Goal: Task Accomplishment & Management: Manage account settings

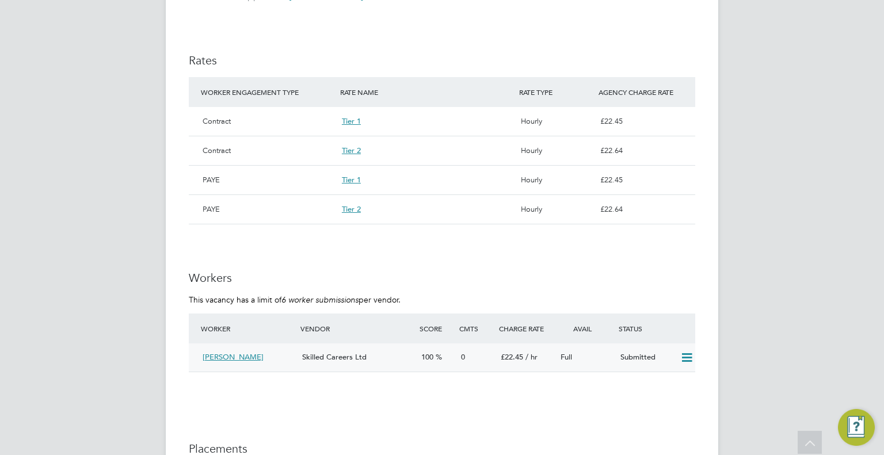
click at [689, 357] on icon at bounding box center [687, 357] width 14 height 9
click at [661, 379] on li "Offer" at bounding box center [672, 382] width 40 height 16
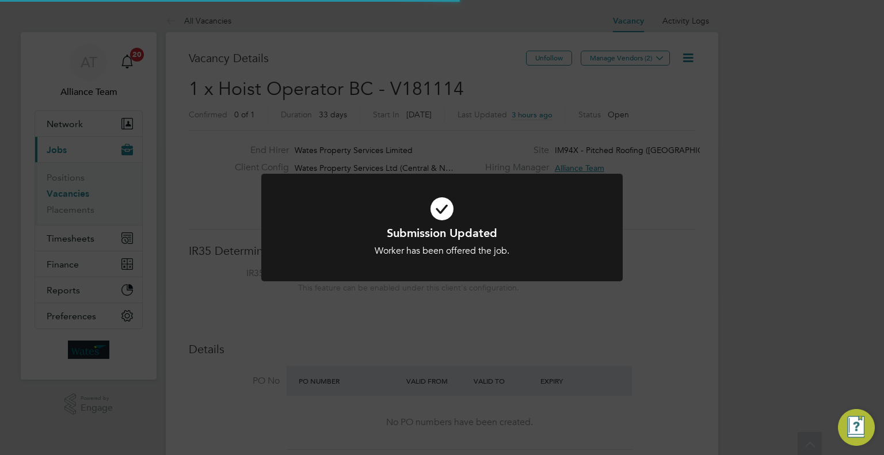
scroll to position [20, 180]
click at [737, 314] on div "Submission Updated Worker has been offered the job. Cancel Okay" at bounding box center [442, 227] width 884 height 455
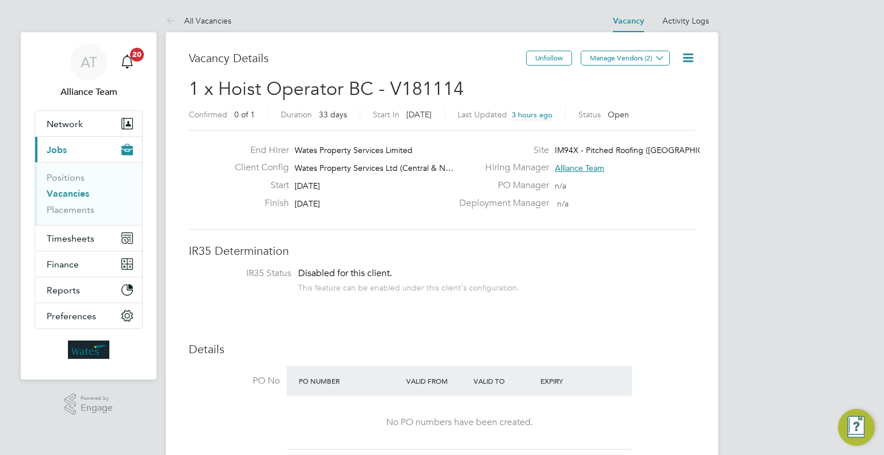
click at [75, 215] on li "Placements" at bounding box center [90, 210] width 86 height 12
click at [48, 211] on link "Placements" at bounding box center [71, 209] width 48 height 11
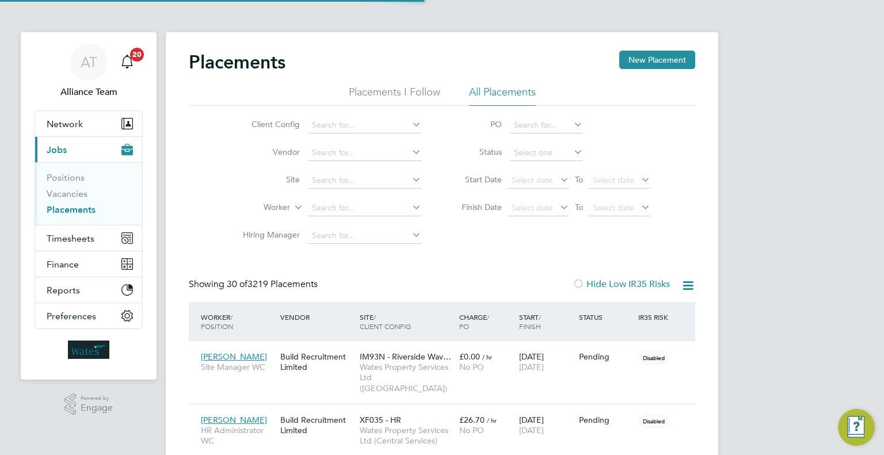
scroll to position [43, 80]
click at [351, 115] on li "Client Config" at bounding box center [327, 126] width 216 height 28
click at [350, 121] on input at bounding box center [364, 125] width 113 height 16
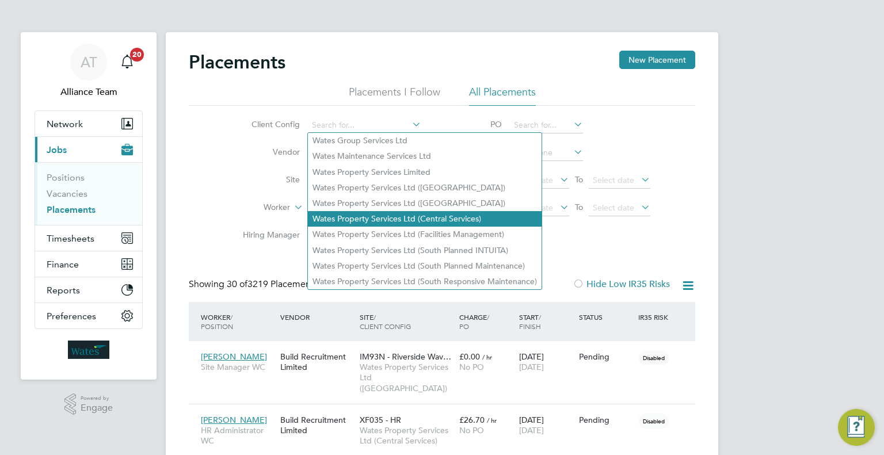
click at [433, 218] on li "Wates Property Services Ltd (Central Services)" at bounding box center [425, 219] width 234 height 16
type input "Wates Property Services Ltd (Central Services)"
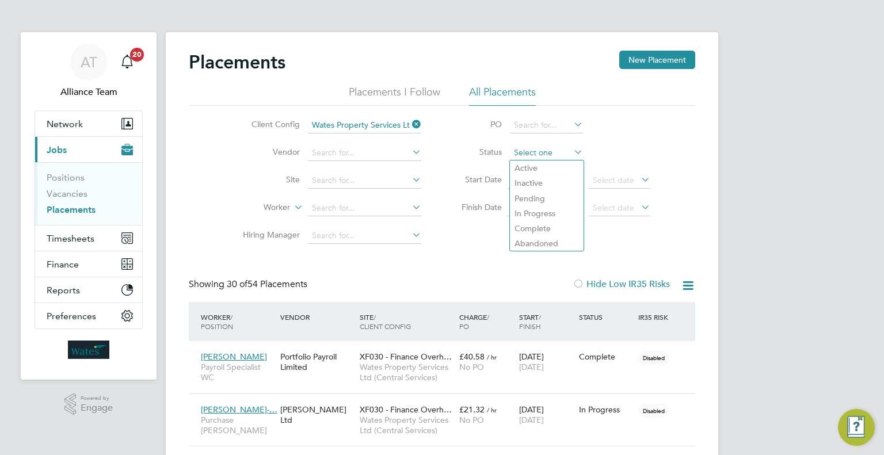
click at [550, 153] on input at bounding box center [546, 153] width 73 height 16
click at [549, 220] on li "In Progress" at bounding box center [547, 213] width 74 height 15
type input "In Progress"
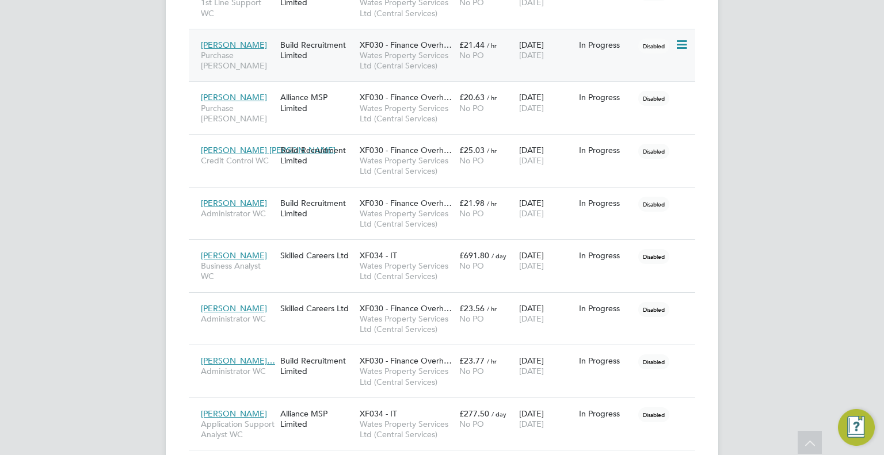
click at [322, 58] on div "Build Recruitment Limited" at bounding box center [316, 50] width 79 height 32
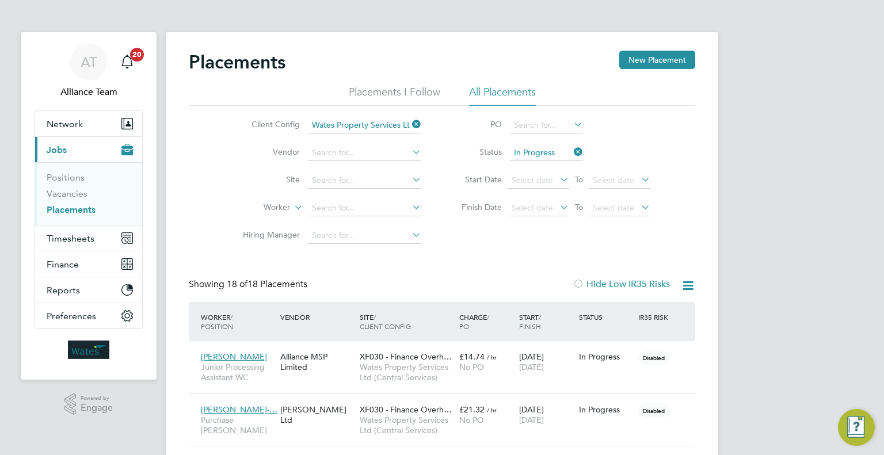
drag, startPoint x: 82, startPoint y: 208, endPoint x: 148, endPoint y: 225, distance: 69.0
click at [82, 208] on link "Placements" at bounding box center [71, 209] width 49 height 11
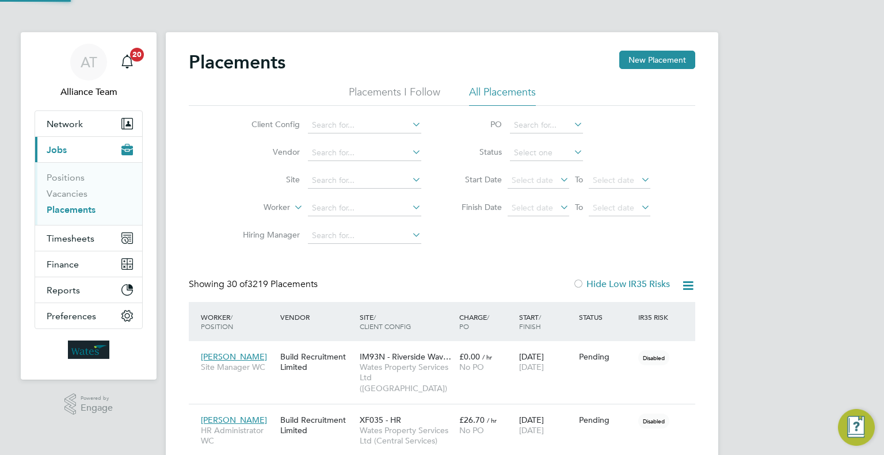
scroll to position [43, 80]
click at [337, 208] on input at bounding box center [364, 208] width 113 height 16
click at [383, 223] on li "Awal e Hussein" at bounding box center [365, 224] width 114 height 16
type input "Awale Hussein"
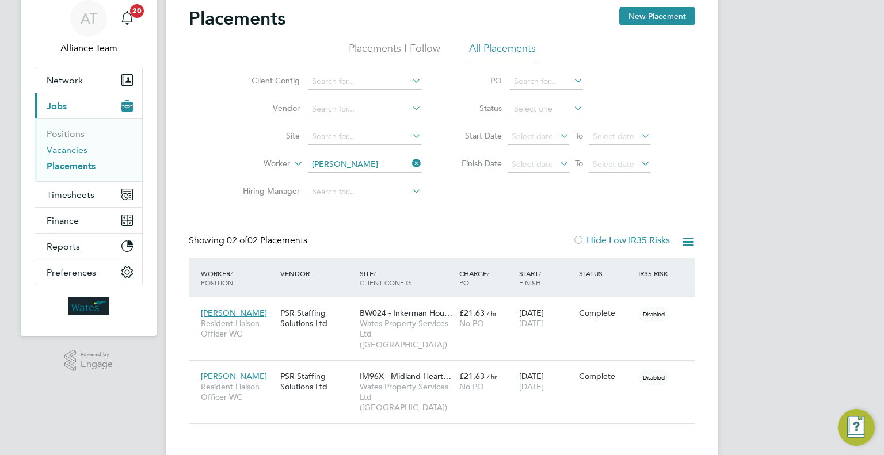
click at [58, 147] on link "Vacancies" at bounding box center [67, 149] width 41 height 11
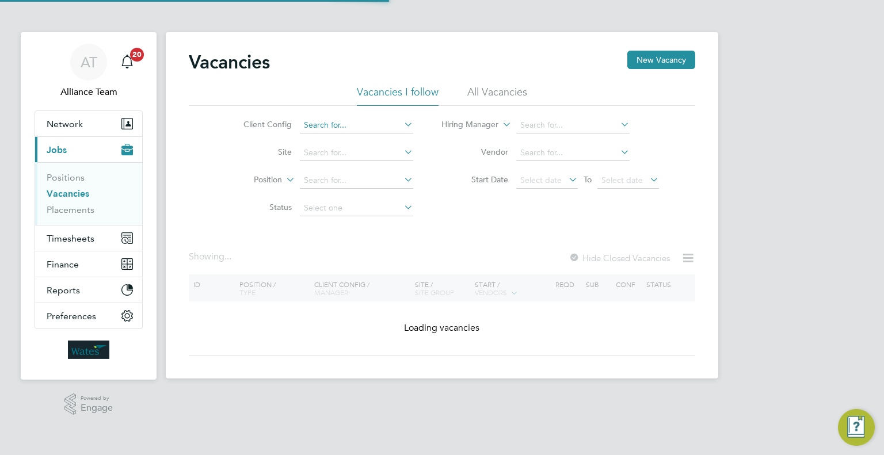
click at [326, 126] on input at bounding box center [356, 125] width 113 height 16
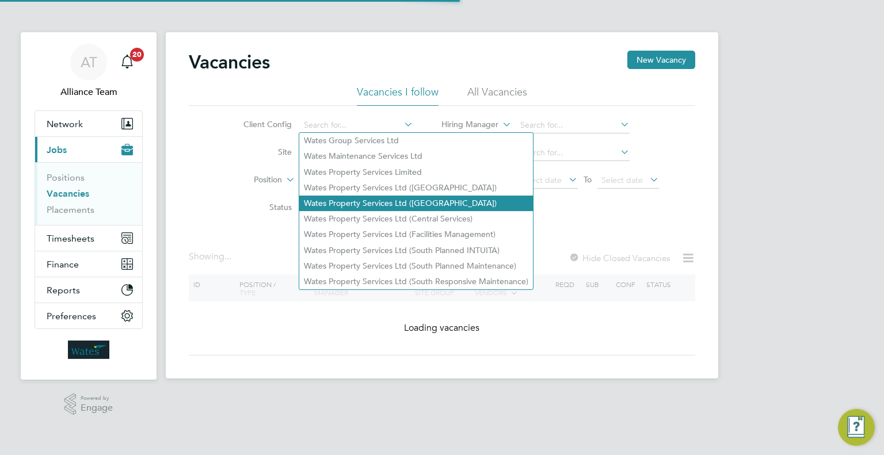
click at [384, 204] on li "Wates Property Services Ltd ([GEOGRAPHIC_DATA])" at bounding box center [416, 204] width 234 height 16
type input "Wates Property Services Ltd ([GEOGRAPHIC_DATA])"
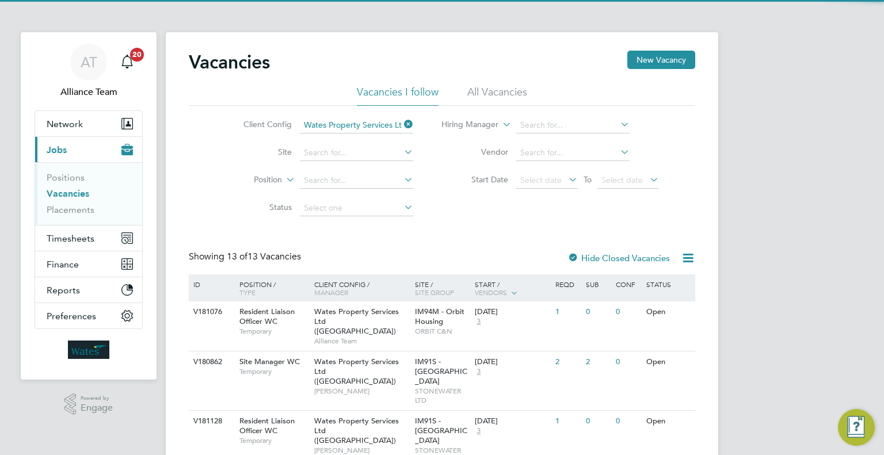
scroll to position [288, 0]
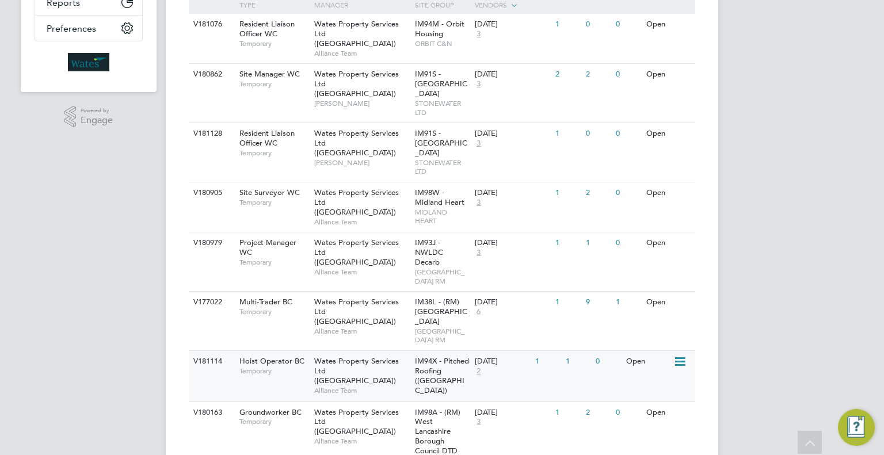
click at [454, 361] on div "IM94X - Pitched Roofing ([GEOGRAPHIC_DATA])" at bounding box center [442, 376] width 60 height 51
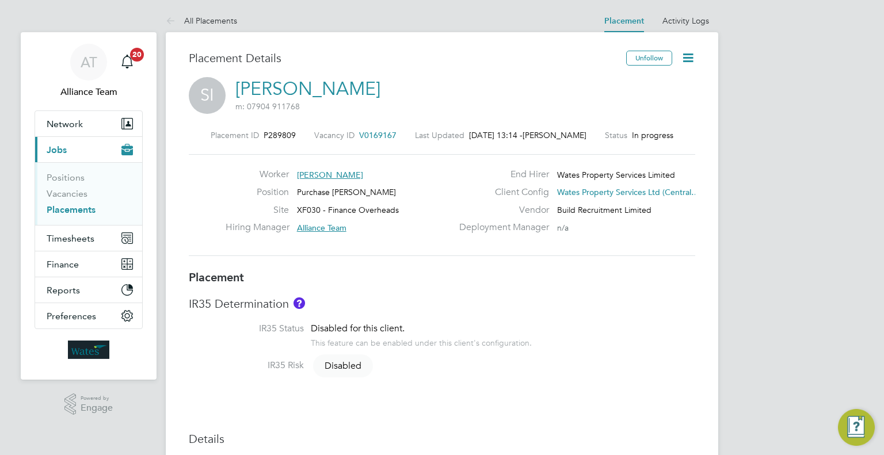
click at [365, 140] on div "Vacancy ID V0169167" at bounding box center [355, 135] width 82 height 10
click at [366, 135] on span "V0169167" at bounding box center [377, 135] width 37 height 10
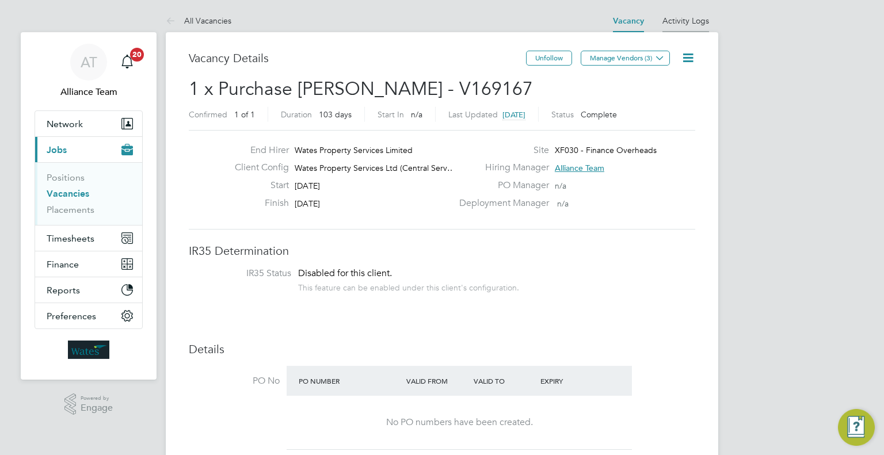
click at [688, 16] on link "Activity Logs" at bounding box center [685, 21] width 47 height 10
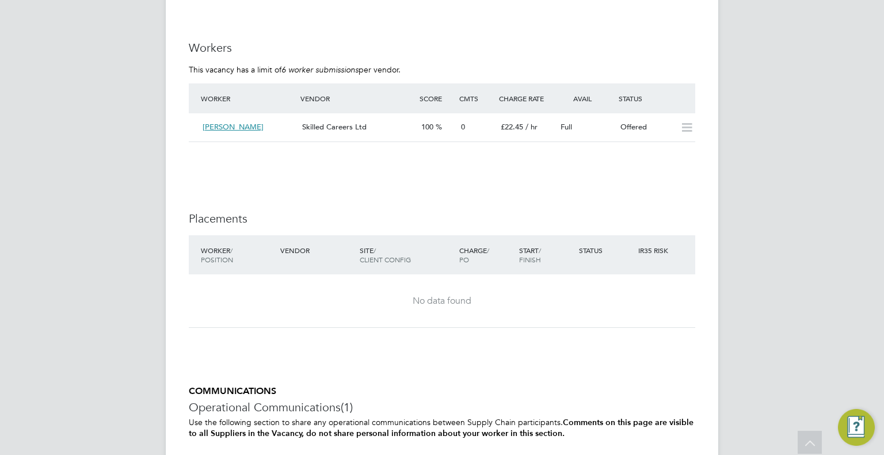
scroll to position [633, 0]
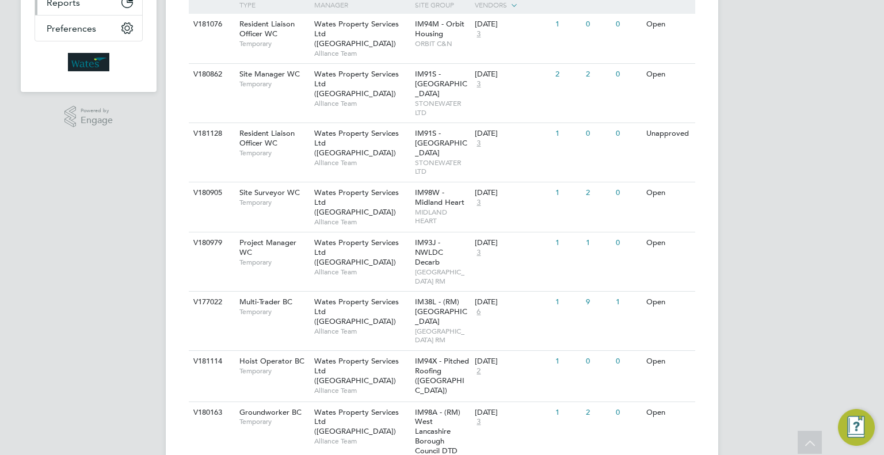
scroll to position [58, 0]
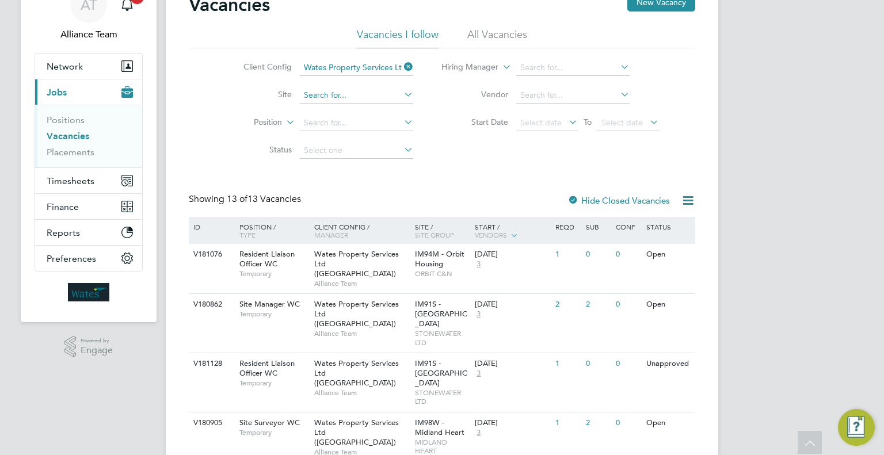
click at [373, 89] on input at bounding box center [356, 95] width 113 height 16
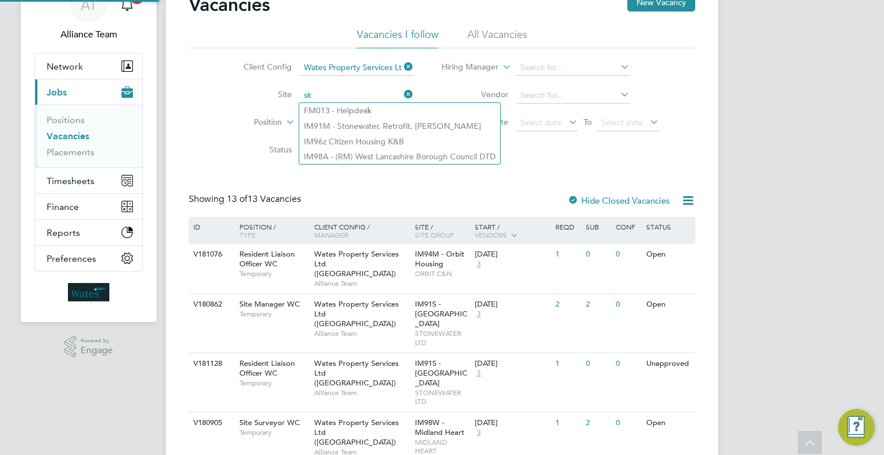
type input "s"
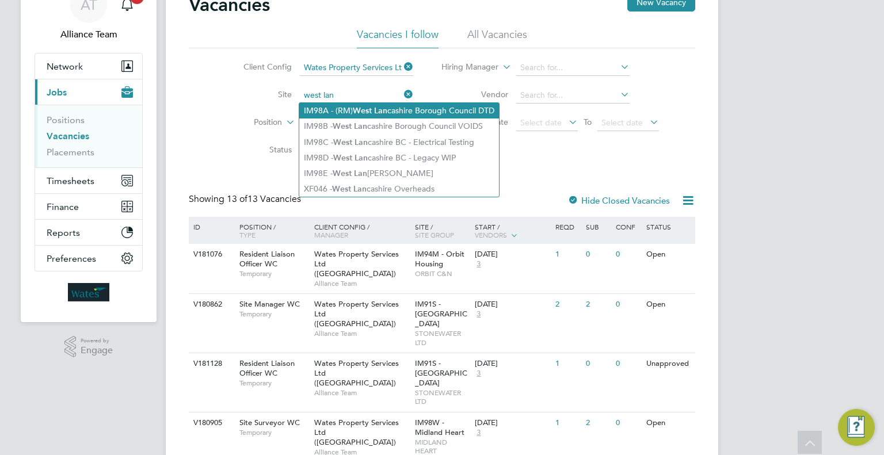
click at [382, 111] on b "Lan" at bounding box center [380, 111] width 13 height 10
type input "IM98A - (RM) West Lancashire Borough Council DTD"
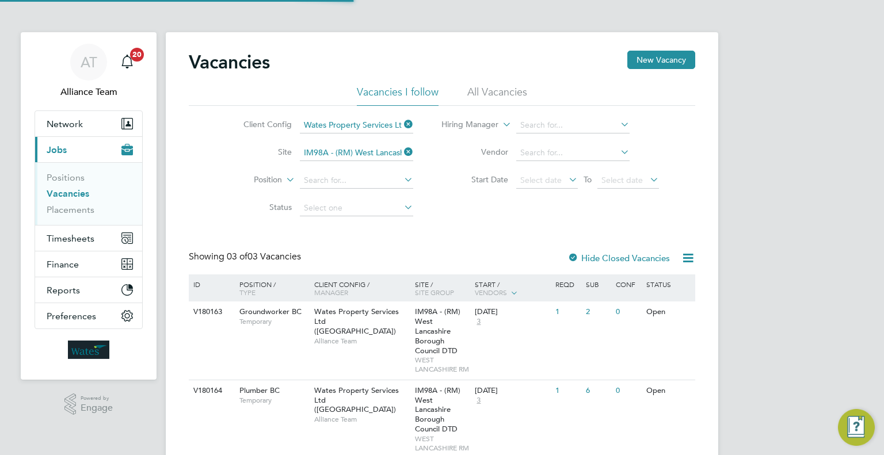
scroll to position [150, 0]
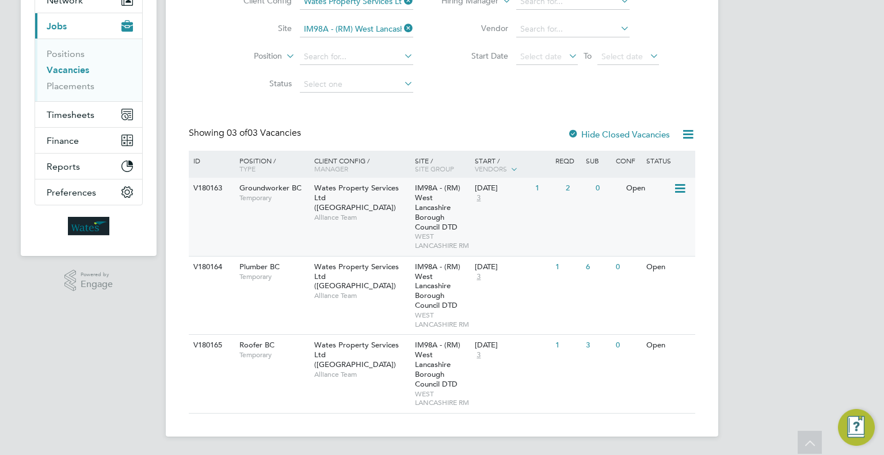
click at [472, 178] on div "[DATE] 3" at bounding box center [502, 193] width 60 height 31
click at [429, 262] on span "IM98A - (RM) West Lancashire Borough Council DTD" at bounding box center [437, 286] width 45 height 49
click at [428, 361] on span "IM98A - (RM) West Lancashire Borough Council DTD" at bounding box center [437, 364] width 45 height 49
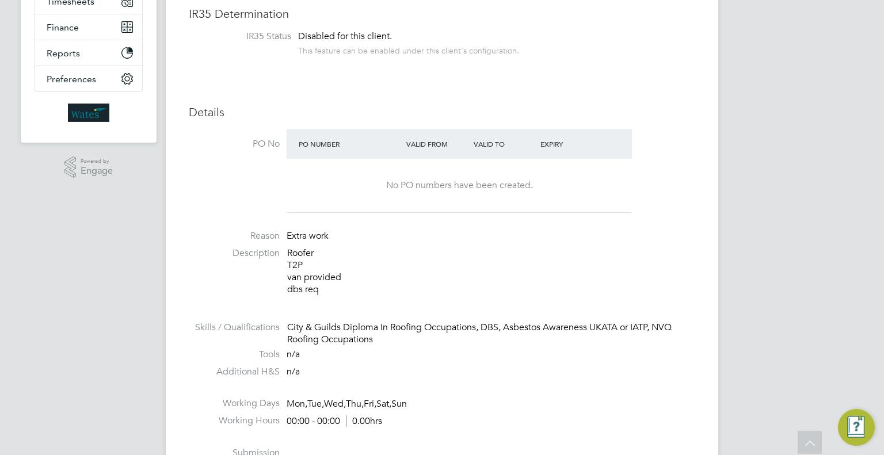
scroll to position [7, 0]
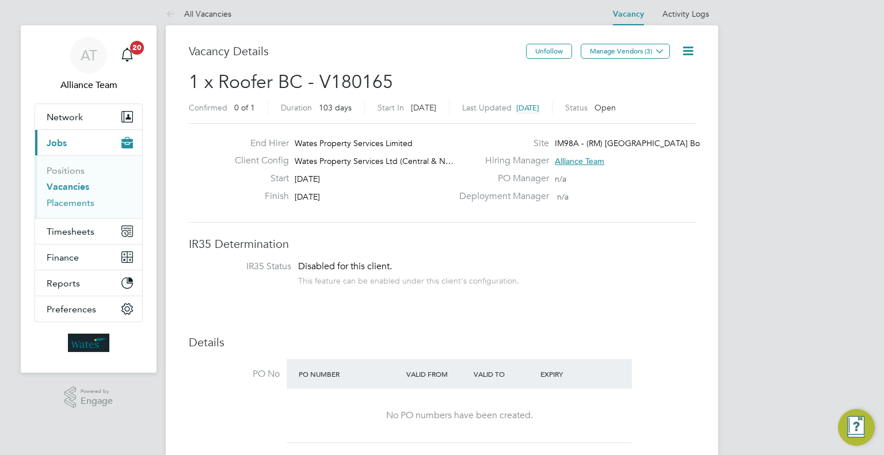
drag, startPoint x: 64, startPoint y: 205, endPoint x: 158, endPoint y: 201, distance: 93.9
click at [64, 205] on link "Placements" at bounding box center [71, 202] width 48 height 11
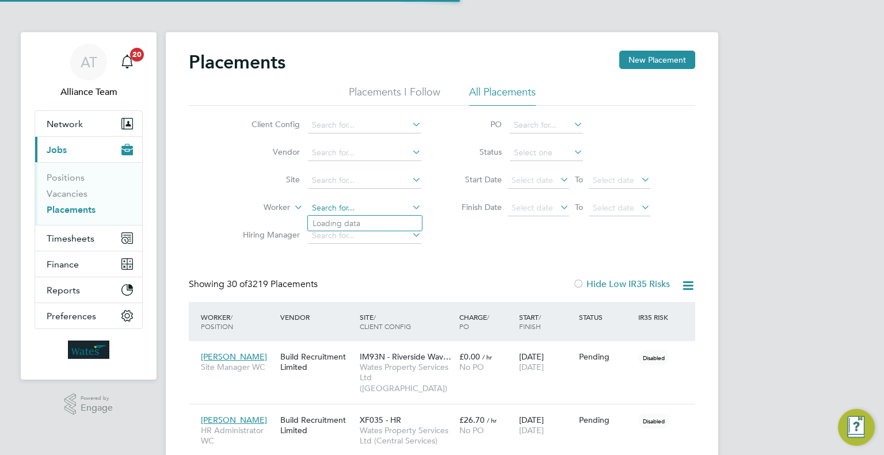
scroll to position [6, 5]
click at [333, 206] on input at bounding box center [364, 208] width 113 height 16
click at [382, 218] on li "[PERSON_NAME]" at bounding box center [365, 224] width 114 height 16
type input "[PERSON_NAME]"
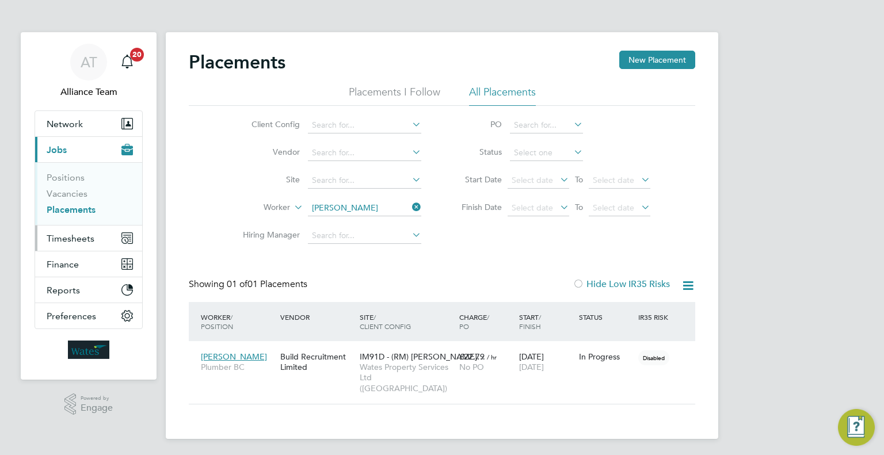
click at [55, 247] on button "Timesheets" at bounding box center [88, 238] width 107 height 25
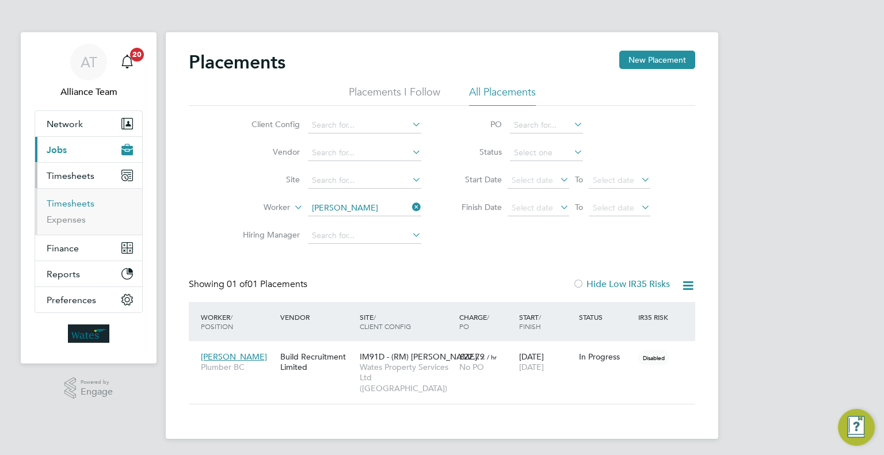
click at [64, 204] on link "Timesheets" at bounding box center [71, 203] width 48 height 11
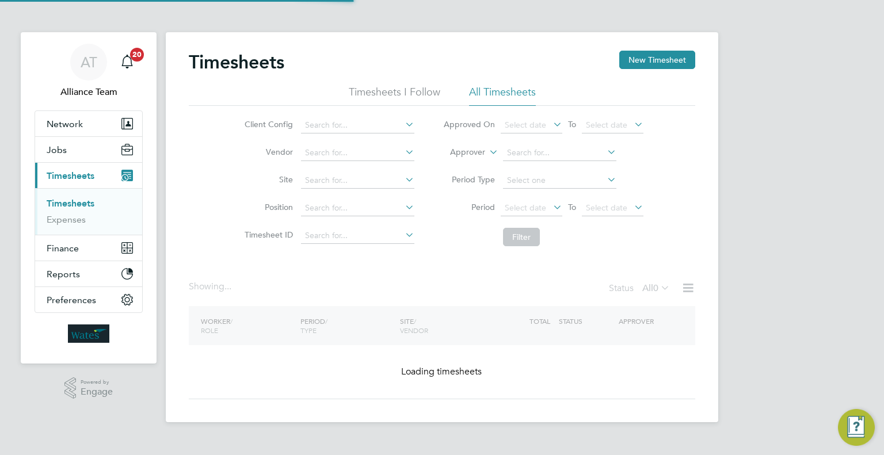
click at [454, 158] on label "Approver" at bounding box center [459, 153] width 52 height 12
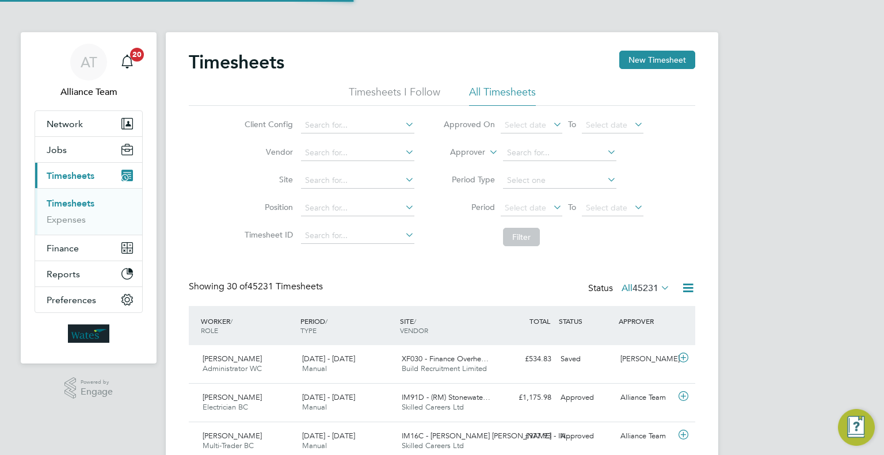
click at [483, 150] on label "Approver" at bounding box center [459, 153] width 52 height 12
click at [463, 167] on li "Worker" at bounding box center [457, 165] width 56 height 15
click at [553, 147] on input at bounding box center [559, 153] width 113 height 16
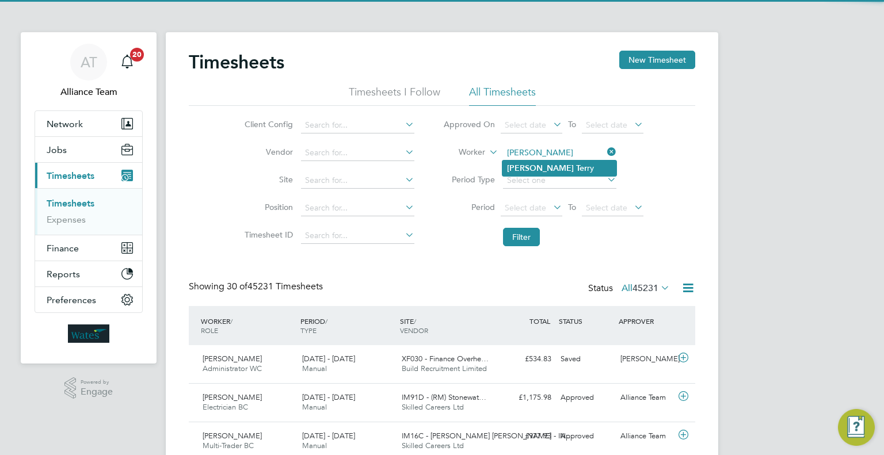
click at [550, 161] on li "Aaron Ter ry" at bounding box center [559, 169] width 114 height 16
type input "[PERSON_NAME]"
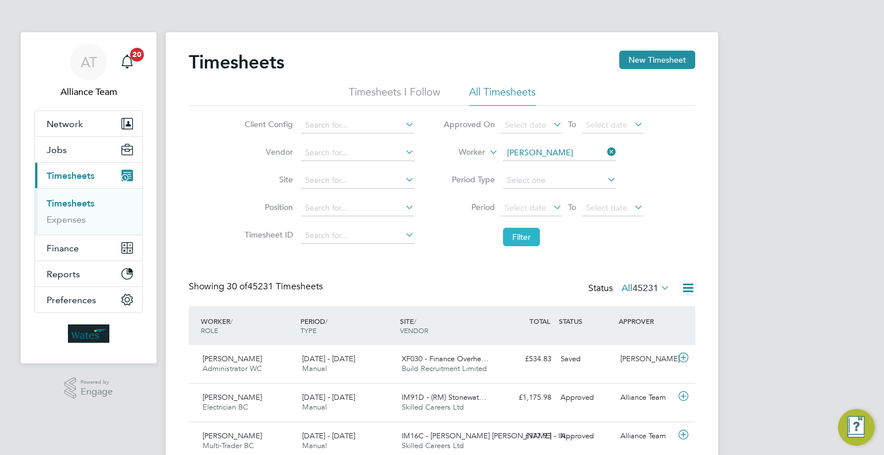
click at [523, 239] on button "Filter" at bounding box center [521, 237] width 37 height 18
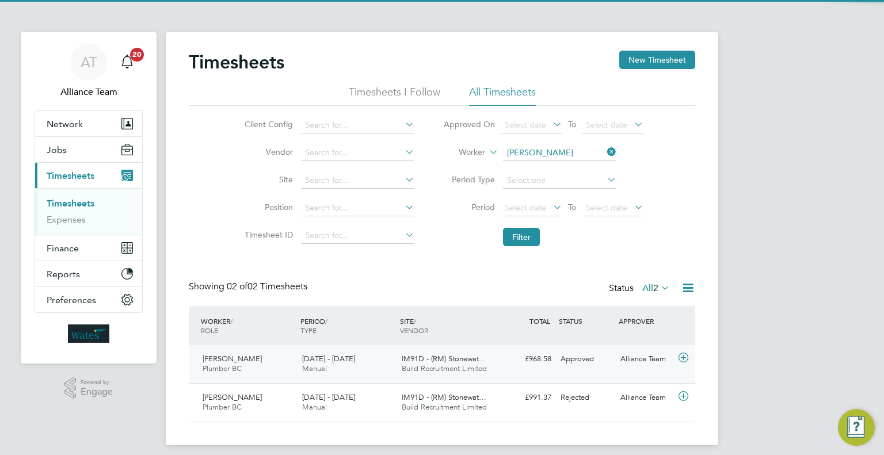
click at [597, 367] on div "Approved" at bounding box center [586, 359] width 60 height 19
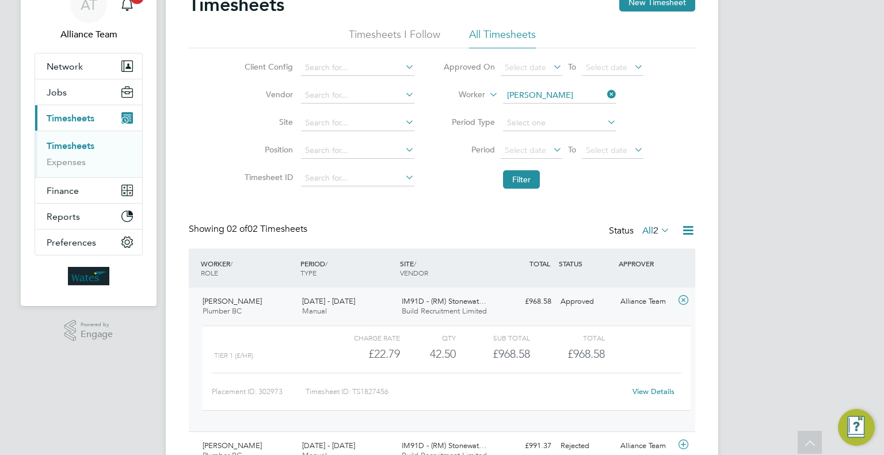
click at [658, 394] on link "View Details" at bounding box center [654, 392] width 42 height 10
click at [383, 232] on div "Showing 02 of 02 Timesheets Status All 2" at bounding box center [442, 235] width 506 height 25
click at [532, 97] on input at bounding box center [559, 95] width 113 height 16
click at [547, 107] on li "Shuan K nox" at bounding box center [559, 111] width 114 height 16
type input "Shuan Knox"
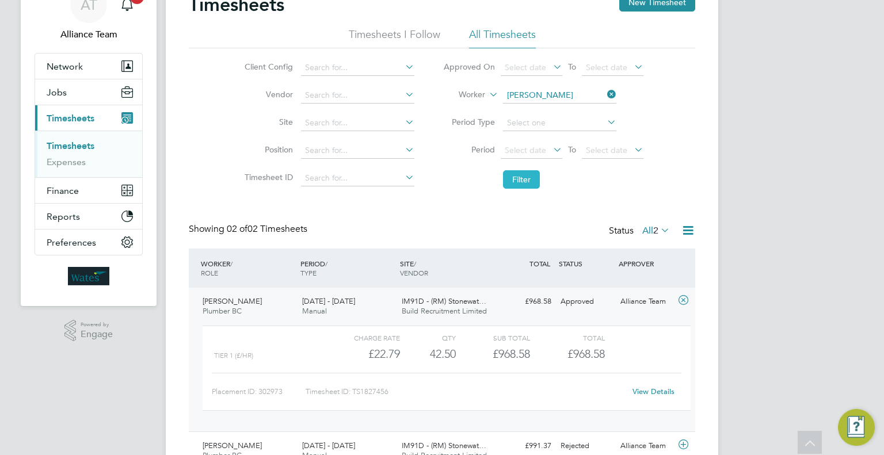
click at [525, 175] on button "Filter" at bounding box center [521, 179] width 37 height 18
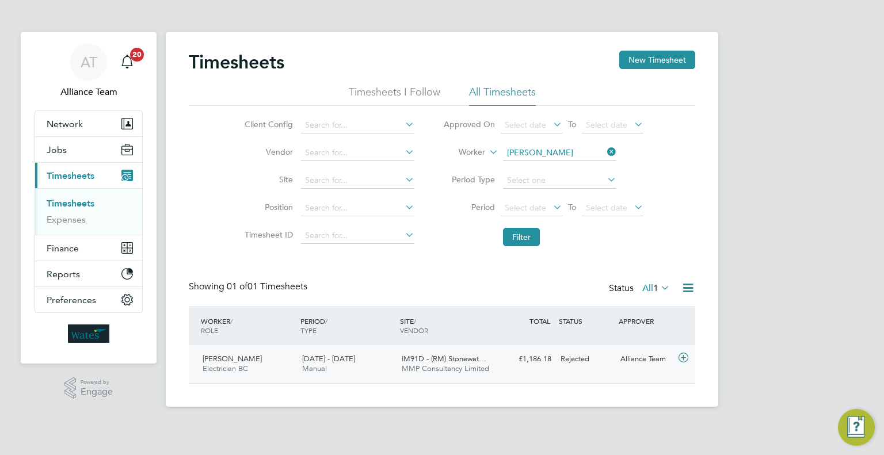
click at [599, 369] on div "Shuan Knox Electrician BC 13 - 19 Sep 2025 13 - 19 Sep 2025 Manual IM91D - (RM)…" at bounding box center [442, 364] width 506 height 38
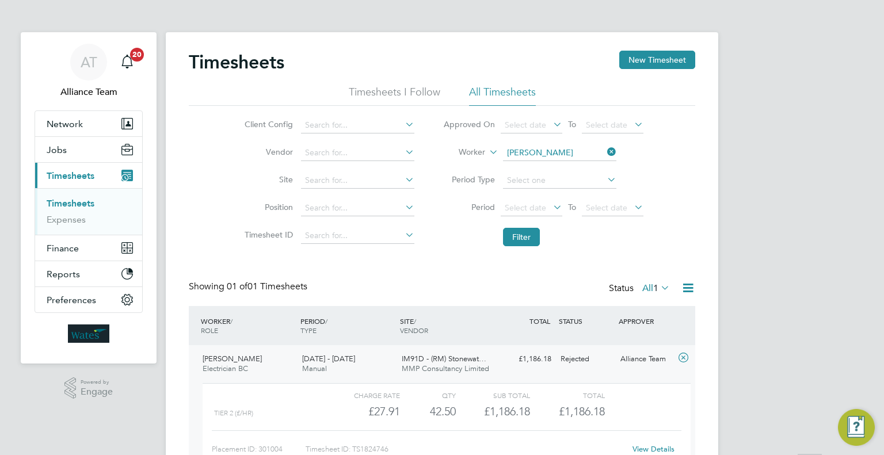
scroll to position [75, 0]
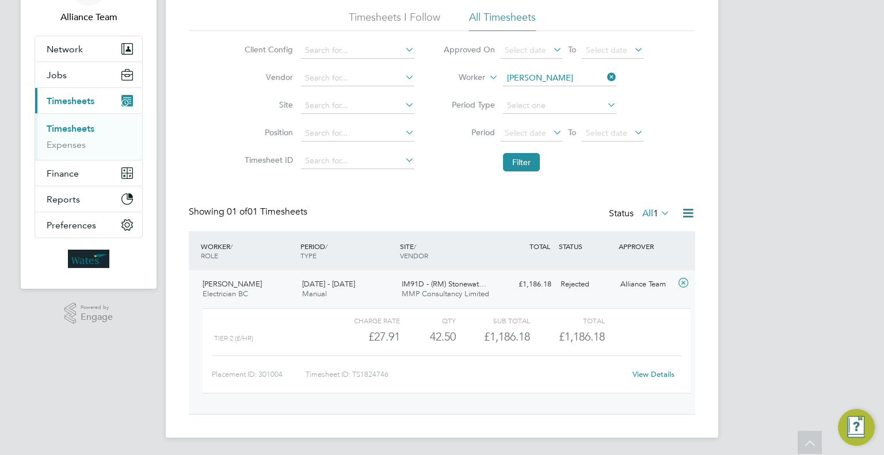
click at [649, 374] on link "View Details" at bounding box center [654, 374] width 42 height 10
click at [70, 49] on span "Network" at bounding box center [65, 49] width 36 height 11
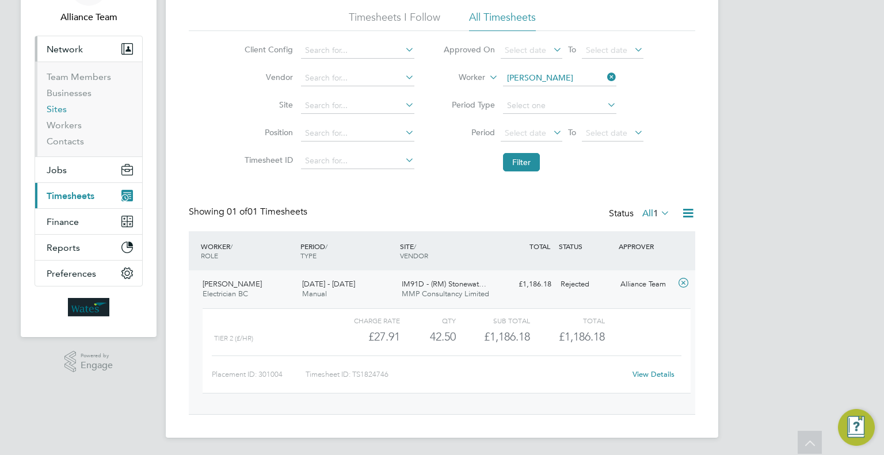
click at [58, 109] on link "Sites" at bounding box center [57, 109] width 20 height 11
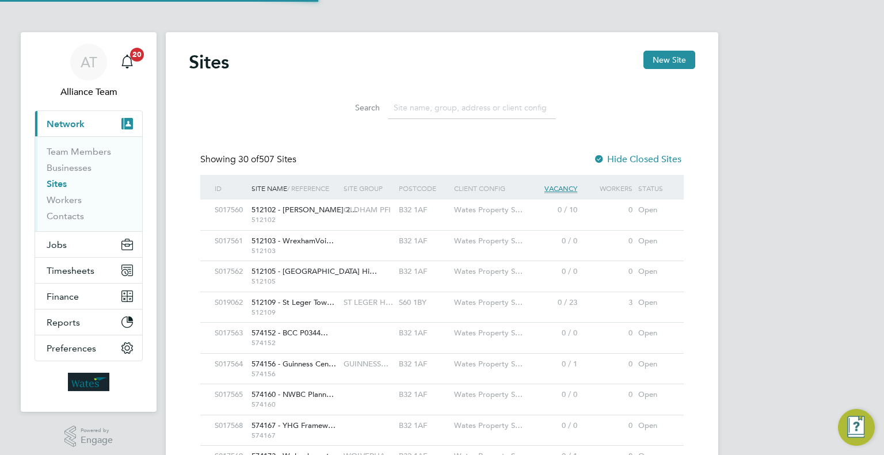
click at [455, 101] on input at bounding box center [472, 108] width 168 height 22
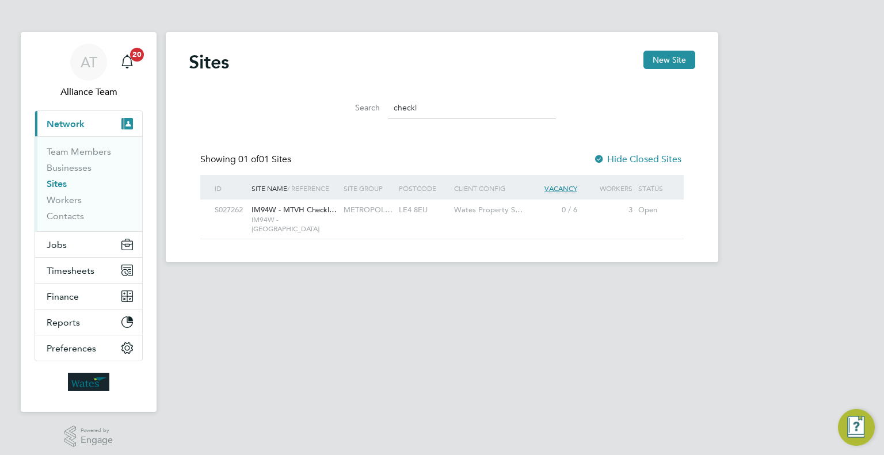
type input "checkl"
click at [327, 219] on span "IM94W - Checkland Road" at bounding box center [295, 224] width 86 height 18
click at [99, 151] on link "Team Members" at bounding box center [79, 151] width 64 height 11
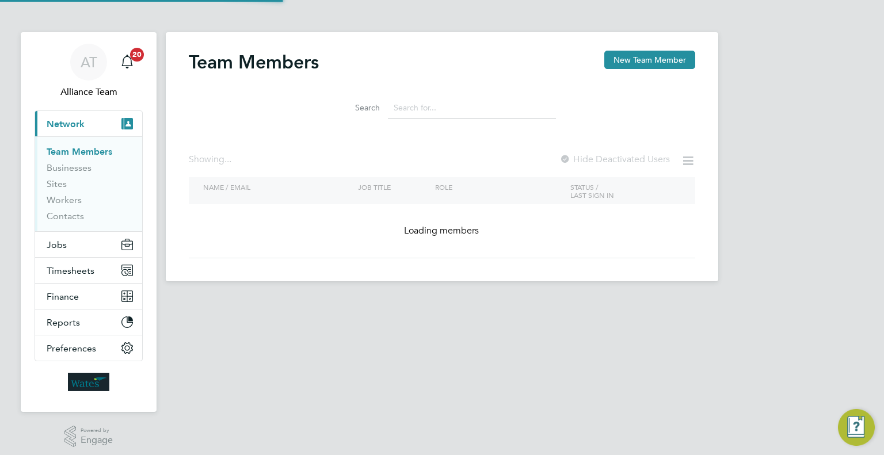
click at [668, 64] on button "New Team Member" at bounding box center [649, 60] width 91 height 18
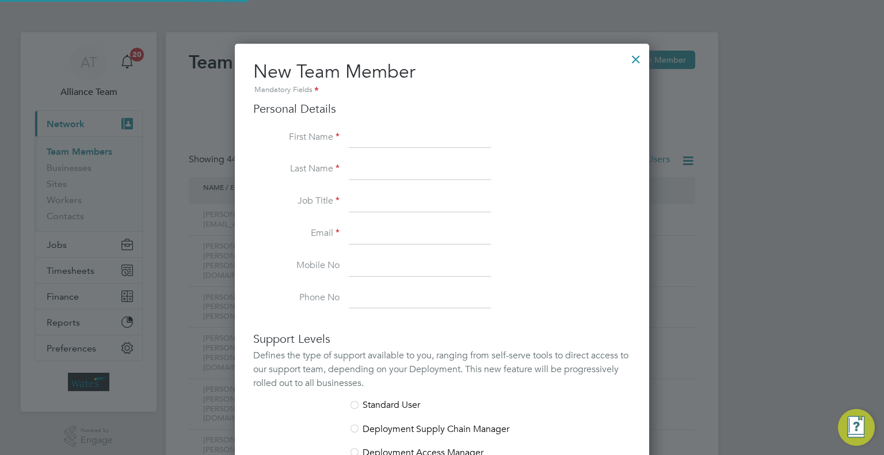
scroll to position [709, 415]
click at [364, 140] on input at bounding box center [420, 138] width 142 height 21
type input "Laura"
type input "Fielding"
type input "Commercial Manager"
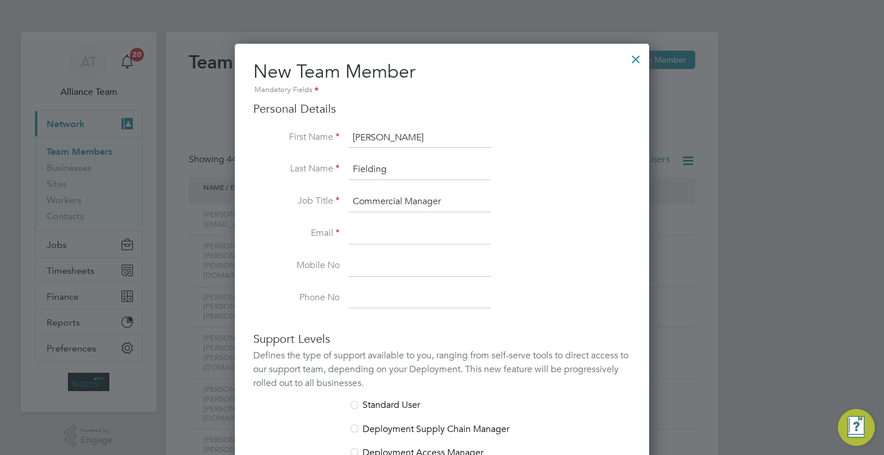
paste input "Laura Fielding <Laura.Fielding@wates.co.uk>"
drag, startPoint x: 369, startPoint y: 231, endPoint x: 281, endPoint y: 234, distance: 88.7
click at [281, 234] on li "Email Laura Fielding <Laura.Fielding@wates.co.uk>" at bounding box center [442, 240] width 378 height 32
click at [476, 235] on input "Laura.Fielding@wates.co.uk>" at bounding box center [420, 234] width 142 height 21
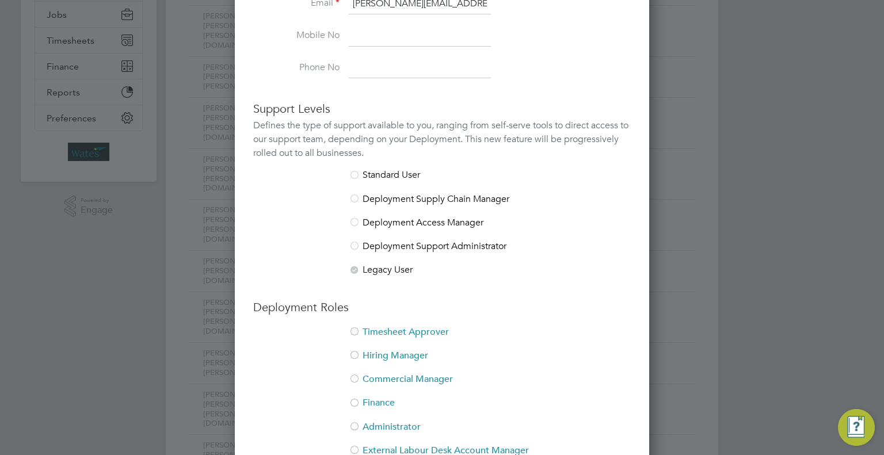
scroll to position [403, 0]
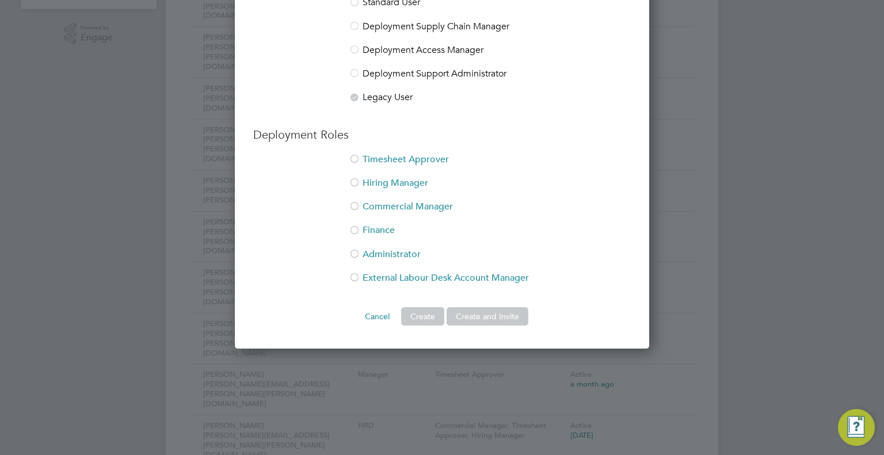
type input "Laura.Fielding@wates.co.uk"
click at [365, 155] on li "Timesheet Approver" at bounding box center [442, 166] width 378 height 24
click at [515, 324] on button "Create and Invite" at bounding box center [488, 316] width 82 height 18
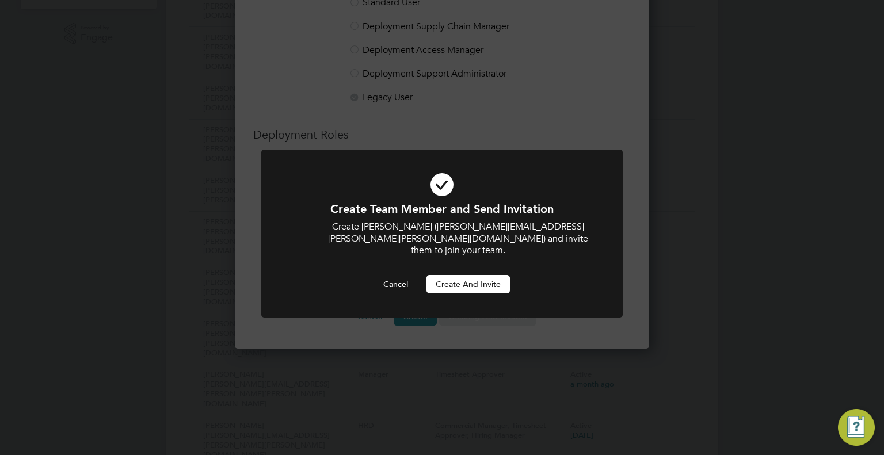
scroll to position [0, 0]
click at [479, 277] on button "Create and invite" at bounding box center [467, 284] width 83 height 18
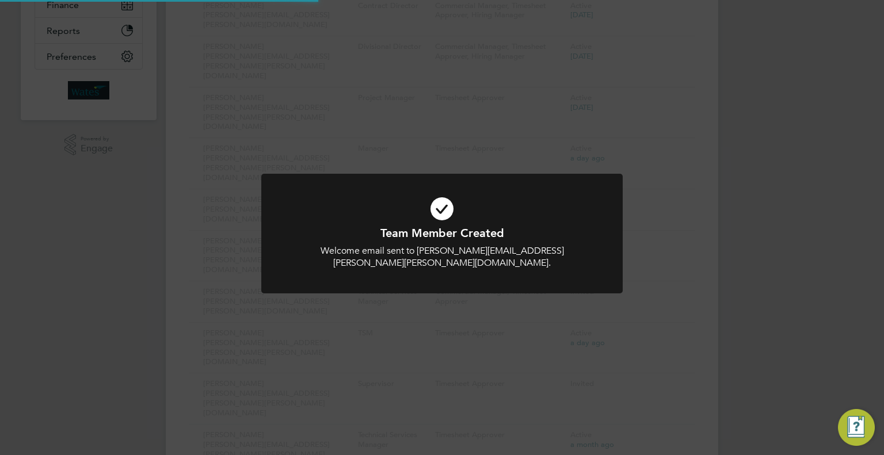
scroll to position [136, 0]
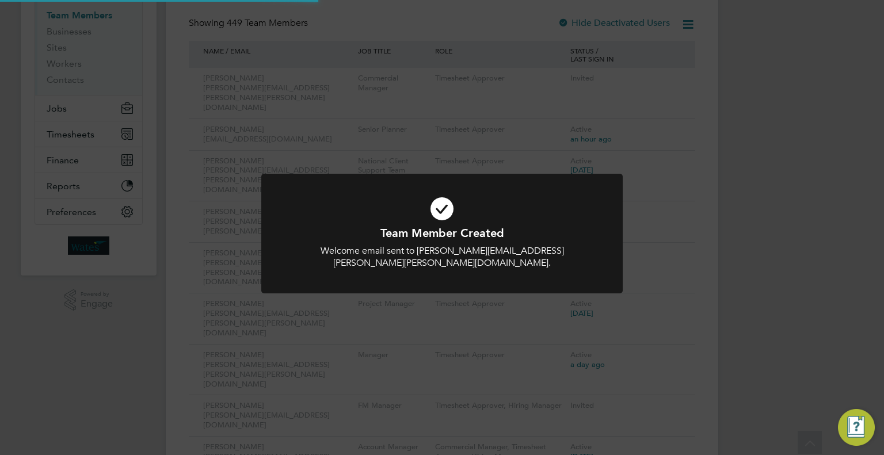
click at [664, 291] on div "Team Member Created Welcome email sent to Laura.Fielding@wates.co.uk. Cancel Ok…" at bounding box center [442, 227] width 884 height 455
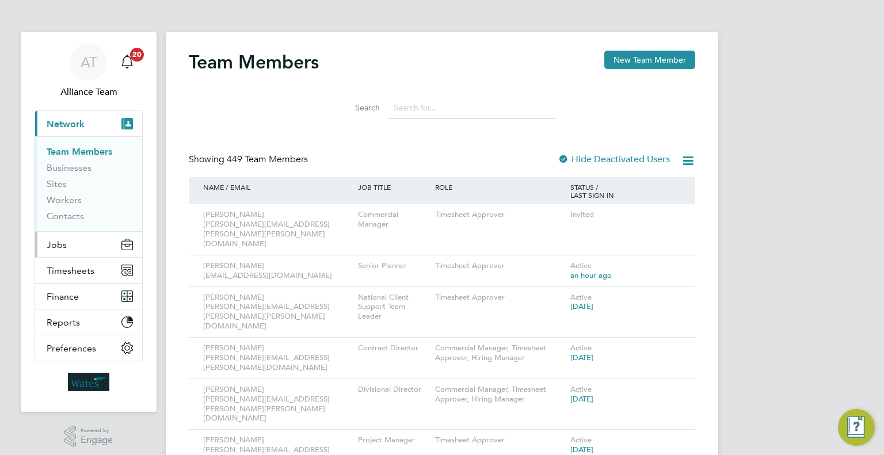
drag, startPoint x: 57, startPoint y: 248, endPoint x: 82, endPoint y: 230, distance: 30.8
click at [57, 248] on span "Jobs" at bounding box center [57, 244] width 20 height 11
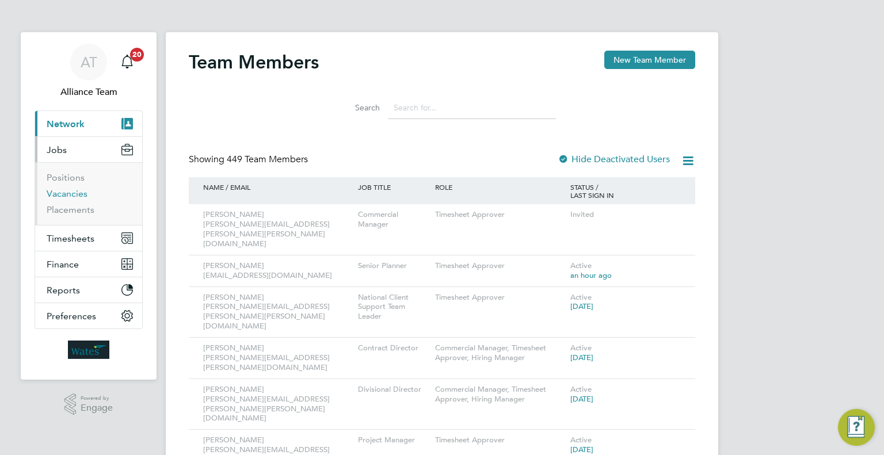
click at [70, 195] on link "Vacancies" at bounding box center [67, 193] width 41 height 11
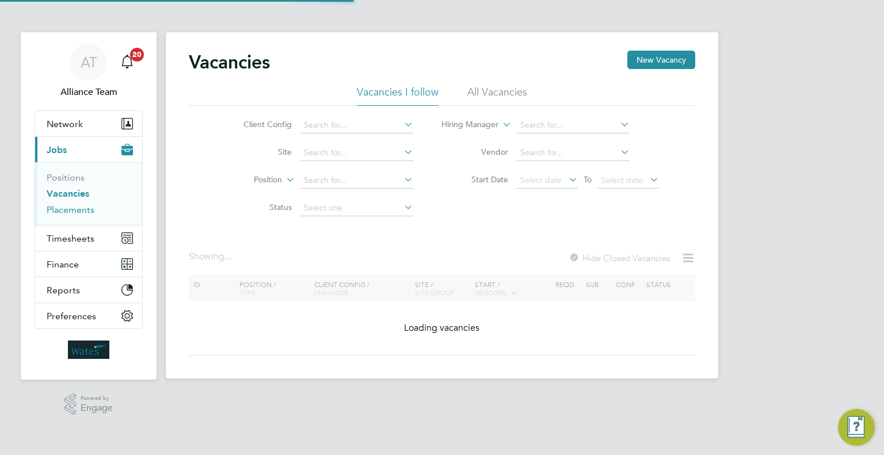
click at [67, 212] on link "Placements" at bounding box center [71, 209] width 48 height 11
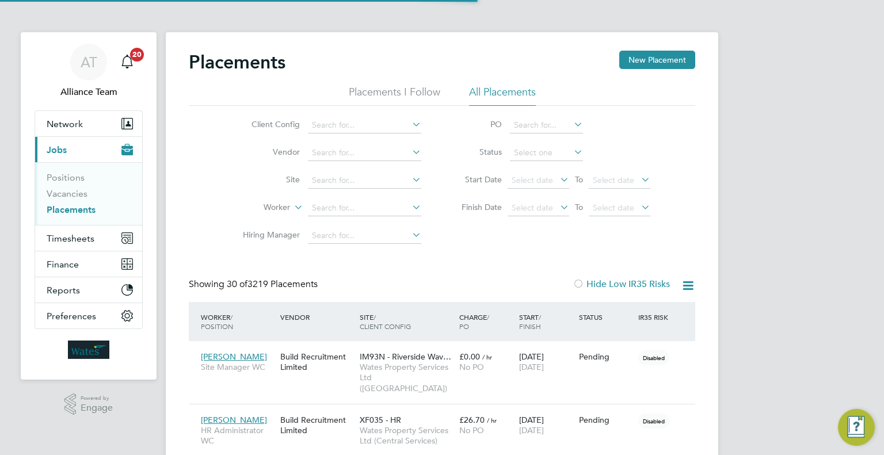
scroll to position [43, 80]
click at [341, 178] on input at bounding box center [364, 181] width 113 height 16
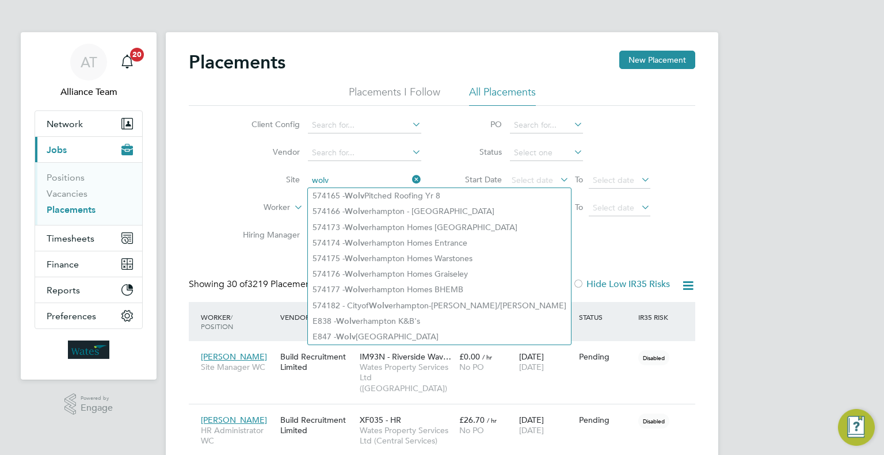
type input "wolv"
click at [652, 156] on li "Status" at bounding box center [550, 153] width 229 height 28
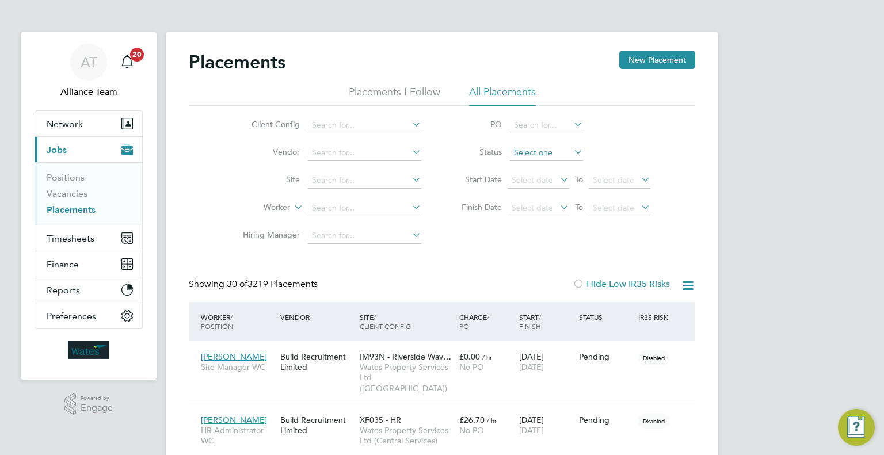
click at [552, 151] on input at bounding box center [546, 153] width 73 height 16
click at [541, 212] on li "In Progress" at bounding box center [547, 213] width 74 height 15
type input "In Progress"
click at [345, 234] on input at bounding box center [364, 236] width 113 height 16
click at [345, 131] on input at bounding box center [364, 125] width 113 height 16
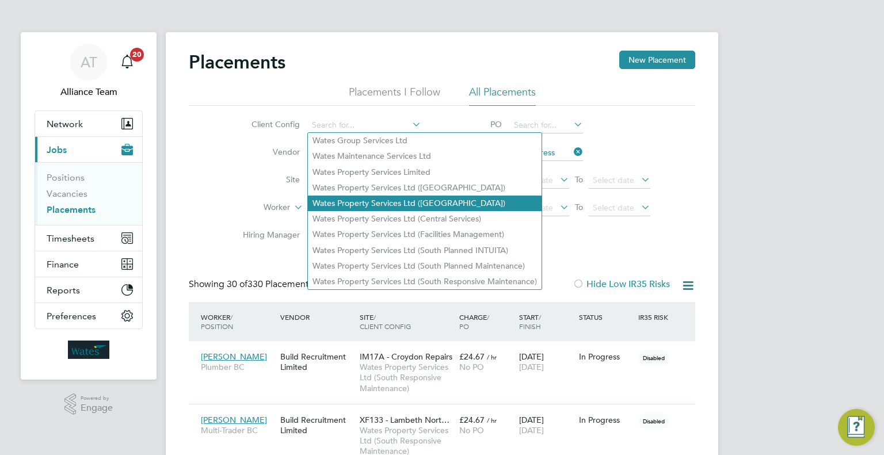
click at [417, 204] on li "Wates Property Services Ltd (Central & North)" at bounding box center [425, 204] width 234 height 16
type input "Wates Property Services Ltd (Central & North)"
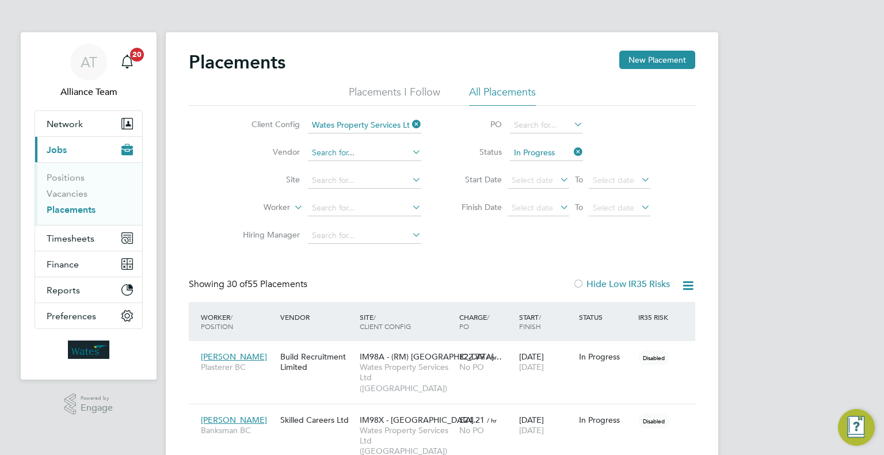
click at [343, 151] on input at bounding box center [364, 153] width 113 height 16
click at [345, 184] on li "Build Recruitment Limited" at bounding box center [398, 184] width 181 height 16
type input "Build Recruitment Limited"
drag, startPoint x: 412, startPoint y: 149, endPoint x: 405, endPoint y: 151, distance: 6.7
click at [410, 149] on icon at bounding box center [410, 152] width 0 height 16
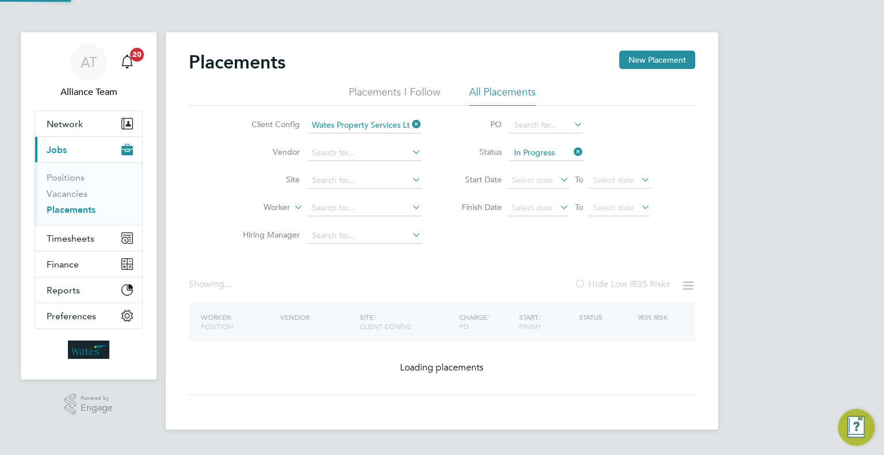
click at [365, 157] on input at bounding box center [364, 153] width 113 height 16
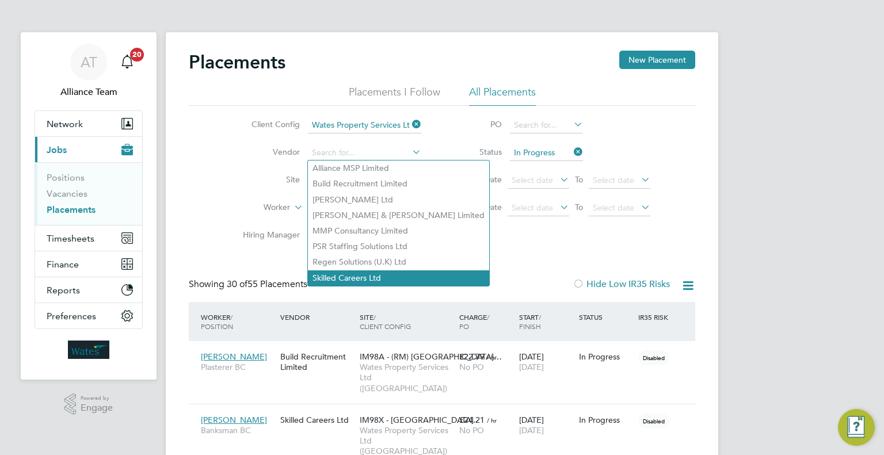
click at [356, 271] on li "Skilled Careers Ltd" at bounding box center [398, 279] width 181 height 16
type input "Skilled Careers Ltd"
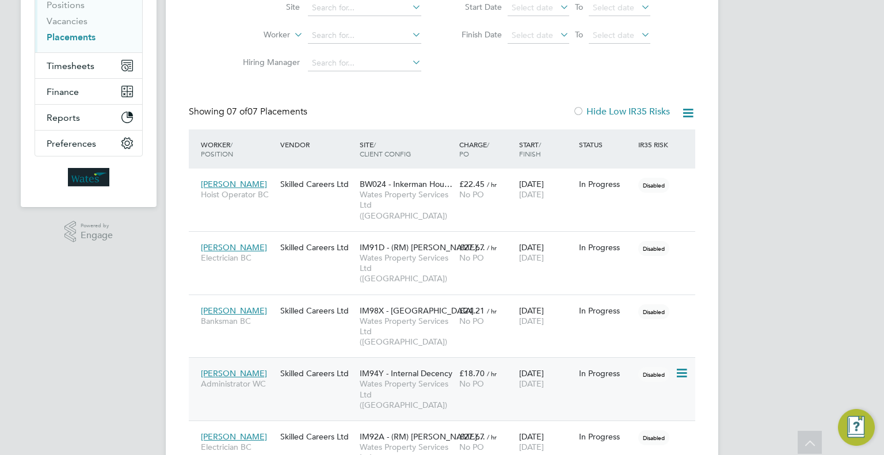
click at [376, 379] on span "Wates Property Services Ltd (Central & North)" at bounding box center [407, 395] width 94 height 32
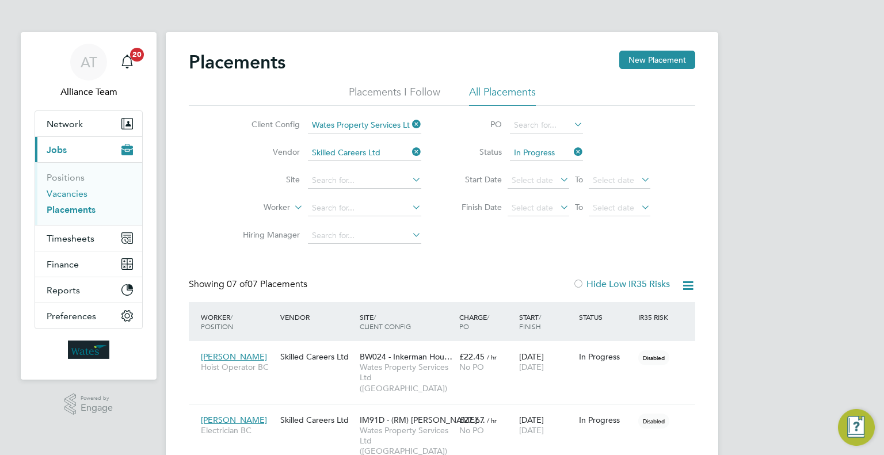
drag, startPoint x: 67, startPoint y: 193, endPoint x: 94, endPoint y: 200, distance: 27.9
click at [67, 193] on link "Vacancies" at bounding box center [67, 193] width 41 height 11
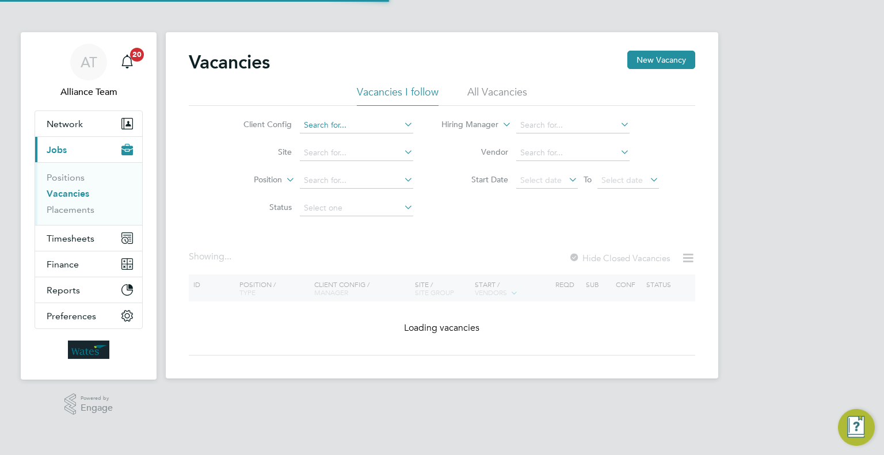
click at [309, 124] on input at bounding box center [356, 125] width 113 height 16
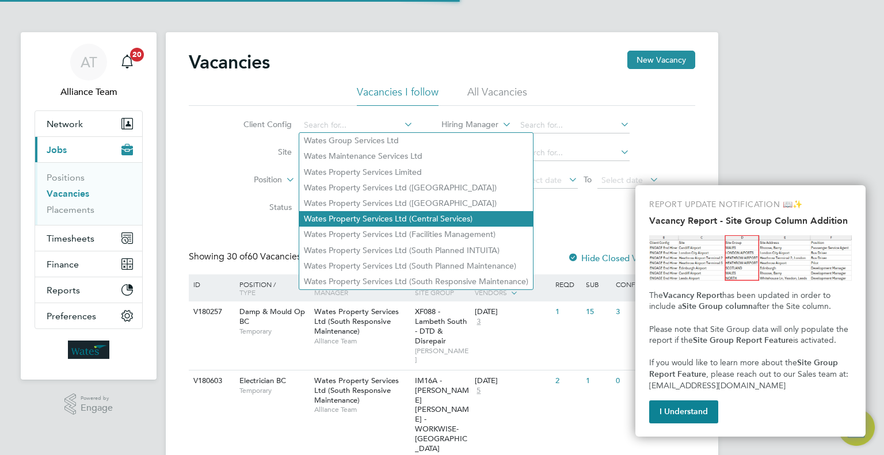
click at [378, 208] on li "Wates Property Services Ltd (Central & North)" at bounding box center [416, 204] width 234 height 16
type input "Wates Property Services Ltd (Central & North)"
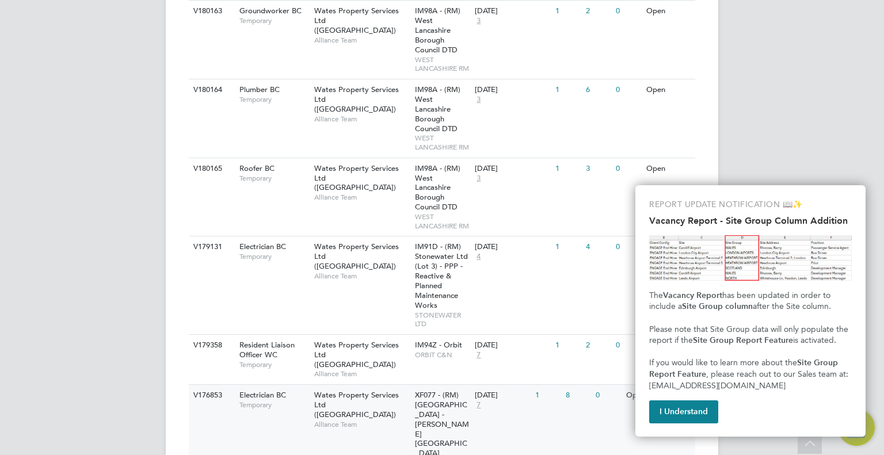
scroll to position [820, 0]
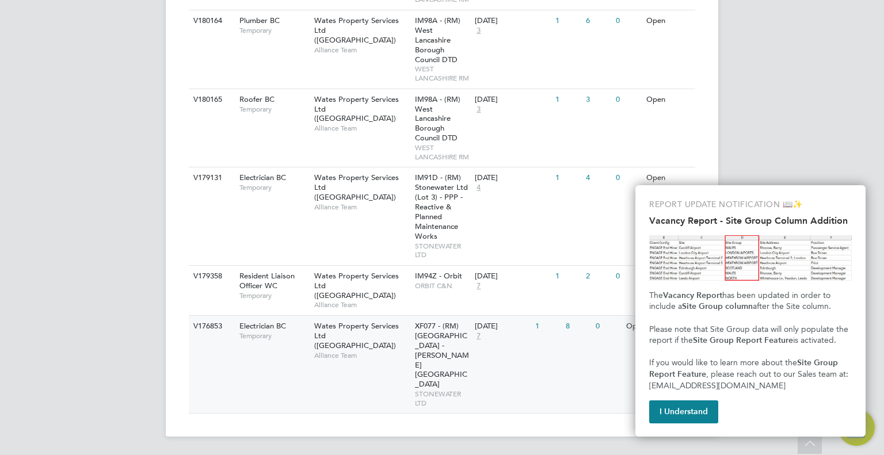
click at [398, 386] on div "V176853 Electrician BC Temporary Wates Property Services Ltd (Central & North) …" at bounding box center [442, 364] width 506 height 98
click at [513, 243] on div "V179131 Electrician BC Temporary Wates Property Services Ltd (Central & North) …" at bounding box center [442, 216] width 506 height 98
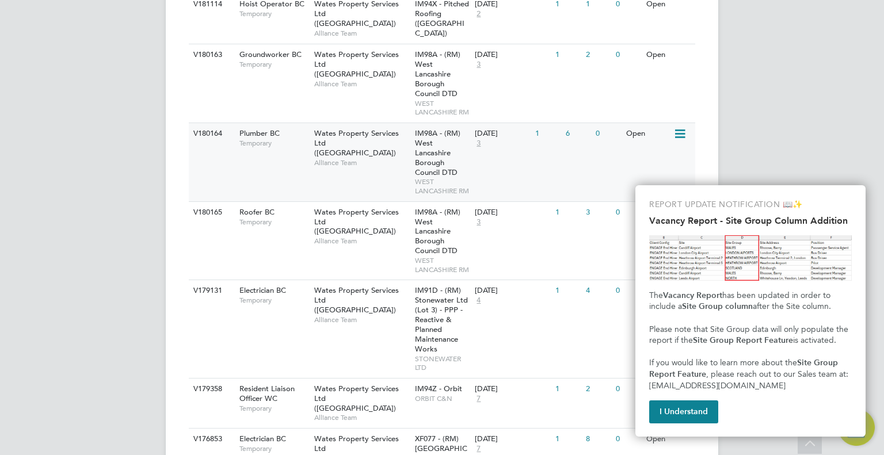
scroll to position [532, 0]
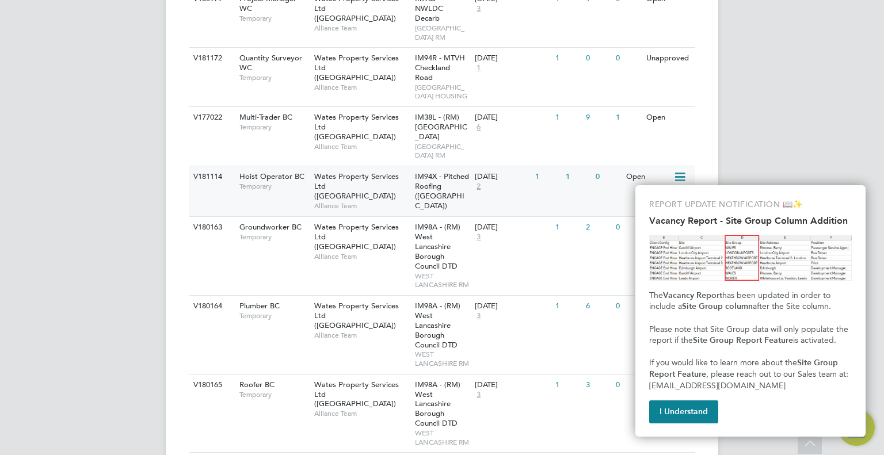
click at [355, 201] on span "Wates Property Services Ltd (Central & North)" at bounding box center [356, 186] width 85 height 29
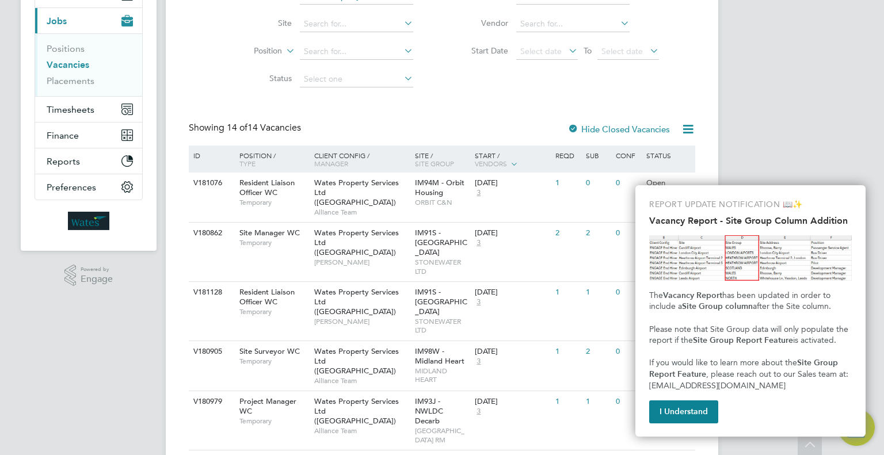
scroll to position [0, 0]
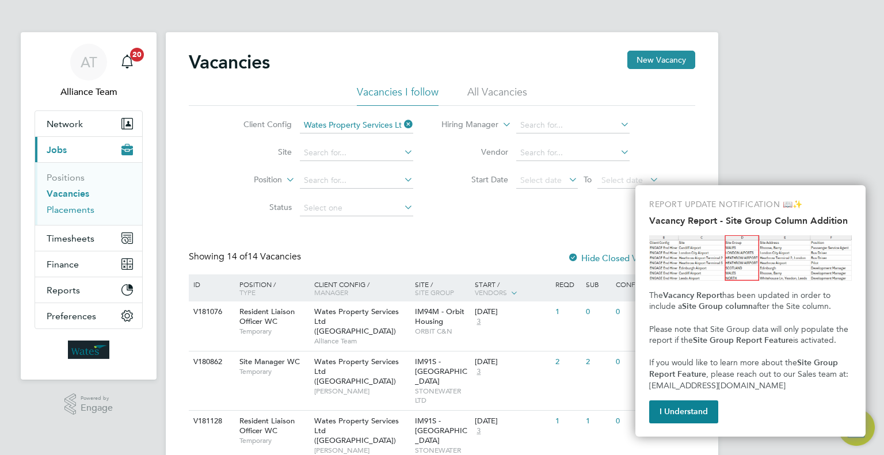
drag, startPoint x: 87, startPoint y: 214, endPoint x: 113, endPoint y: 204, distance: 27.7
click at [87, 214] on link "Placements" at bounding box center [71, 209] width 48 height 11
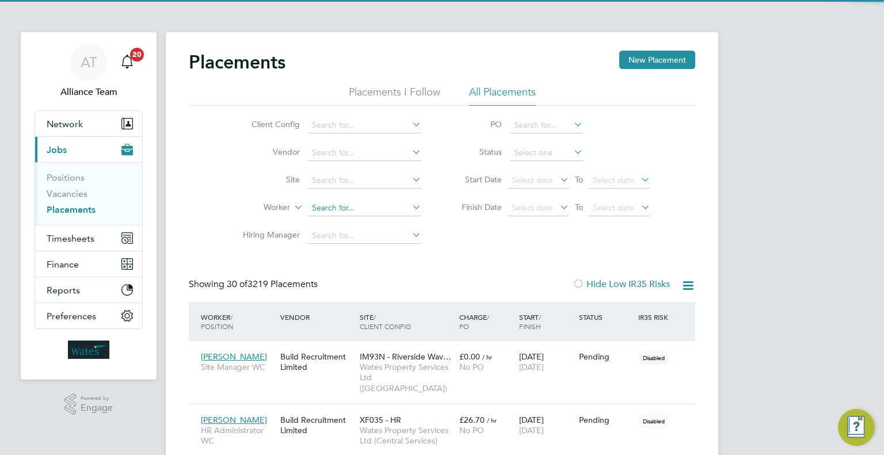
scroll to position [43, 80]
click at [367, 208] on input at bounding box center [364, 208] width 113 height 16
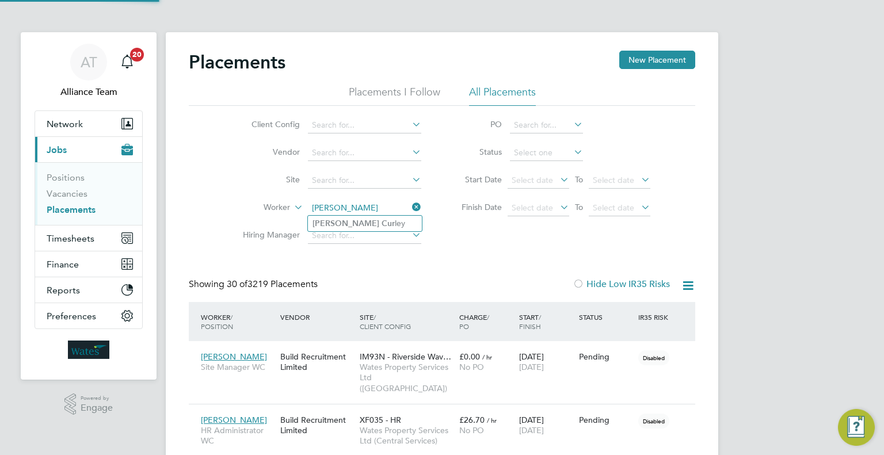
click at [373, 229] on li "Gary Cur ley" at bounding box center [365, 224] width 114 height 16
type input "Gary Curley"
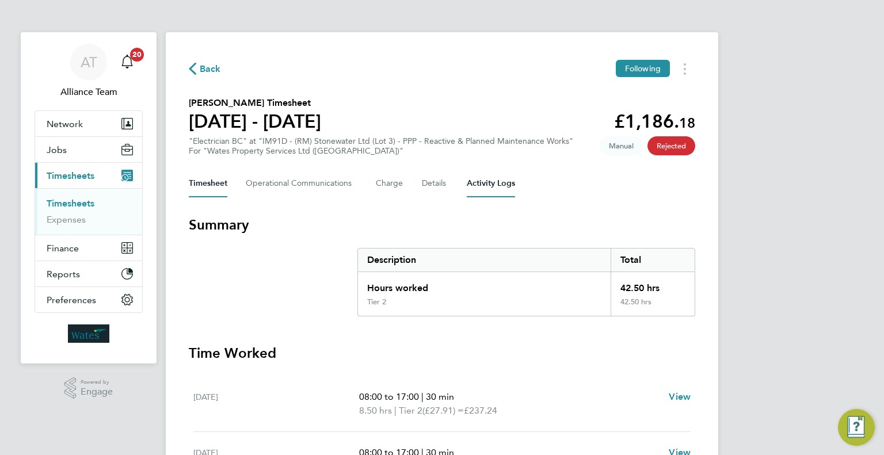
click at [482, 184] on Logs-tab "Activity Logs" at bounding box center [491, 184] width 48 height 28
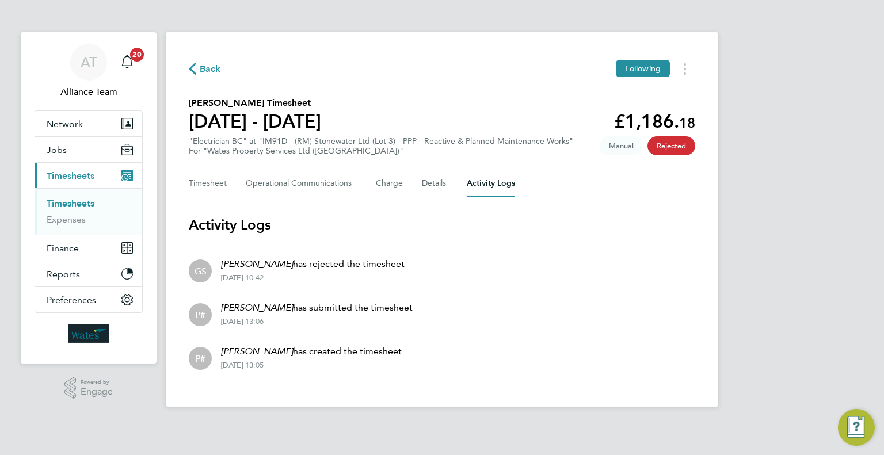
drag, startPoint x: 64, startPoint y: 199, endPoint x: 73, endPoint y: 200, distance: 9.2
click at [64, 199] on link "Timesheets" at bounding box center [71, 203] width 48 height 11
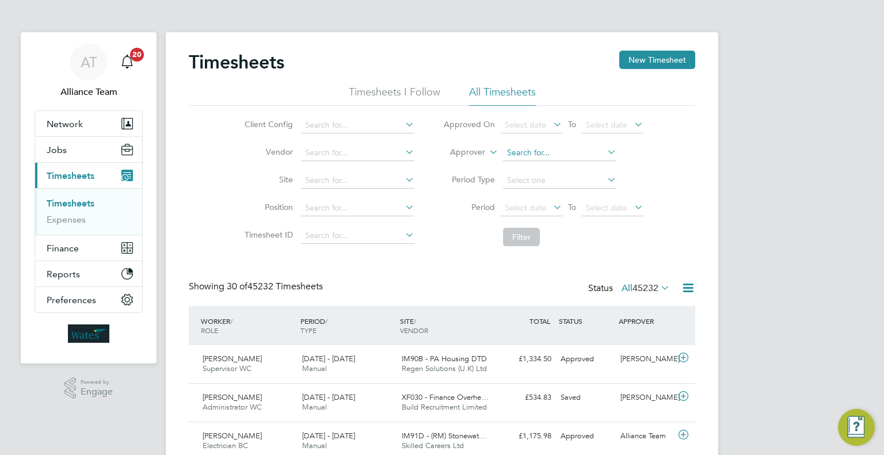
click at [507, 153] on input at bounding box center [559, 153] width 113 height 16
click at [563, 167] on li "[PERSON_NAME] son" at bounding box center [559, 169] width 114 height 16
type input "[PERSON_NAME]"
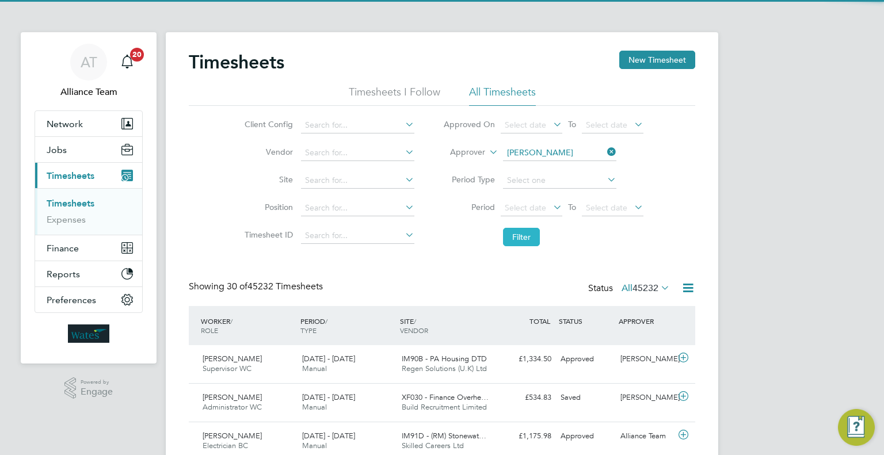
click at [518, 239] on button "Filter" at bounding box center [521, 237] width 37 height 18
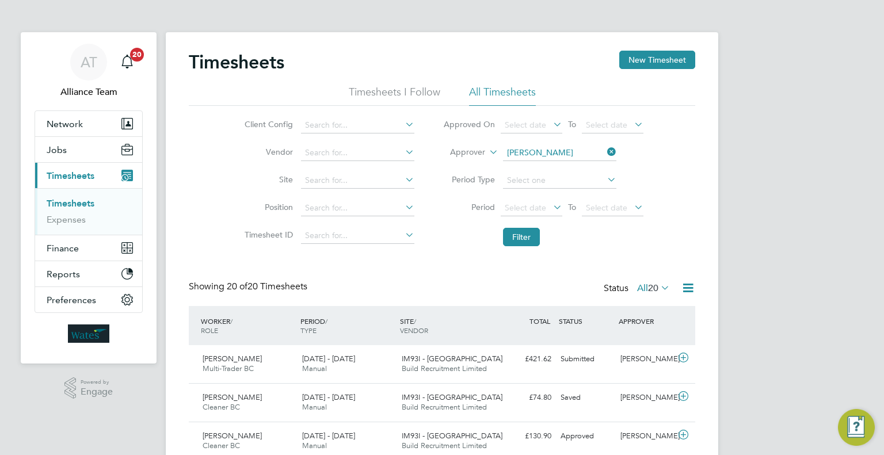
scroll to position [29, 100]
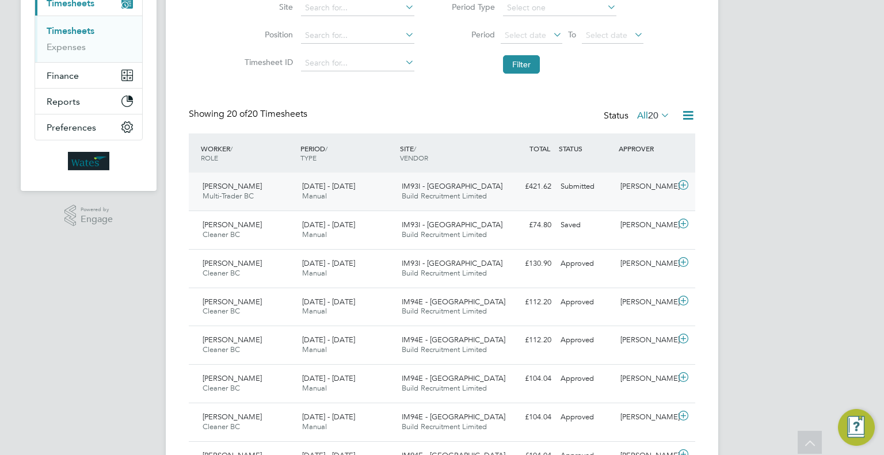
click at [633, 189] on div "[PERSON_NAME]" at bounding box center [646, 186] width 60 height 19
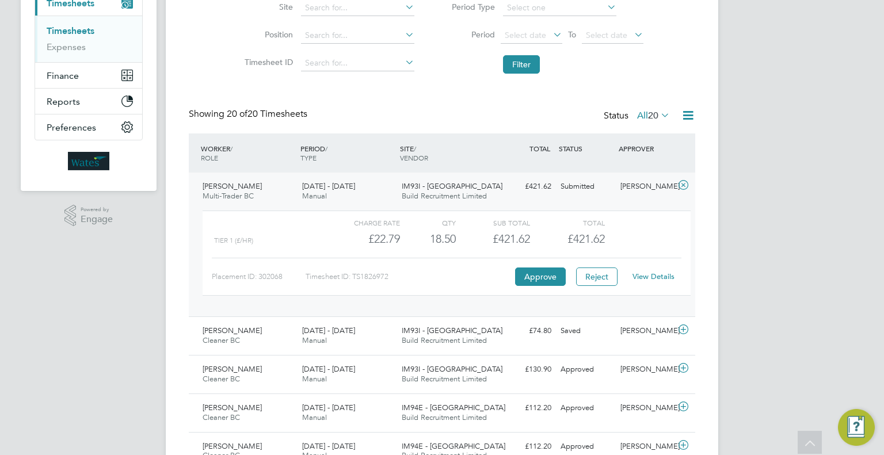
click at [646, 275] on link "View Details" at bounding box center [654, 277] width 42 height 10
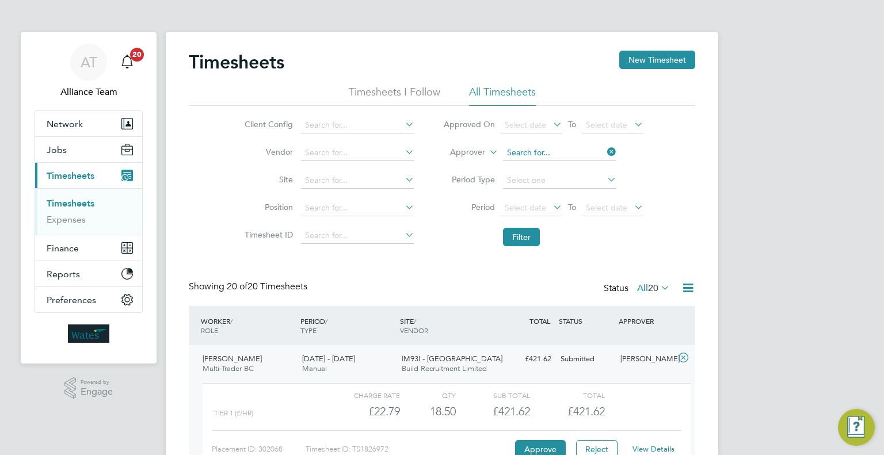
click at [558, 154] on input at bounding box center [559, 153] width 113 height 16
click at [566, 166] on li "Lorra ine Smith" at bounding box center [573, 169] width 142 height 16
type input "Lorraine Smith"
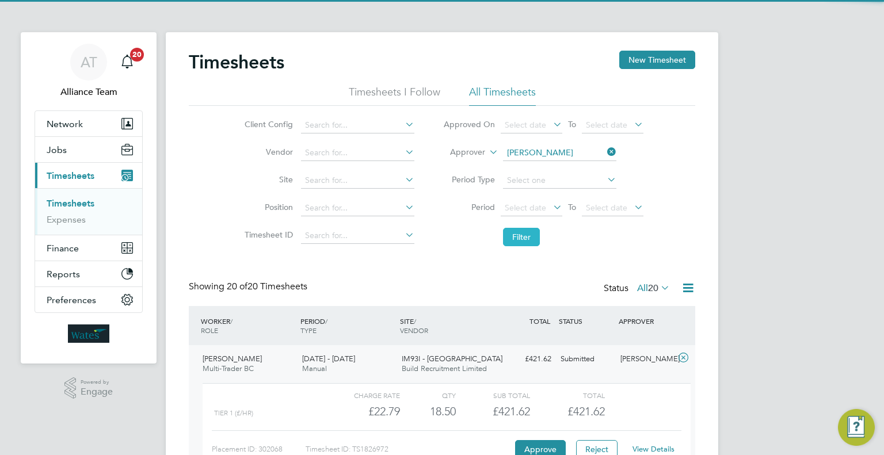
click at [520, 245] on button "Filter" at bounding box center [521, 237] width 37 height 18
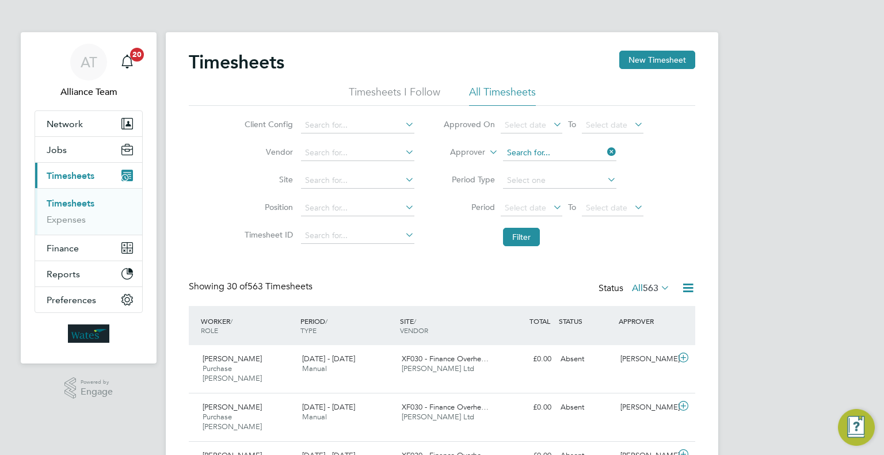
click at [592, 148] on input at bounding box center [559, 153] width 113 height 16
click at [524, 201] on span "Select date" at bounding box center [532, 209] width 62 height 16
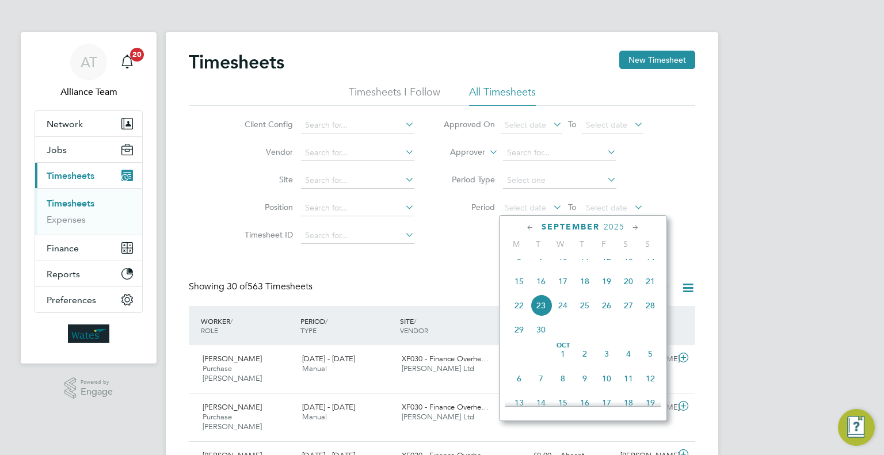
click at [632, 266] on span "13" at bounding box center [629, 257] width 22 height 22
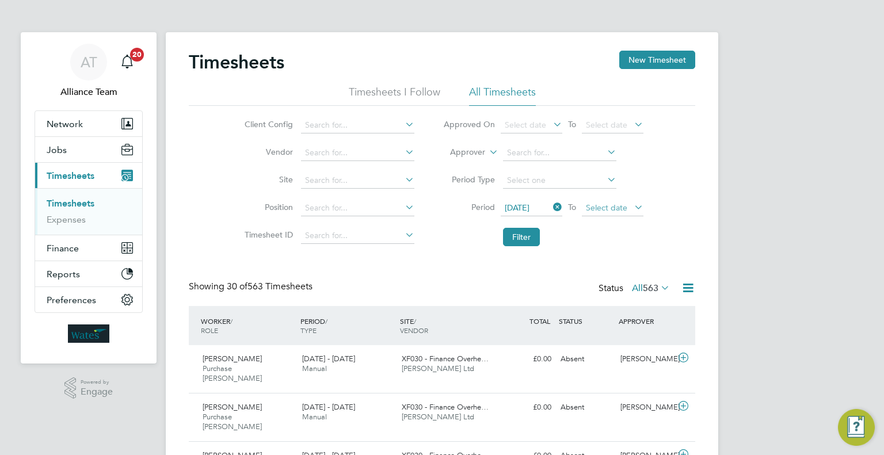
click at [601, 207] on span "Select date" at bounding box center [606, 208] width 41 height 10
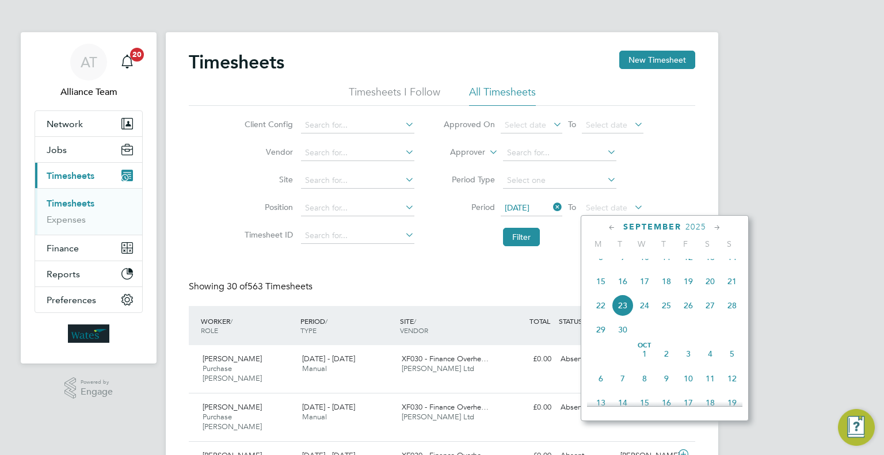
drag, startPoint x: 693, startPoint y: 292, endPoint x: 520, endPoint y: 266, distance: 175.1
click at [690, 292] on span "19" at bounding box center [688, 282] width 22 height 22
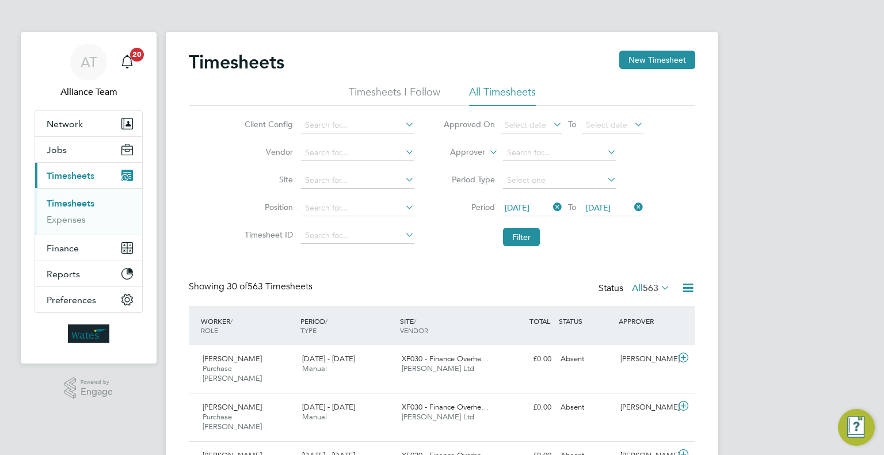
click at [523, 227] on li "Filter" at bounding box center [543, 237] width 229 height 30
click at [525, 239] on button "Filter" at bounding box center [521, 237] width 37 height 18
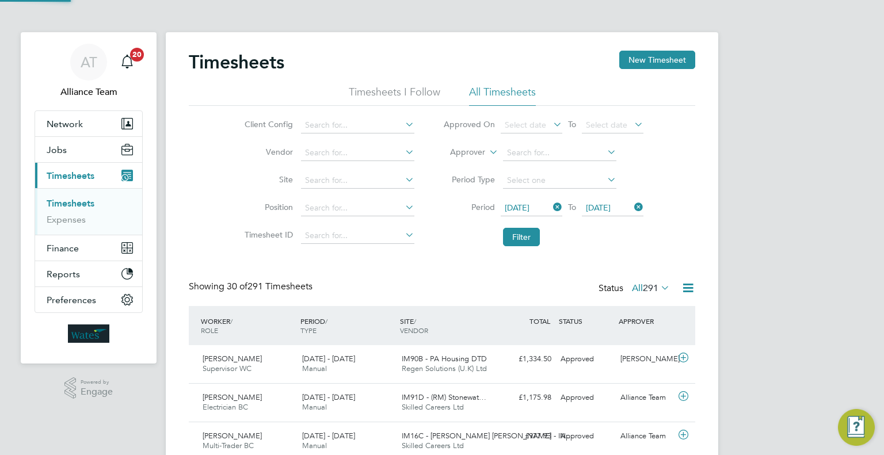
scroll to position [29, 100]
click at [689, 289] on icon at bounding box center [688, 288] width 14 height 14
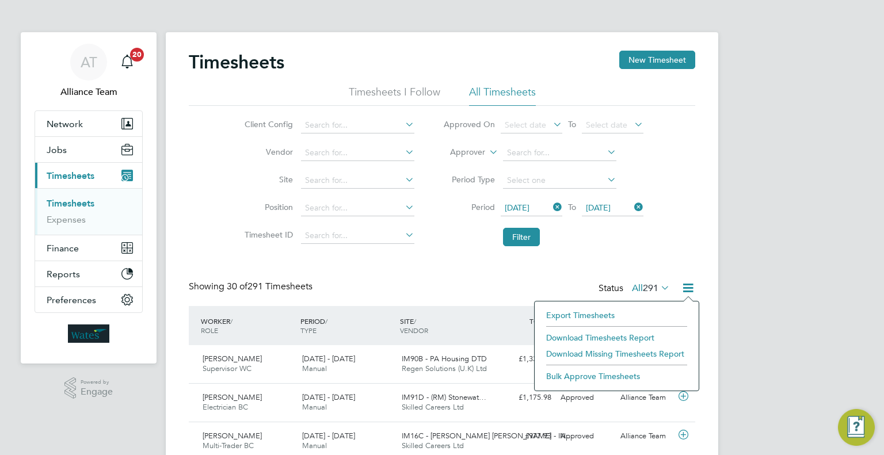
click at [604, 356] on li "Download Missing Timesheets Report" at bounding box center [616, 354] width 153 height 16
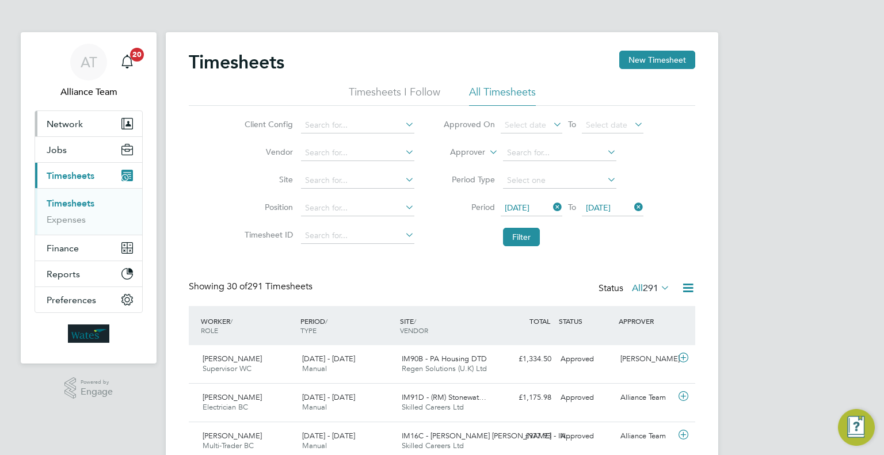
drag, startPoint x: 88, startPoint y: 129, endPoint x: 54, endPoint y: 188, distance: 68.1
click at [86, 132] on button "Network" at bounding box center [88, 123] width 107 height 25
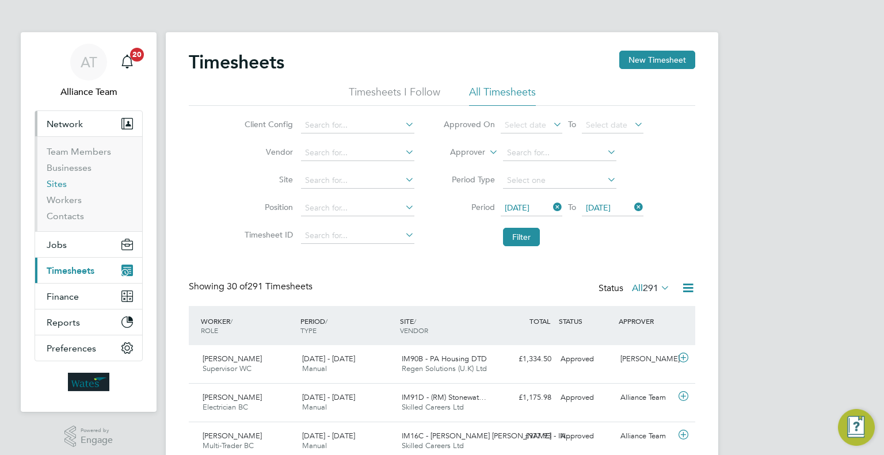
click at [52, 180] on link "Sites" at bounding box center [57, 183] width 20 height 11
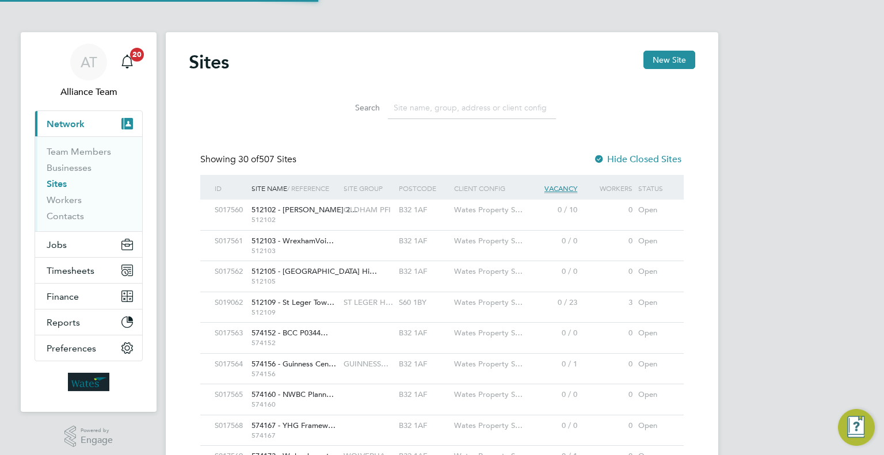
scroll to position [22, 56]
click at [419, 104] on input at bounding box center [472, 108] width 168 height 22
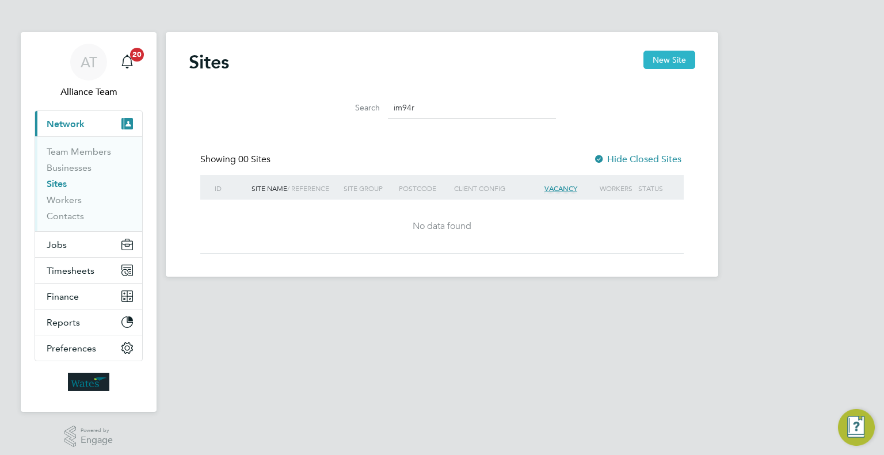
type input "im94r"
click at [663, 64] on button "New Site" at bounding box center [669, 60] width 52 height 18
type input "United Kingdom"
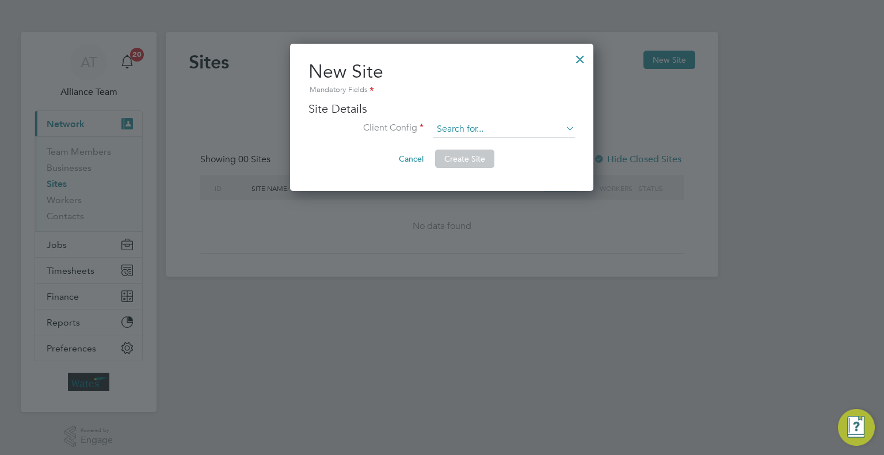
click at [454, 127] on input at bounding box center [504, 129] width 142 height 17
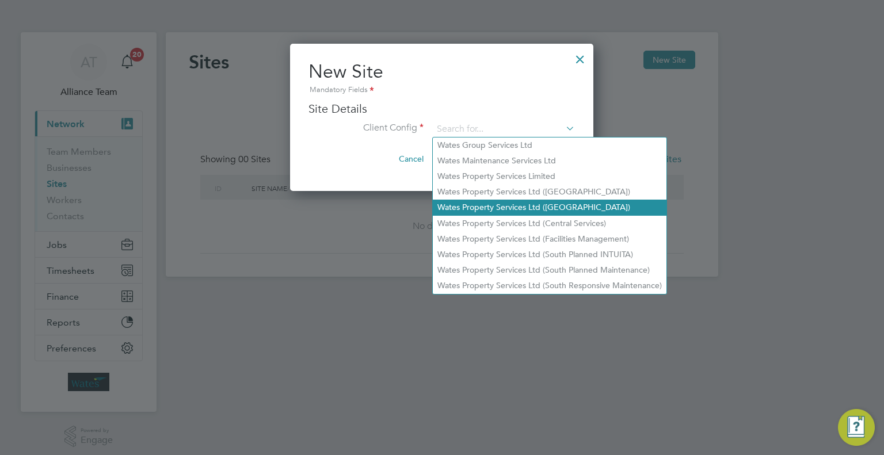
click at [528, 202] on li "Wates Property Services Ltd ([GEOGRAPHIC_DATA])" at bounding box center [550, 208] width 234 height 16
type input "Wates Property Services Ltd ([GEOGRAPHIC_DATA])"
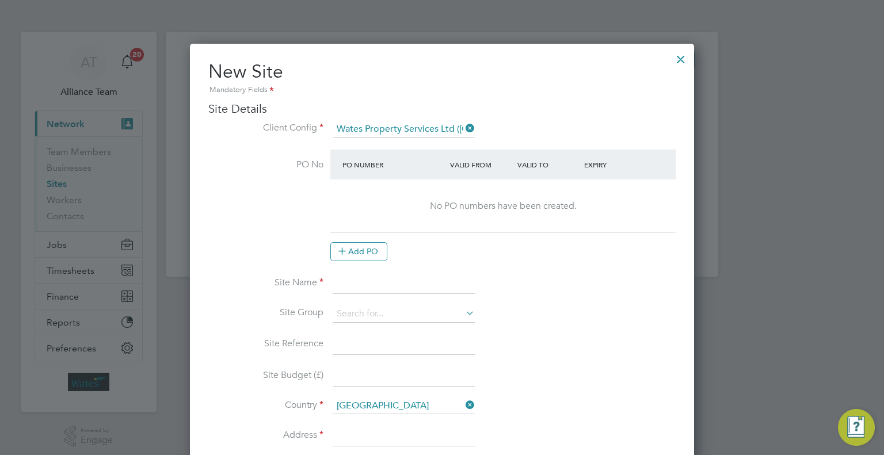
click at [352, 277] on input at bounding box center [404, 283] width 142 height 21
paste input "MTVH Checkland Road"
click at [334, 280] on input "MTVH Checkland Road" at bounding box center [404, 283] width 142 height 21
type input "IM94R - MTVH Checkland Road"
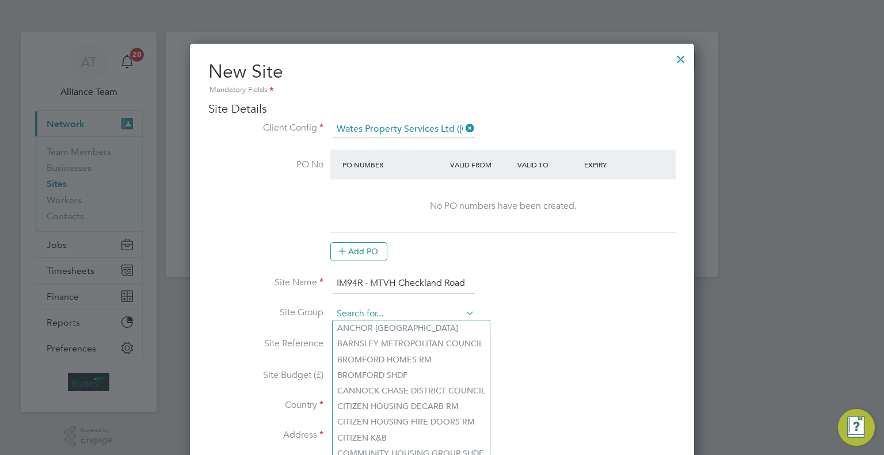
click at [350, 306] on input at bounding box center [404, 314] width 142 height 17
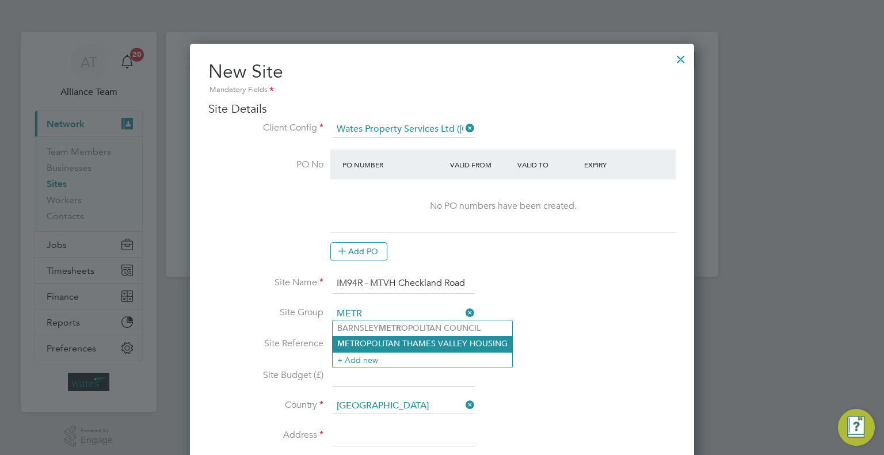
click at [426, 340] on li "METR OPOLITAN THAMES VALLEY HOUSING" at bounding box center [423, 344] width 180 height 16
type input "[GEOGRAPHIC_DATA] HOUSING"
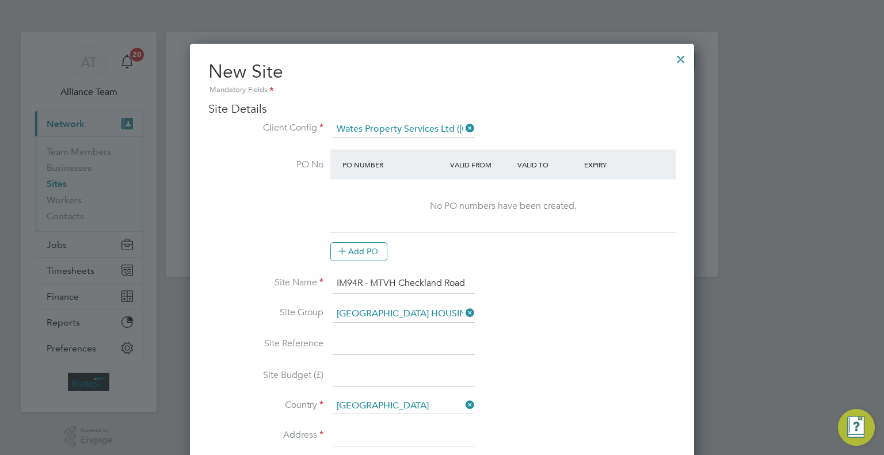
drag, startPoint x: 337, startPoint y: 279, endPoint x: 523, endPoint y: 279, distance: 185.3
click at [523, 279] on li "Site Name IM94R - MTVH Checkland Road" at bounding box center [441, 289] width 467 height 32
click at [351, 337] on input at bounding box center [404, 344] width 142 height 21
paste input "IM94R - MTVH Checkland Road"
type input "IM94R - MTVH Checkland Road"
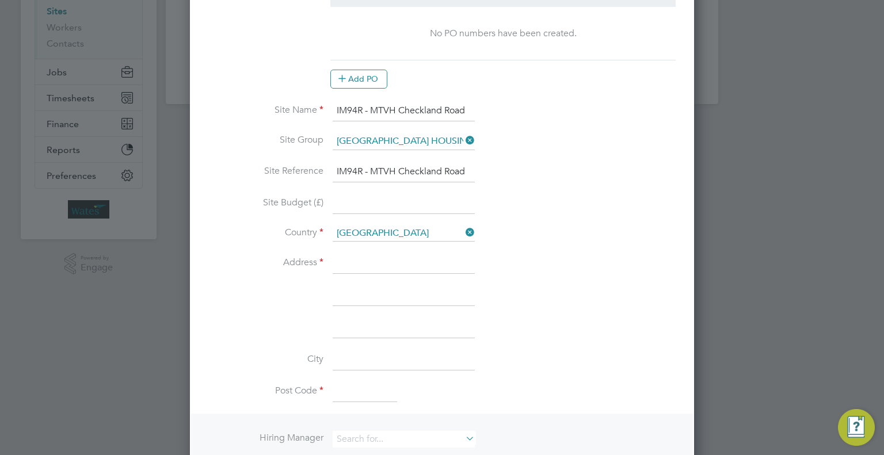
click at [338, 253] on input at bounding box center [404, 263] width 142 height 21
paste input "76/278 CHECKLAND RD"
type input "276/278 CHECKLAND RD"
click at [355, 385] on input at bounding box center [365, 392] width 64 height 21
paste input "LE4 8EU"
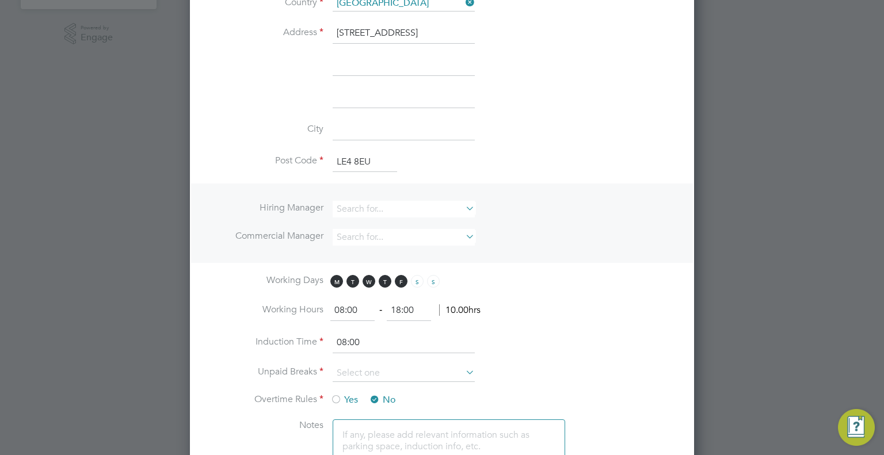
scroll to position [460, 0]
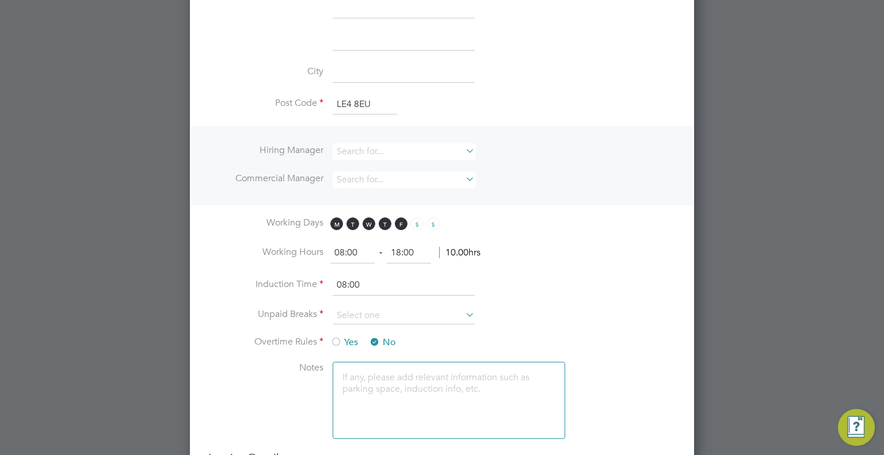
type input "LE4 8EU"
click at [386, 288] on input "08:00" at bounding box center [404, 285] width 142 height 21
click at [386, 307] on input at bounding box center [404, 315] width 142 height 17
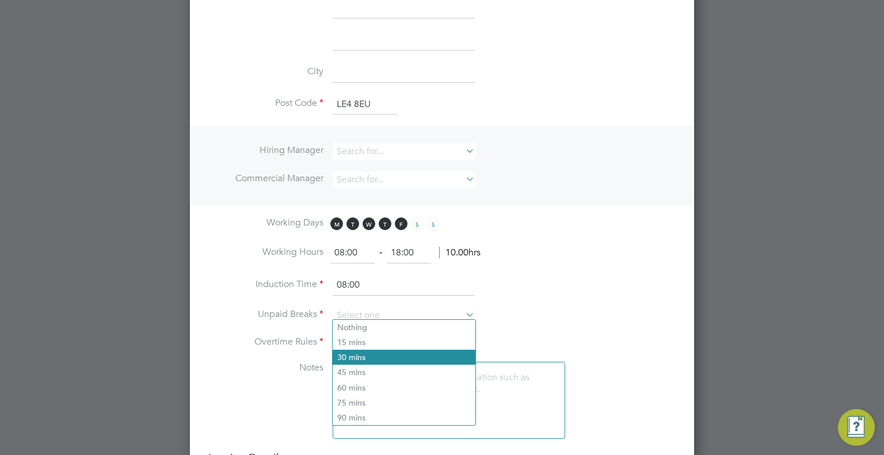
click at [367, 351] on li "30 mins" at bounding box center [404, 357] width 143 height 15
type input "30 mins"
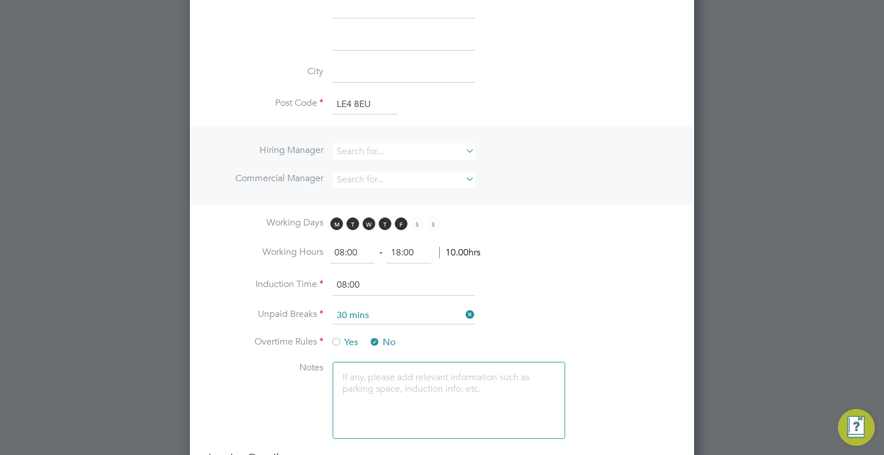
scroll to position [605, 0]
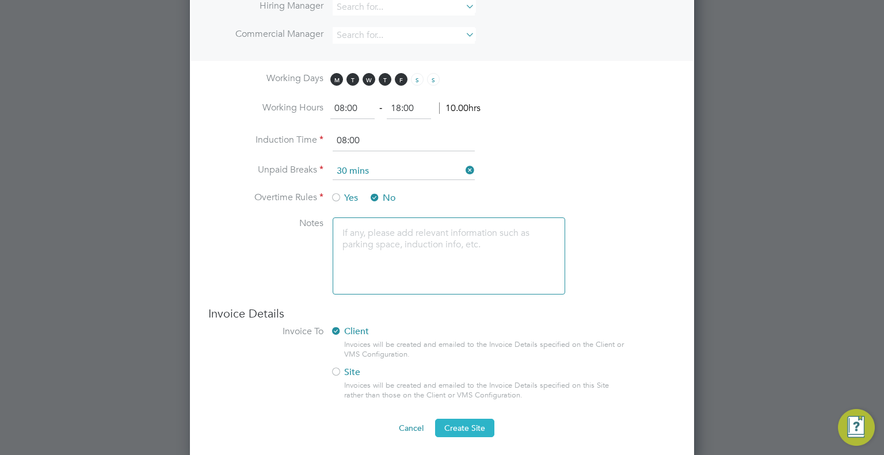
click at [488, 425] on button "Create Site" at bounding box center [464, 428] width 59 height 18
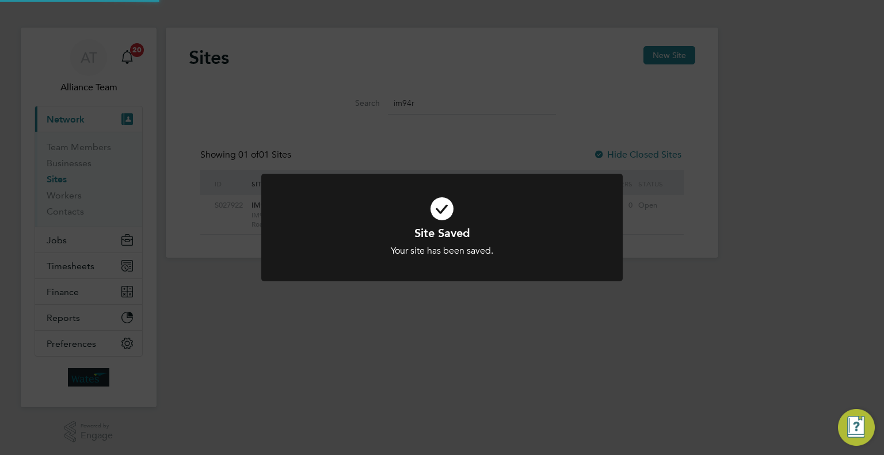
scroll to position [0, 0]
click at [846, 230] on div "Site Saved Your site has been saved. Cancel Okay" at bounding box center [442, 227] width 884 height 455
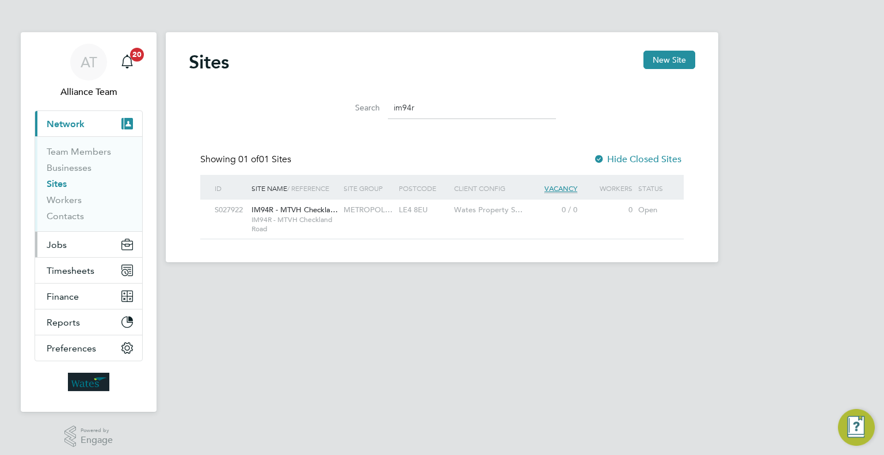
drag, startPoint x: 64, startPoint y: 244, endPoint x: 78, endPoint y: 232, distance: 18.4
click at [64, 244] on span "Jobs" at bounding box center [57, 244] width 20 height 11
click at [70, 246] on button "Jobs" at bounding box center [88, 244] width 107 height 25
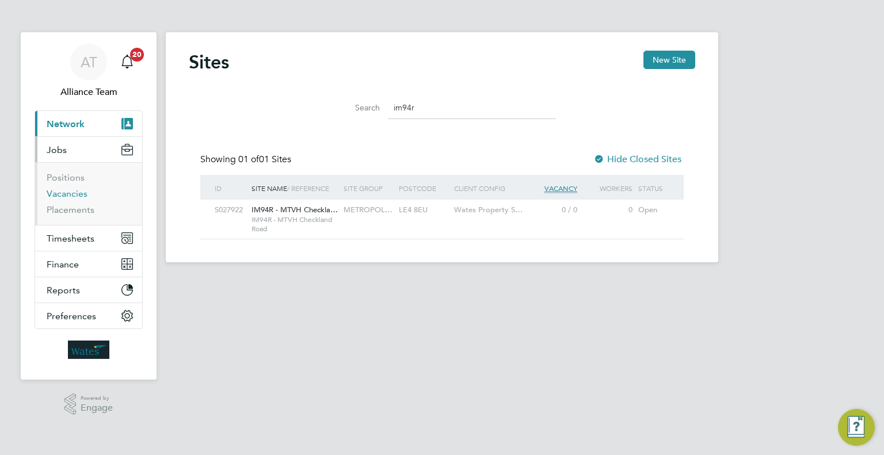
click at [60, 195] on link "Vacancies" at bounding box center [67, 193] width 41 height 11
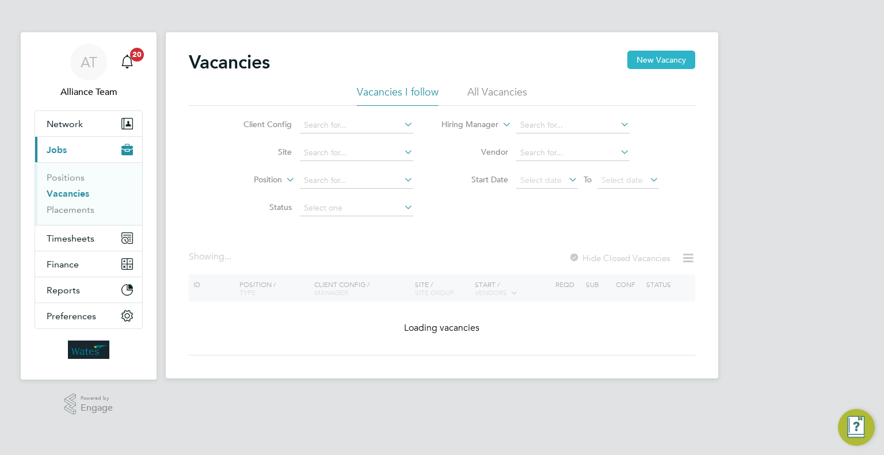
click at [648, 62] on button "New Vacancy" at bounding box center [661, 60] width 68 height 18
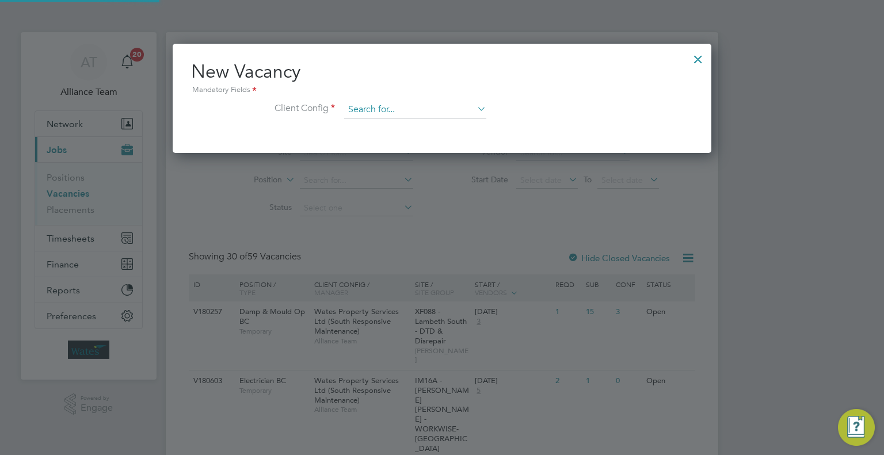
scroll to position [109, 539]
click at [408, 114] on input at bounding box center [415, 109] width 142 height 17
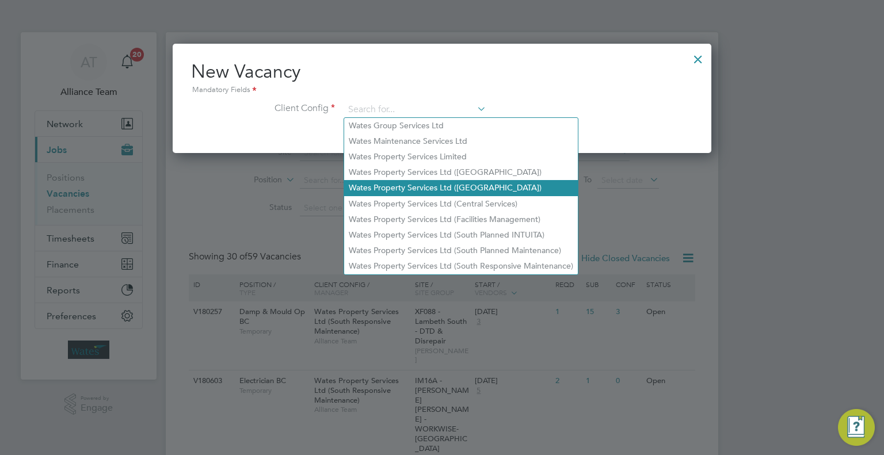
click at [454, 181] on li "Wates Property Services Ltd (Central & North)" at bounding box center [461, 188] width 234 height 16
type input "Wates Property Services Ltd (Central & North)"
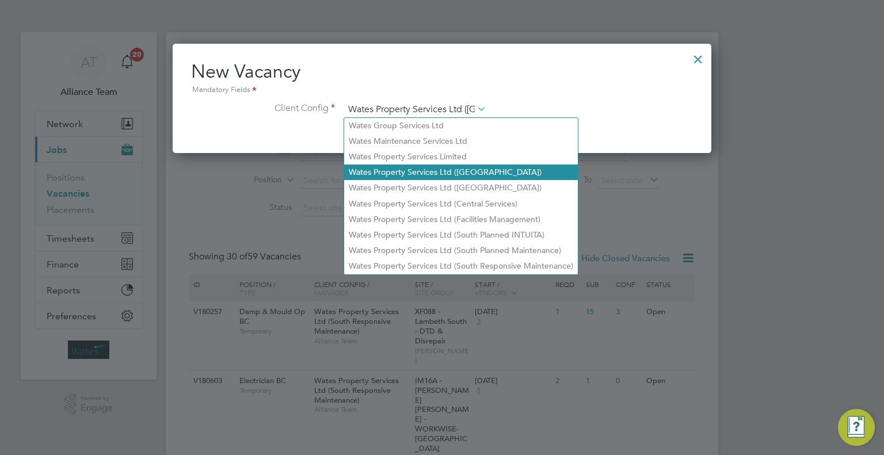
scroll to position [191, 539]
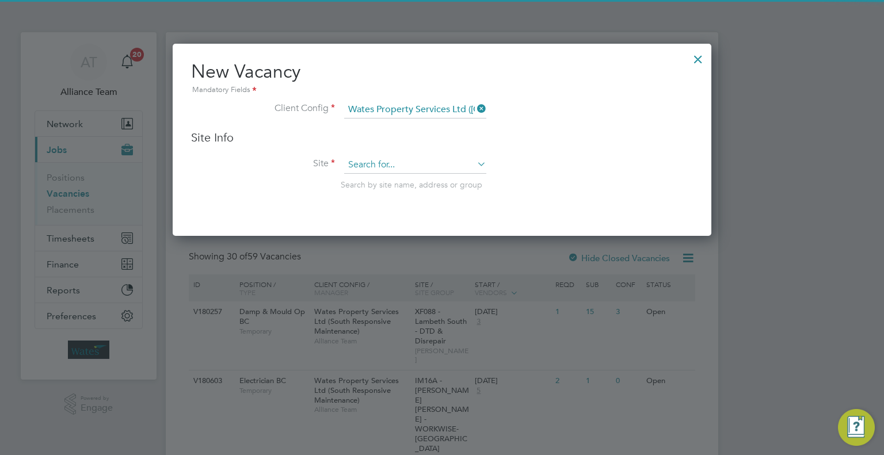
click at [403, 166] on input at bounding box center [415, 165] width 142 height 17
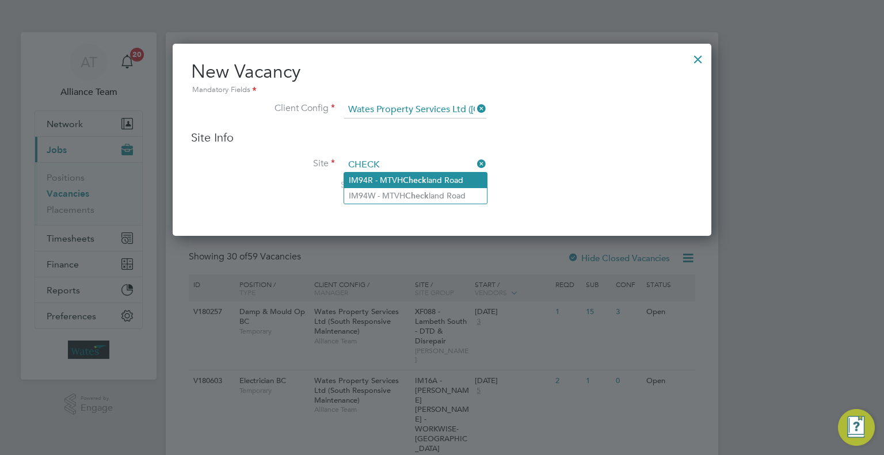
click at [424, 177] on b "Check" at bounding box center [415, 181] width 24 height 10
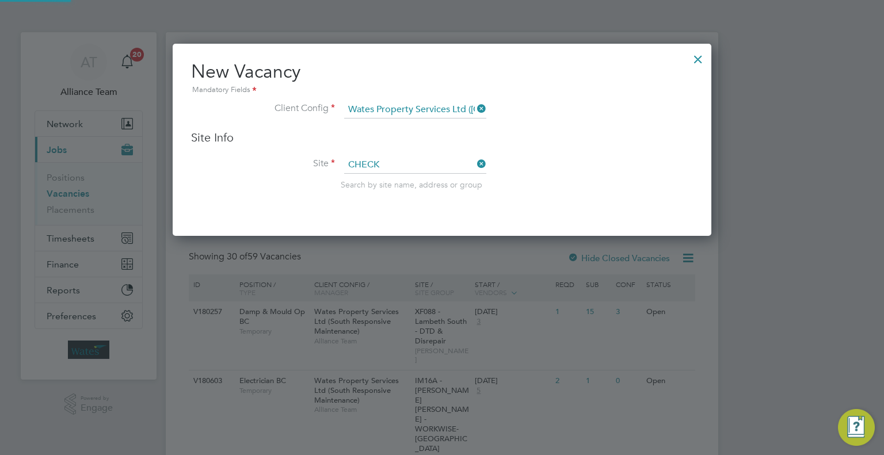
type input "IM94R - MTVH Checkland Road"
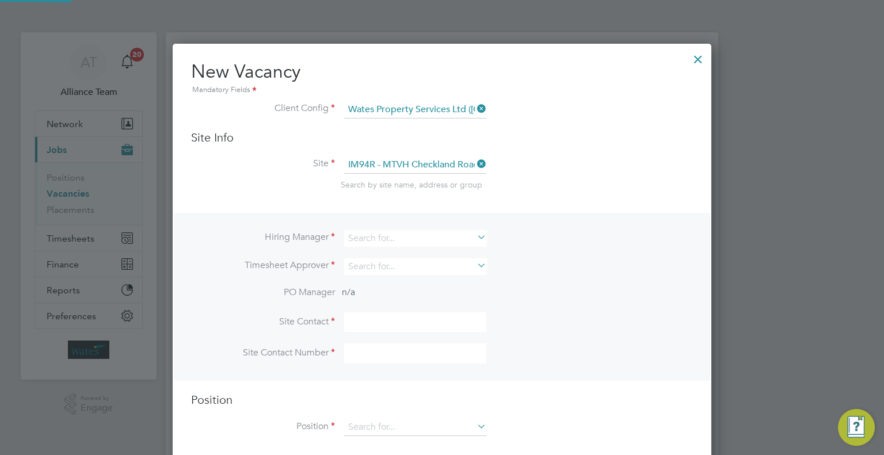
scroll to position [425, 539]
click at [382, 232] on input at bounding box center [415, 238] width 142 height 17
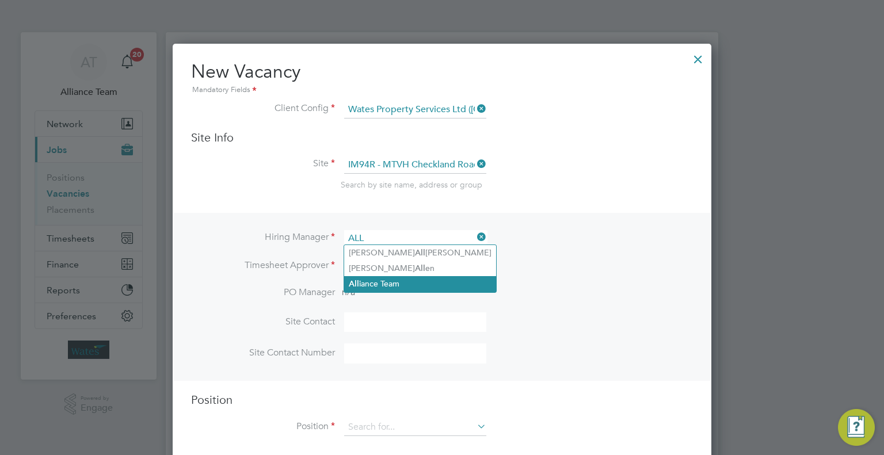
click at [391, 280] on li "All iance Team" at bounding box center [420, 284] width 152 height 16
type input "Alliance Team"
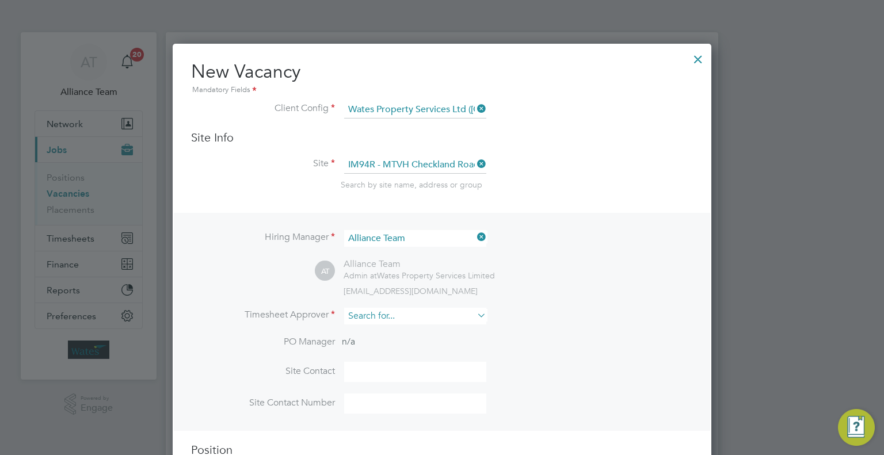
click at [360, 311] on input at bounding box center [415, 316] width 142 height 17
type input "LAUR"
click at [551, 307] on div "Hiring Manager Alliance Team AT Alliance Team Admin at Wates Property Services …" at bounding box center [442, 322] width 536 height 218
click at [434, 318] on input at bounding box center [415, 316] width 142 height 17
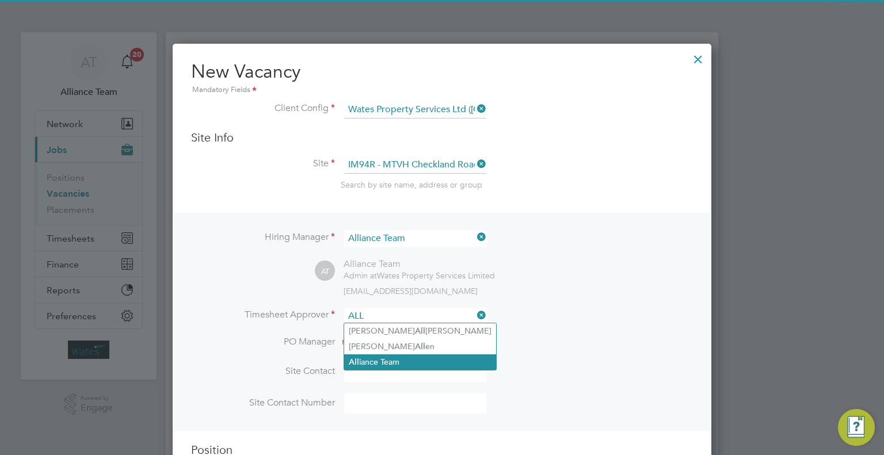
click at [403, 367] on li "All iance Team" at bounding box center [420, 363] width 152 height 16
type input "Alliance Team"
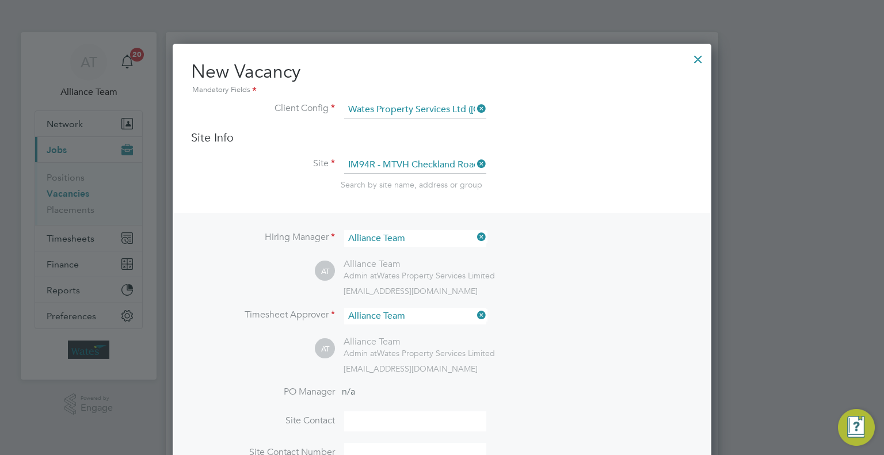
scroll to position [230, 0]
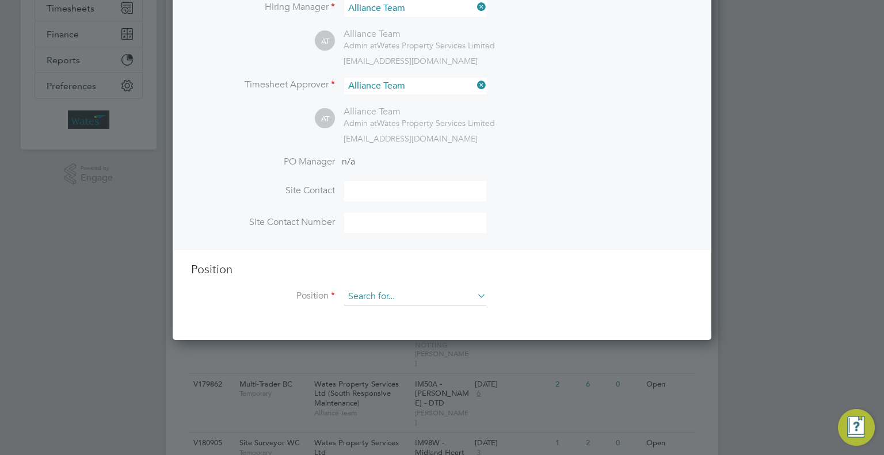
click at [364, 298] on input at bounding box center [415, 296] width 142 height 17
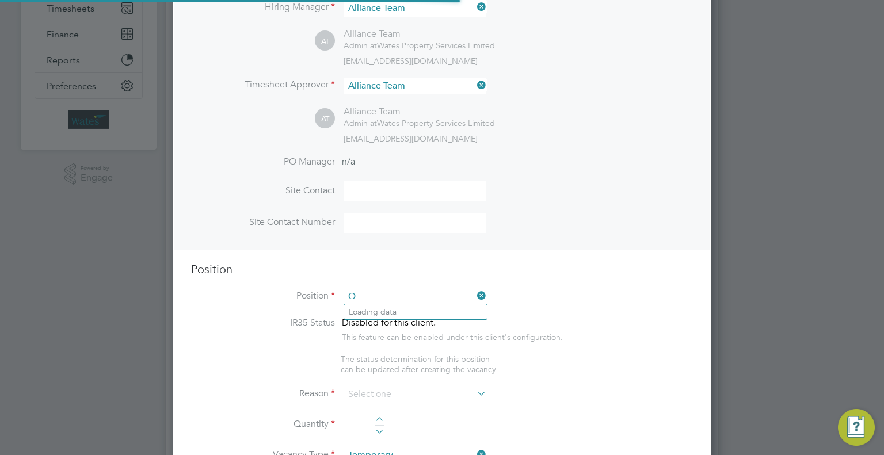
scroll to position [1648, 539]
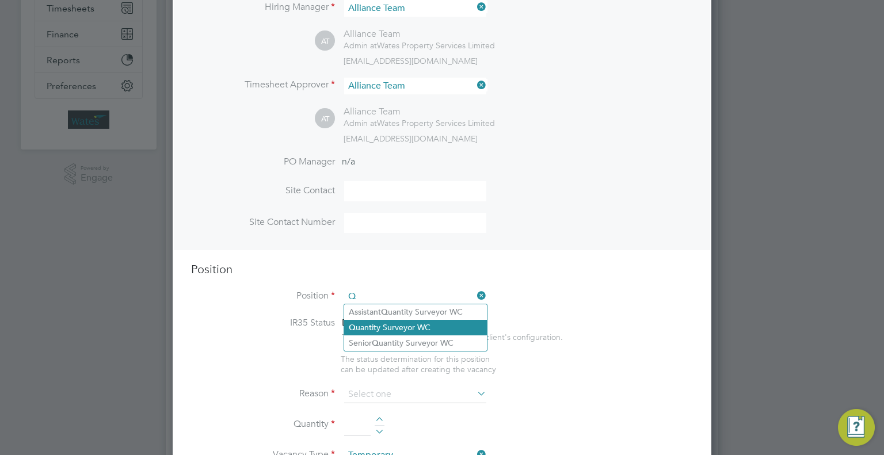
click at [418, 322] on li "Q uantity Surveyor WC" at bounding box center [415, 328] width 143 height 16
type input "Quantity Surveyor WC"
type textarea "QS"
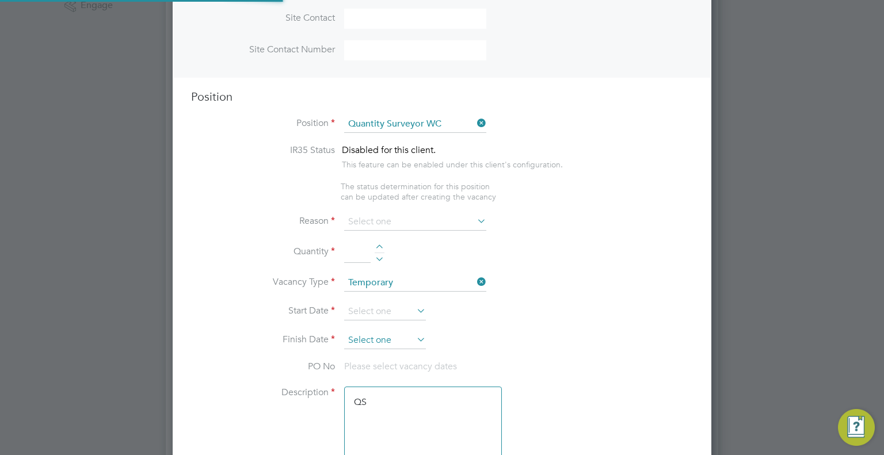
scroll to position [460, 0]
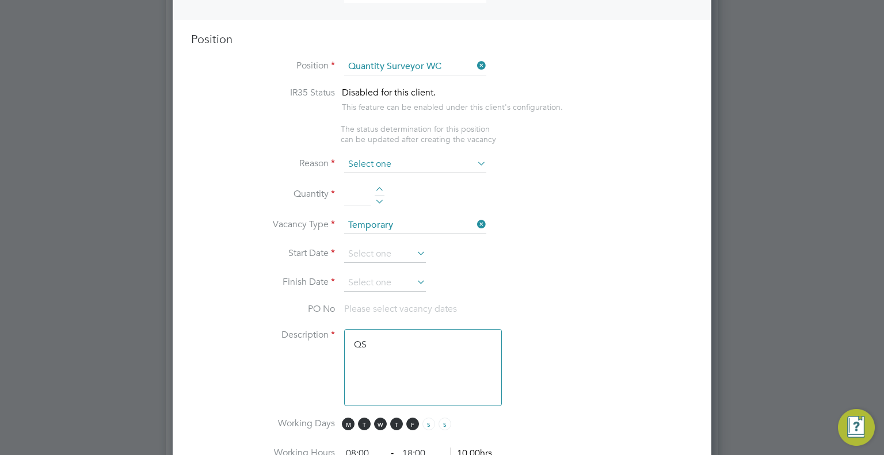
click at [375, 163] on input at bounding box center [415, 164] width 142 height 17
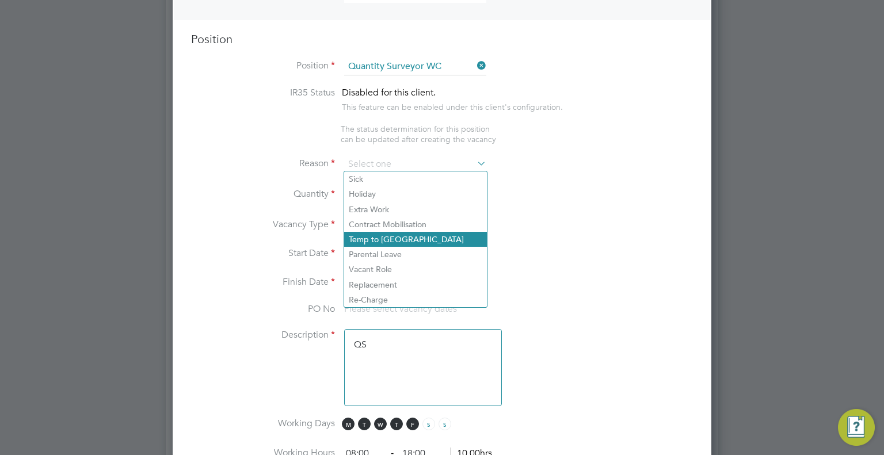
click at [384, 235] on li "Temp to Perm" at bounding box center [415, 239] width 143 height 15
type input "Temp to Perm"
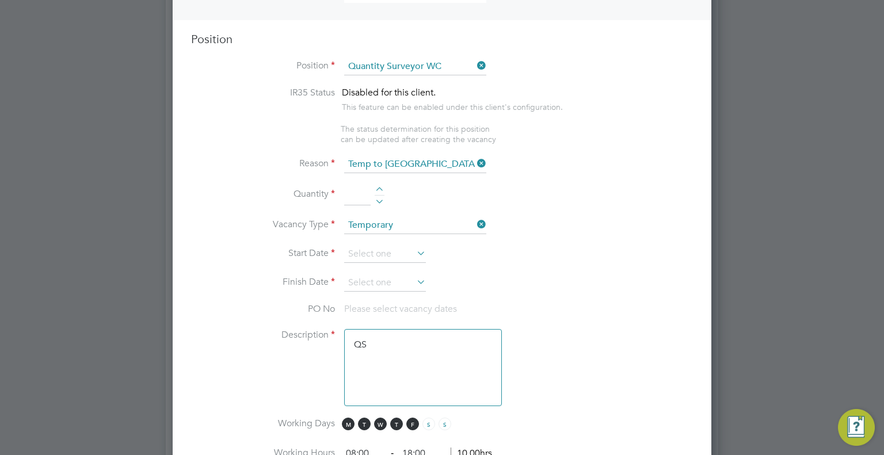
drag, startPoint x: 348, startPoint y: 191, endPoint x: 343, endPoint y: 197, distance: 8.3
click at [348, 191] on input at bounding box center [357, 195] width 26 height 21
type input "1"
click at [382, 250] on input at bounding box center [385, 254] width 82 height 17
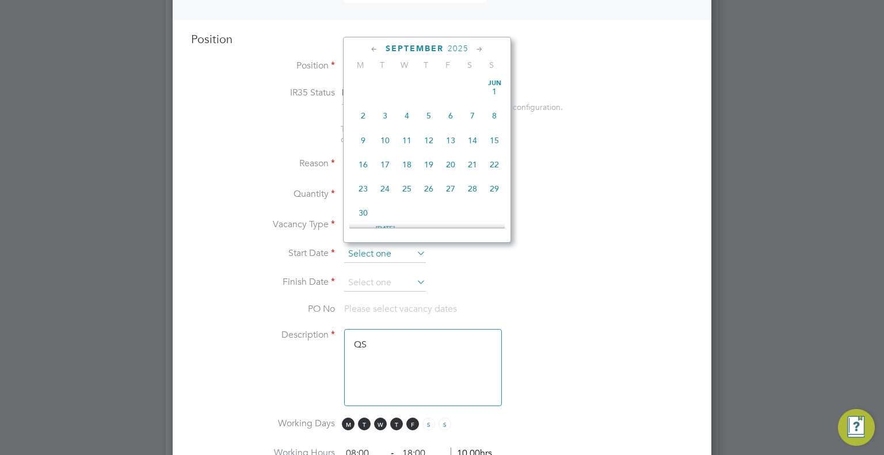
scroll to position [426, 0]
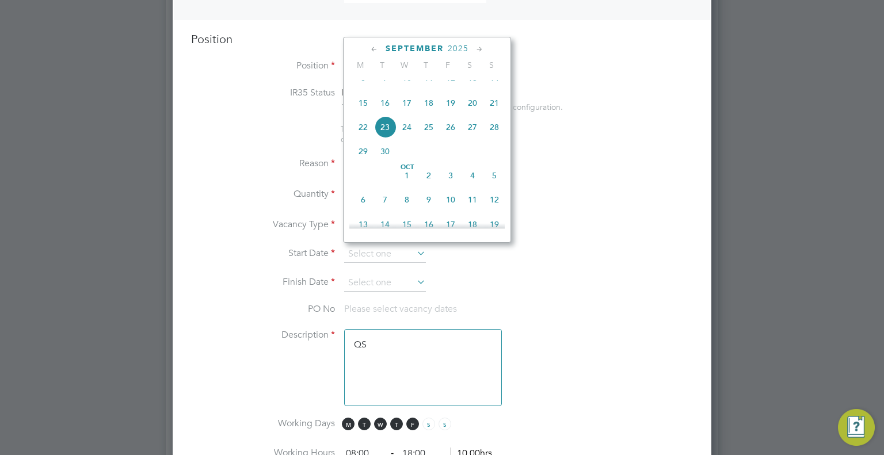
click at [406, 138] on span "24" at bounding box center [407, 127] width 22 height 22
type input "24 Sep 2025"
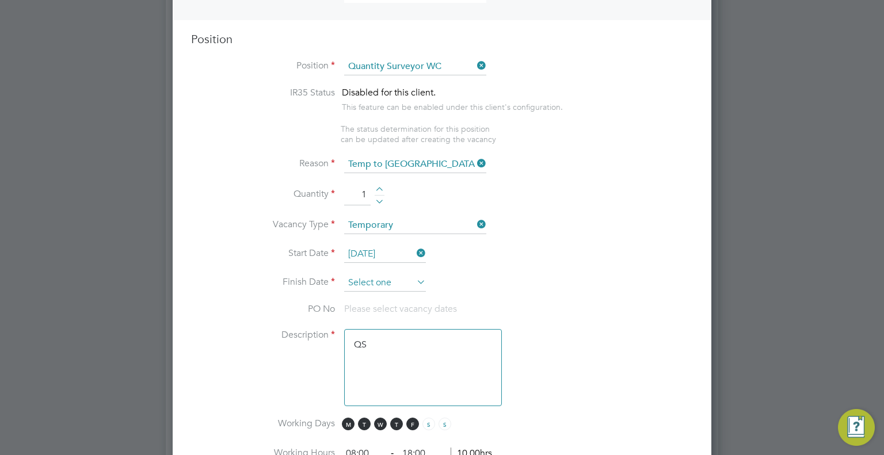
click at [384, 275] on input at bounding box center [385, 283] width 82 height 17
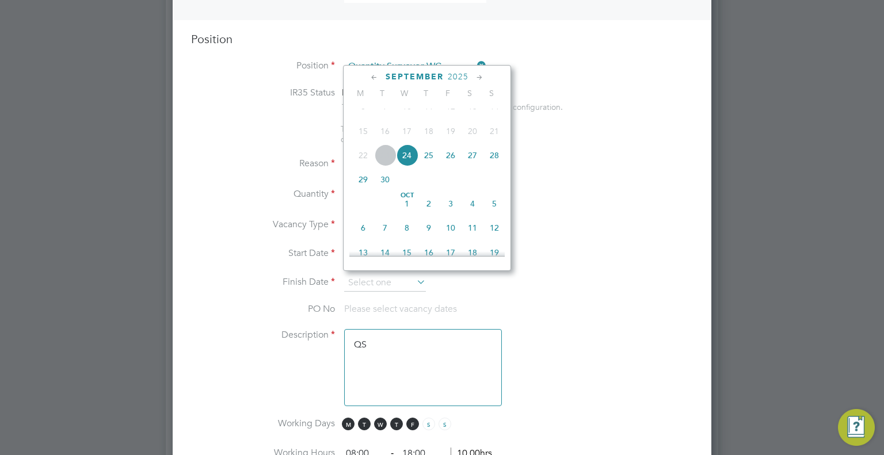
click at [479, 75] on icon at bounding box center [479, 77] width 11 height 13
click at [447, 214] on span "31" at bounding box center [451, 203] width 22 height 22
type input "[DATE]"
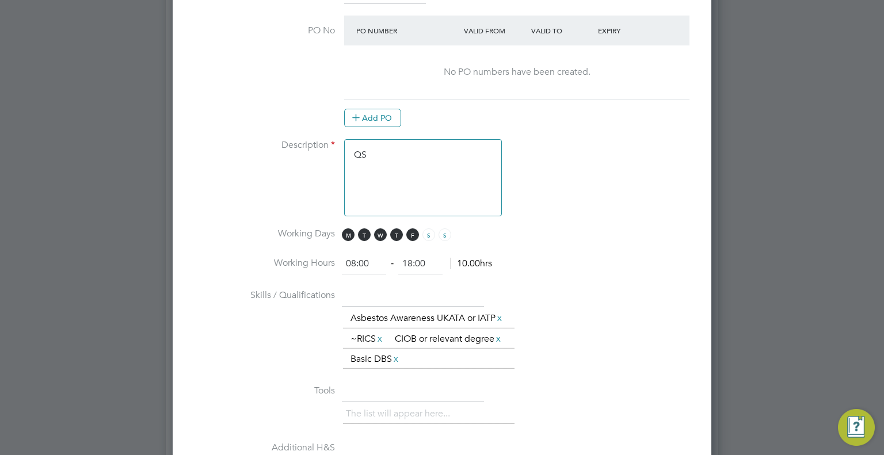
click at [398, 159] on textarea "QS" at bounding box center [423, 177] width 158 height 77
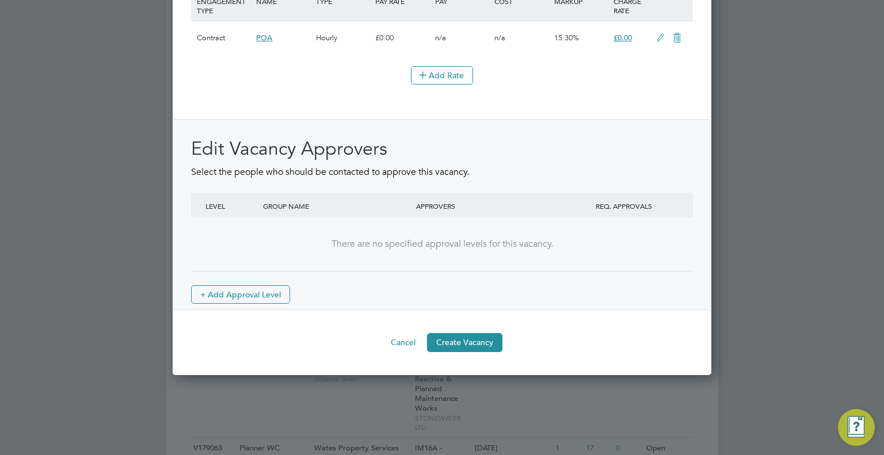
type textarea "QS Martin Redford"
click at [230, 311] on div "Edit Vacancy Approvers Select the people who should be contacted to approve thi…" at bounding box center [442, 215] width 536 height 192
drag, startPoint x: 234, startPoint y: 327, endPoint x: 272, endPoint y: 313, distance: 41.4
click at [234, 304] on button "+ Add Approval Level" at bounding box center [240, 294] width 99 height 18
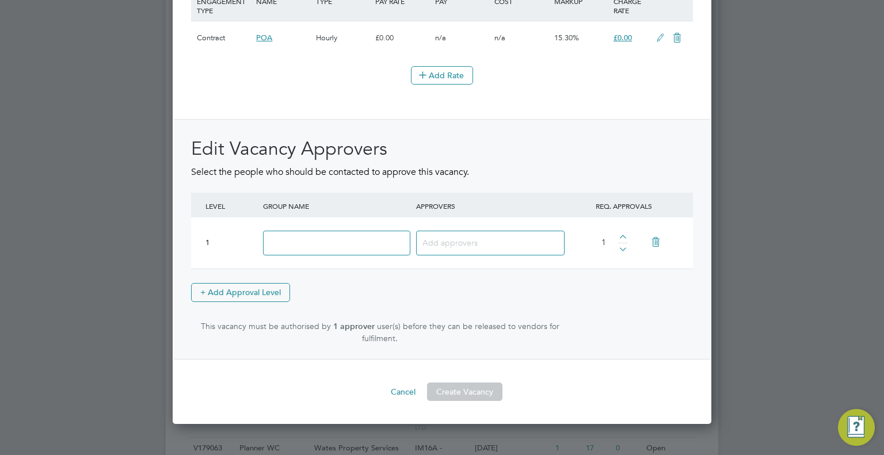
click at [357, 256] on input at bounding box center [336, 243] width 147 height 25
type input "Approver"
click at [468, 250] on input at bounding box center [485, 242] width 127 height 15
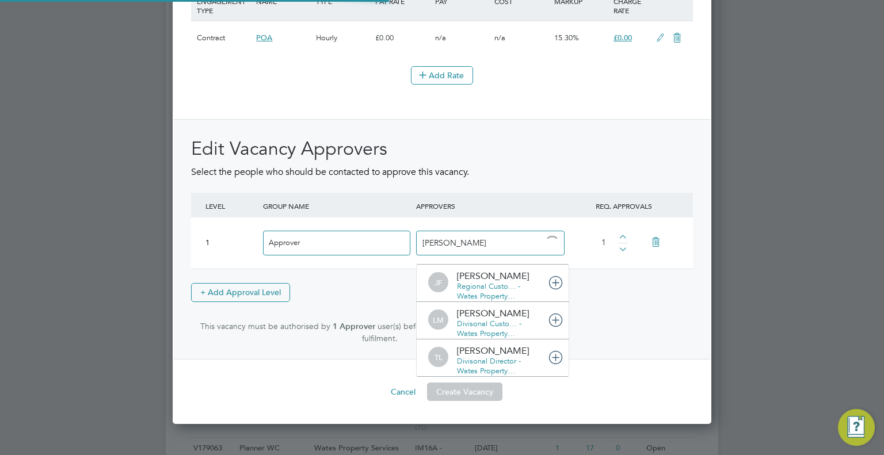
type input "tom lang"
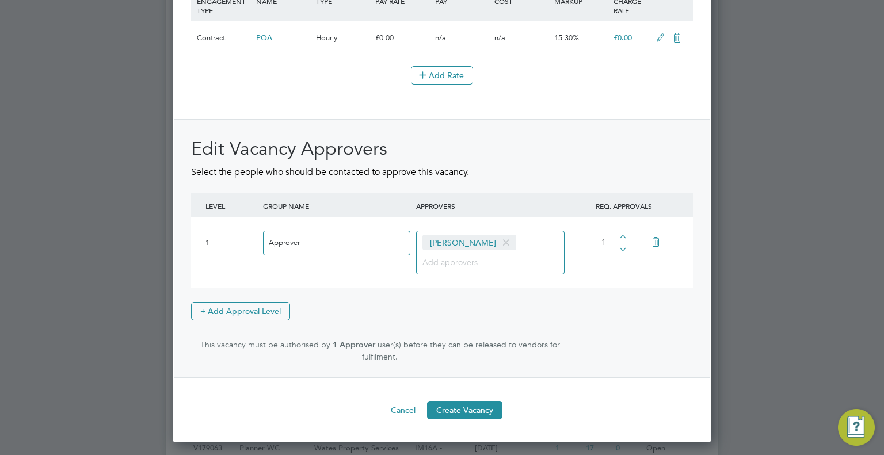
click at [484, 420] on button "Create Vacancy" at bounding box center [464, 410] width 75 height 18
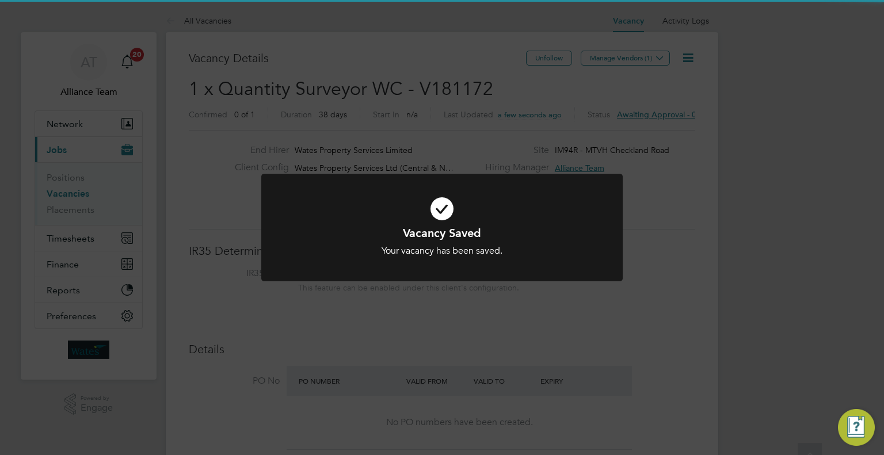
drag, startPoint x: 739, startPoint y: 129, endPoint x: 678, endPoint y: 127, distance: 61.1
click at [739, 129] on div "Vacancy Saved Your vacancy has been saved. Cancel Okay" at bounding box center [442, 227] width 884 height 455
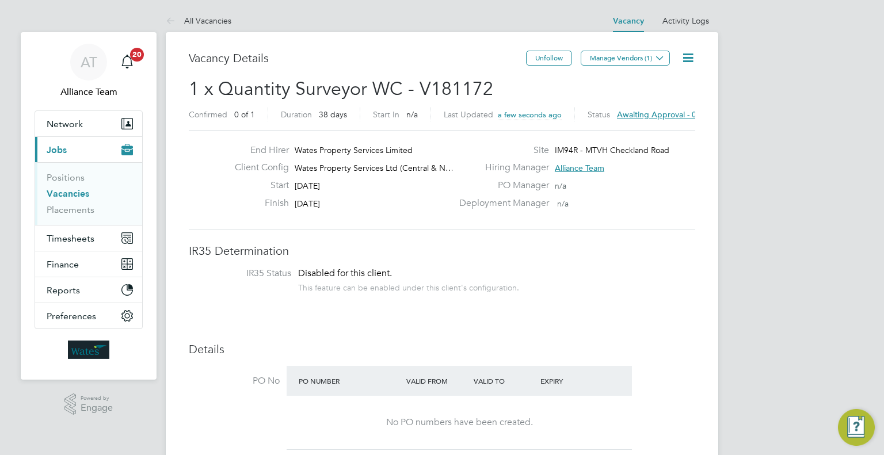
click at [692, 65] on icon at bounding box center [688, 58] width 14 height 14
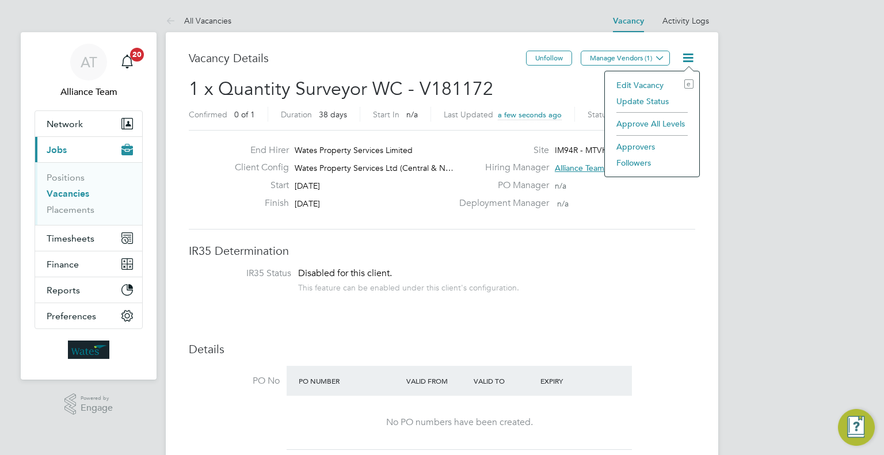
click at [640, 91] on li "Edit Vacancy e" at bounding box center [652, 85] width 83 height 16
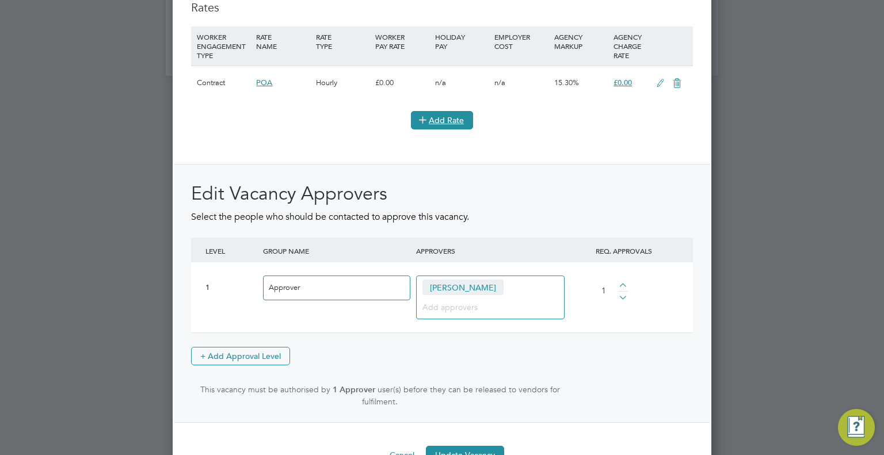
click at [456, 129] on button "Add Rate" at bounding box center [442, 120] width 62 height 18
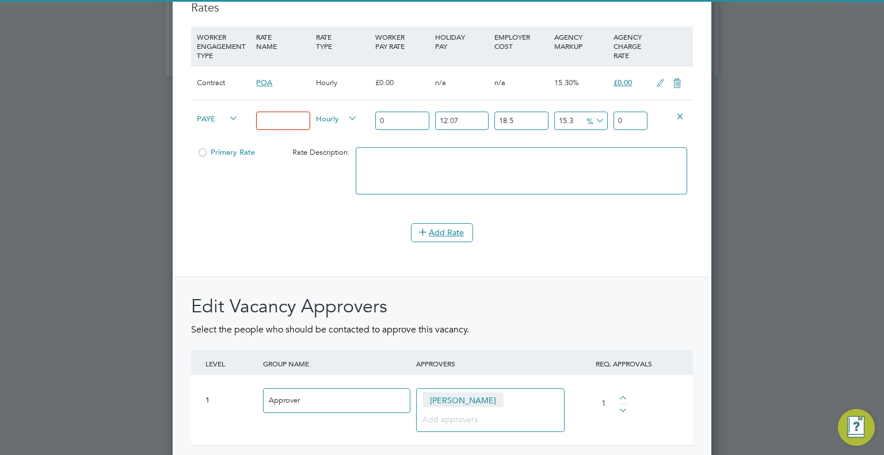
click at [281, 131] on input at bounding box center [283, 121] width 54 height 19
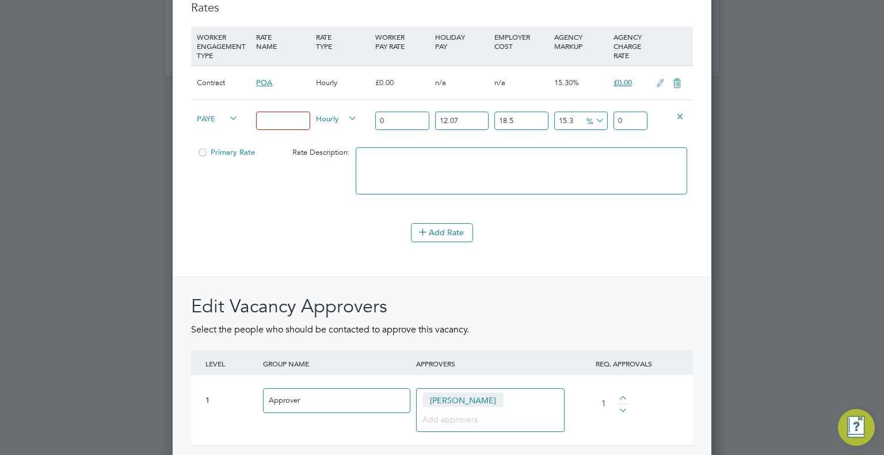
type input "Client Supplied"
click at [218, 124] on span "PAYE" at bounding box center [217, 118] width 41 height 13
click at [223, 163] on li "Contract" at bounding box center [216, 160] width 46 height 14
click at [213, 163] on div "Primary Rate" at bounding box center [233, 153] width 79 height 22
click at [212, 157] on span "Primary Rate" at bounding box center [226, 152] width 58 height 10
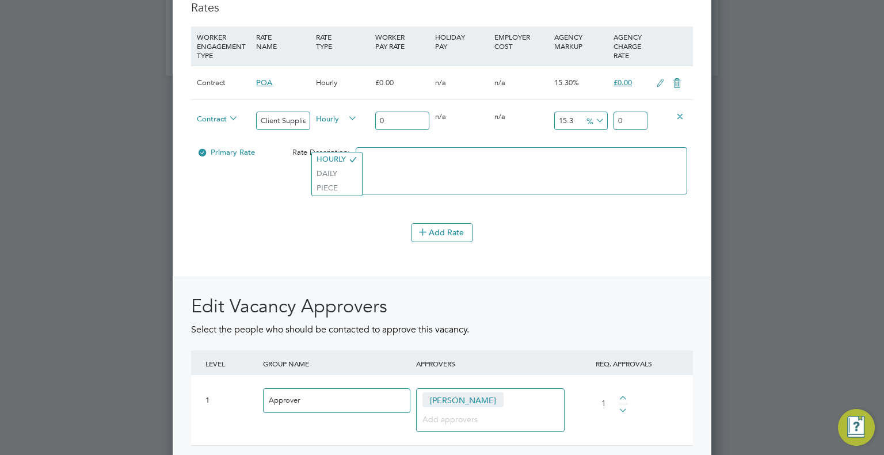
click at [326, 124] on span "Hourly" at bounding box center [336, 118] width 41 height 13
click at [335, 169] on li "DAILY" at bounding box center [337, 174] width 50 height 14
click at [416, 131] on input "0" at bounding box center [402, 121] width 54 height 19
type input "3"
type input "3.459"
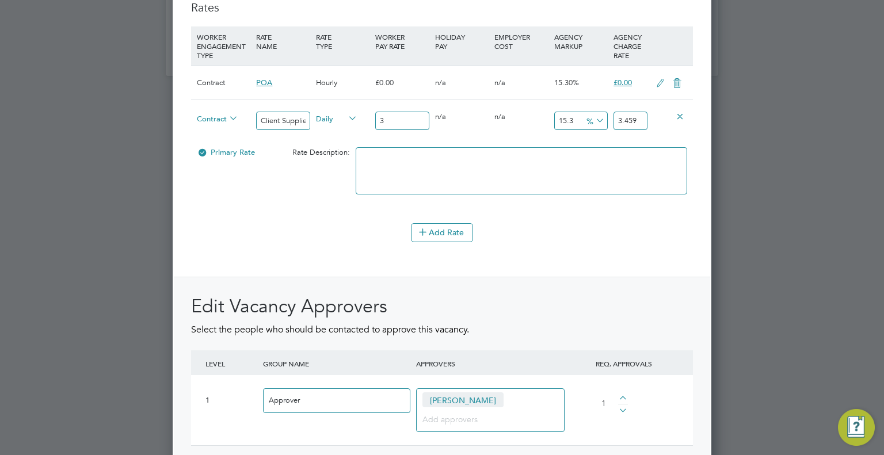
type input "31"
type input "35.743"
type input "311"
type input "358.583"
type input "311.5"
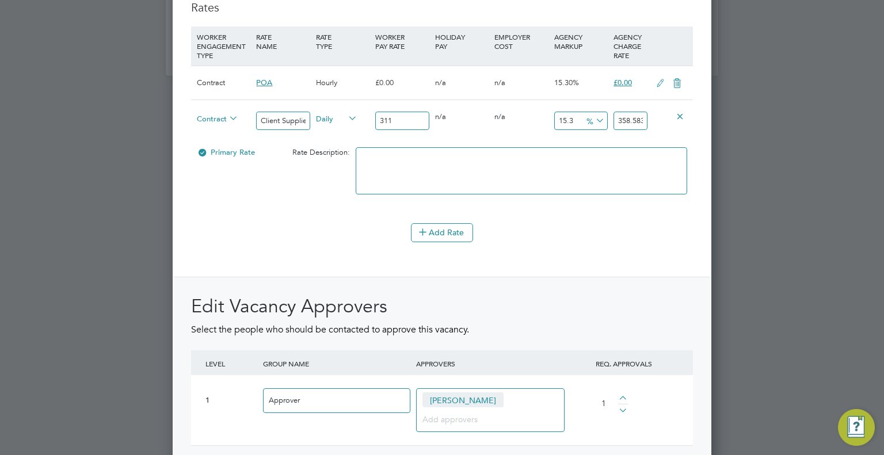
type input "359.1595"
type input "311.53"
type input "359.19409"
type input "311.53"
drag, startPoint x: 580, startPoint y: 147, endPoint x: 464, endPoint y: 172, distance: 118.3
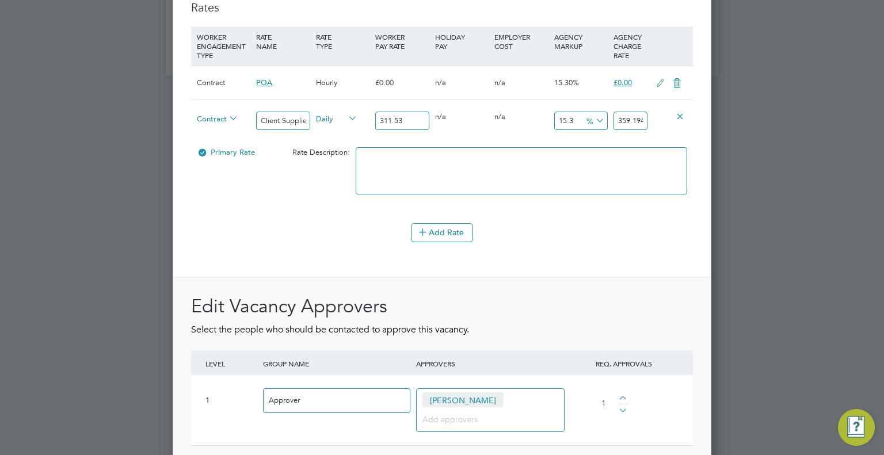
click at [458, 142] on div "Contract Client Supplied Daily 311.53 0 n/a 0 n/a 15.3 47.66409 % 359.19409" at bounding box center [442, 121] width 502 height 43
type input "1"
type input "314.6453"
type input "11"
type input "345.7983"
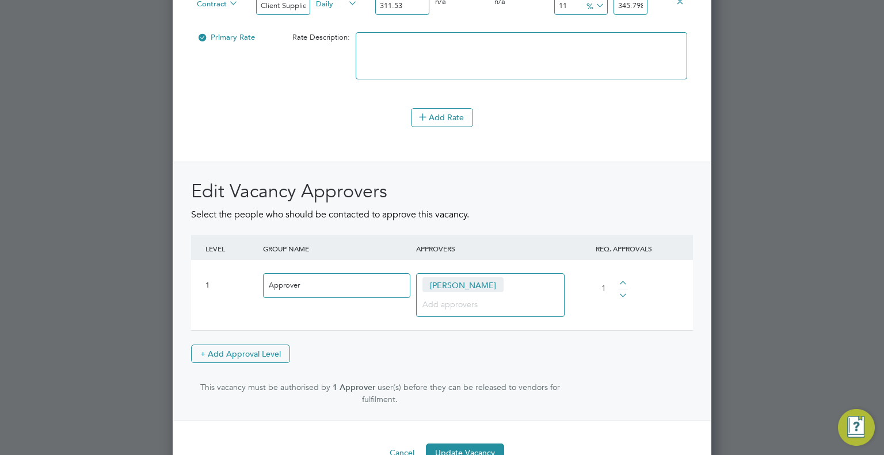
scroll to position [0, 6]
drag, startPoint x: 635, startPoint y: 34, endPoint x: 695, endPoint y: 31, distance: 60.0
type input "10.96844605655956"
type input "345.7"
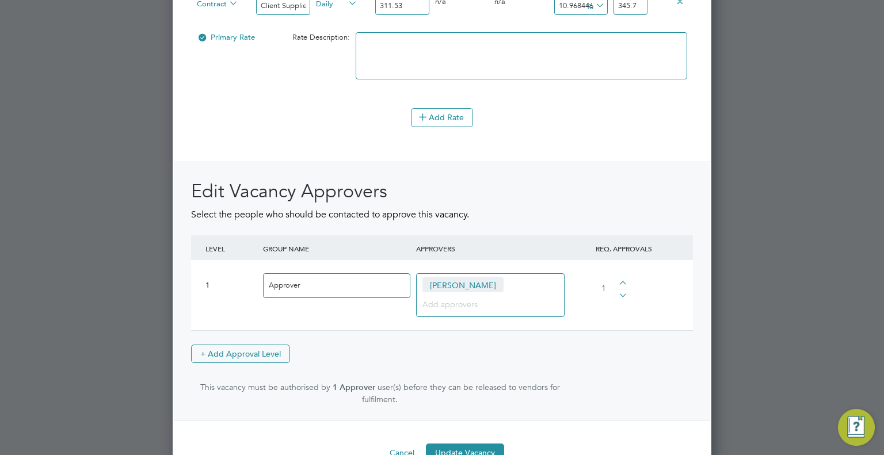
scroll to position [0, 0]
type input "10.74374859564087"
type input "345"
type input "11.00054569383366"
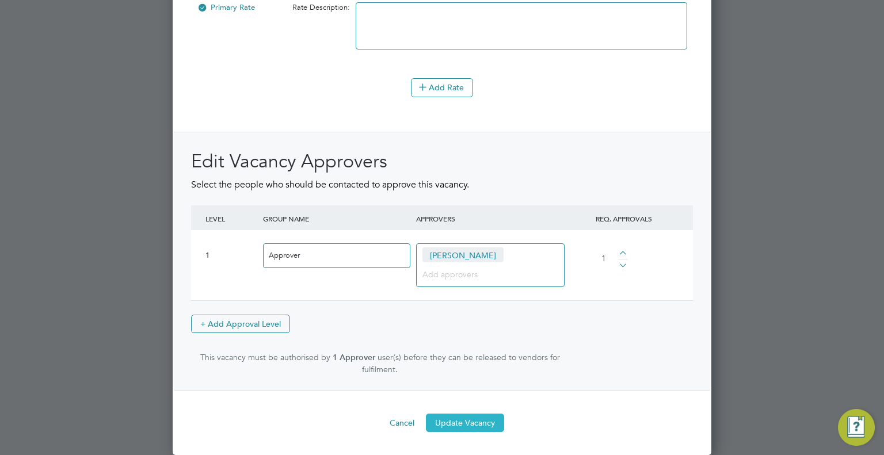
type input "345.80"
click at [482, 421] on button "Update Vacancy" at bounding box center [465, 423] width 78 height 18
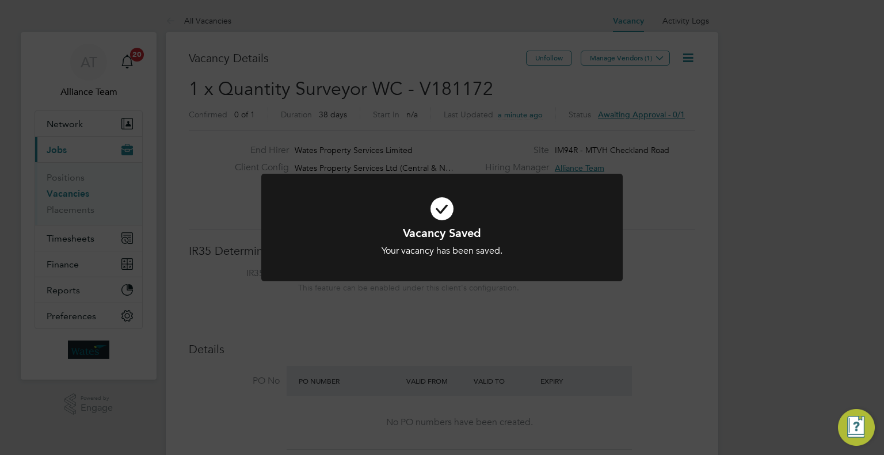
scroll to position [20, 180]
click at [370, 144] on div "Vacancy Saved Your vacancy has been saved. Cancel Okay" at bounding box center [442, 227] width 884 height 455
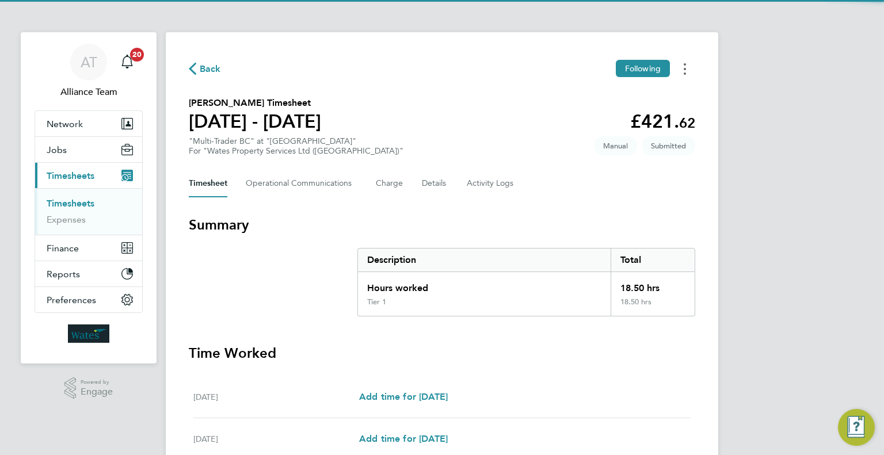
click at [687, 68] on button "Timesheets Menu" at bounding box center [685, 69] width 21 height 18
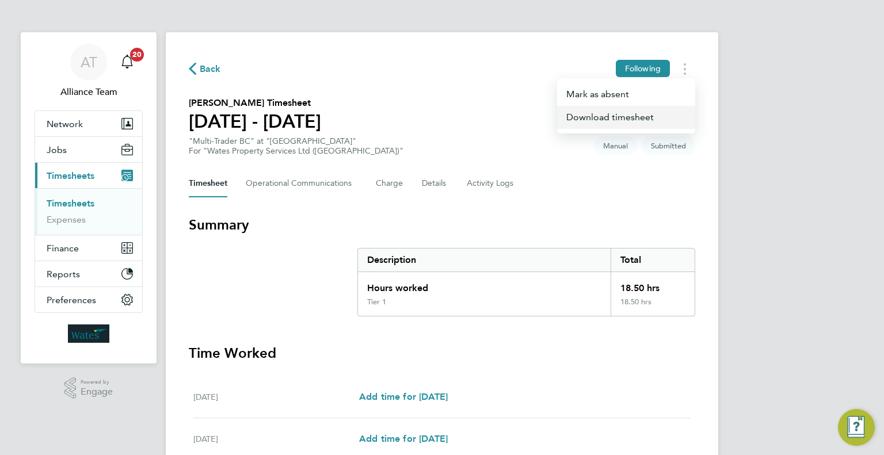
click at [620, 119] on link "Download timesheet" at bounding box center [626, 117] width 138 height 23
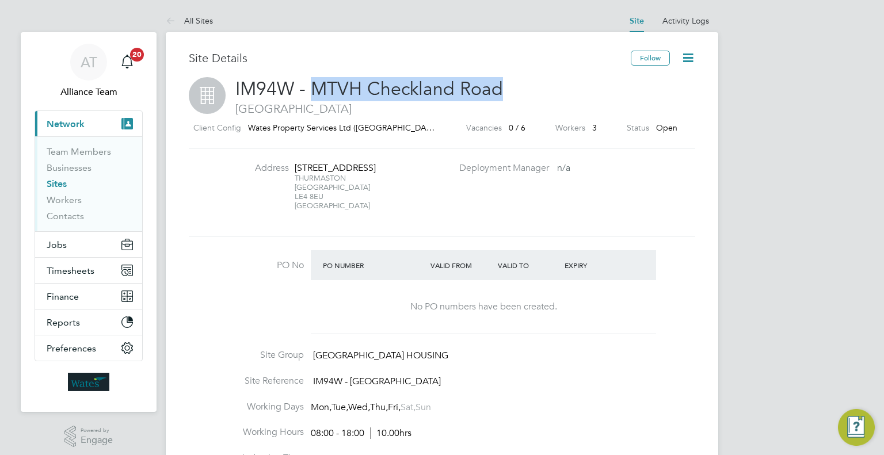
drag, startPoint x: 317, startPoint y: 92, endPoint x: 501, endPoint y: 92, distance: 184.2
click at [501, 92] on span "IM94W - MTVH Checkland Road" at bounding box center [369, 89] width 268 height 22
copy span "MTVH Checkland Road"
drag, startPoint x: 297, startPoint y: 165, endPoint x: 364, endPoint y: 177, distance: 67.7
click at [364, 174] on div "276/278 CHECKLAND RD" at bounding box center [331, 168] width 72 height 12
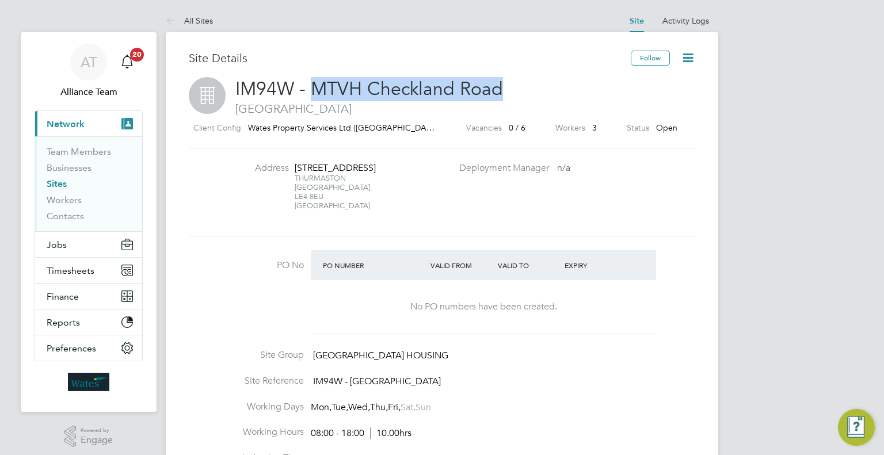
copy div "76/278 CHECKLAND RD"
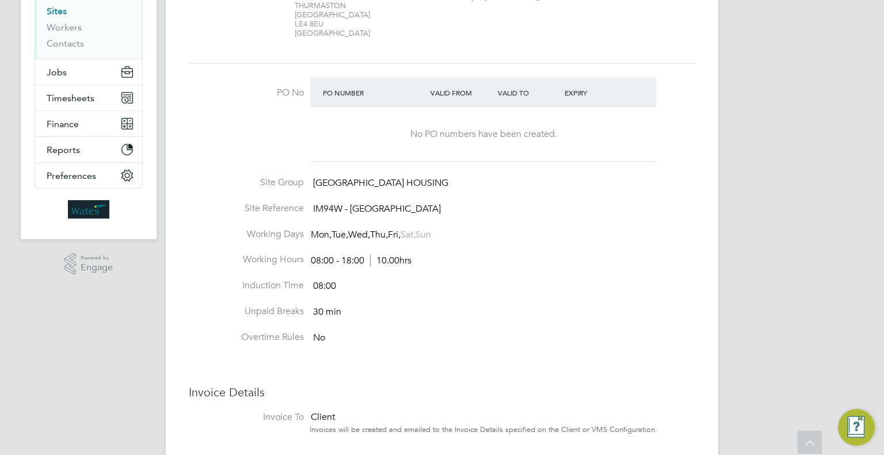
scroll to position [58, 0]
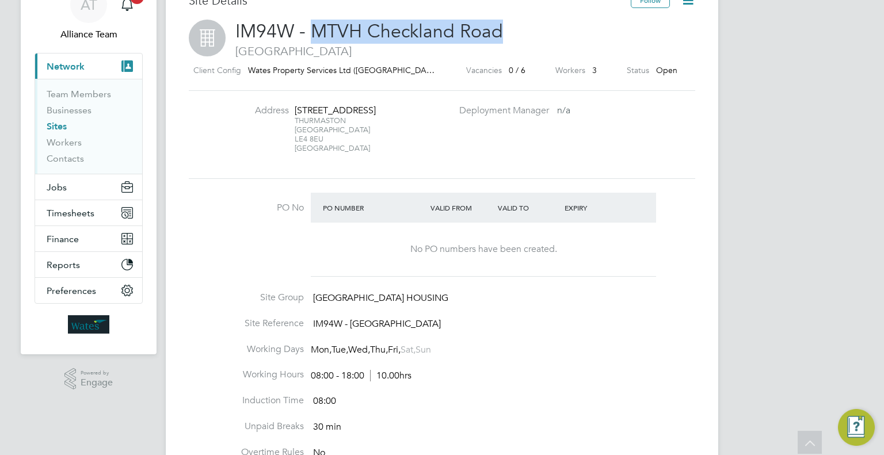
drag, startPoint x: 292, startPoint y: 148, endPoint x: 320, endPoint y: 151, distance: 27.8
click at [320, 151] on li "Address 276/278 CHECKLAND RD THURMASTON Leicester LE4 8EU United Kingdom" at bounding box center [339, 135] width 227 height 60
click at [320, 151] on div "THURMASTON Leicester LE4 8EU United Kingdom" at bounding box center [331, 134] width 72 height 37
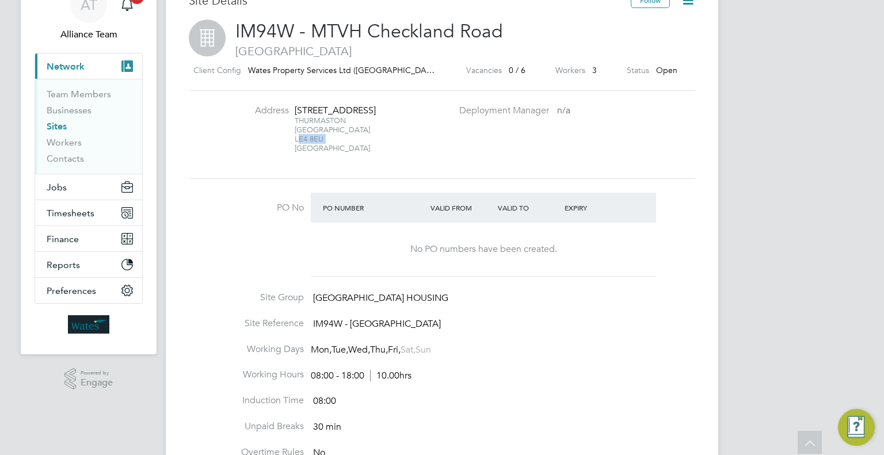
drag, startPoint x: 321, startPoint y: 152, endPoint x: 295, endPoint y: 152, distance: 25.9
click at [295, 152] on div "THURMASTON Leicester LE4 8EU United Kingdom" at bounding box center [331, 134] width 72 height 37
click at [68, 191] on button "Jobs" at bounding box center [88, 186] width 107 height 25
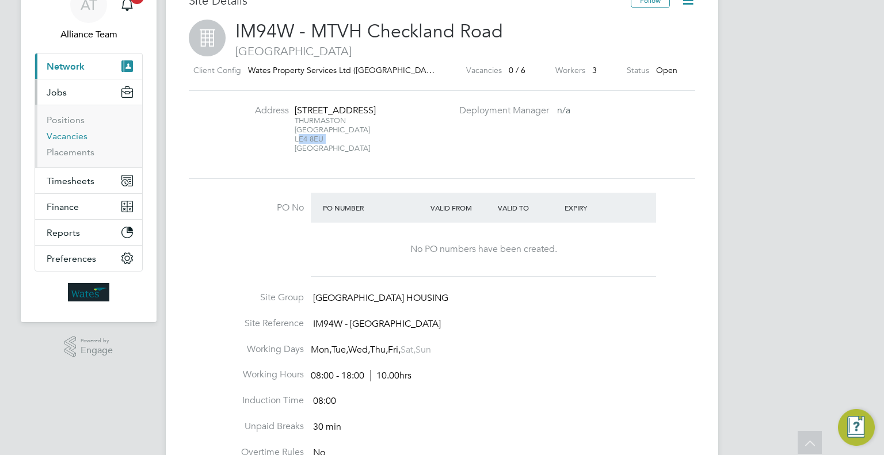
click at [61, 131] on link "Vacancies" at bounding box center [67, 136] width 41 height 11
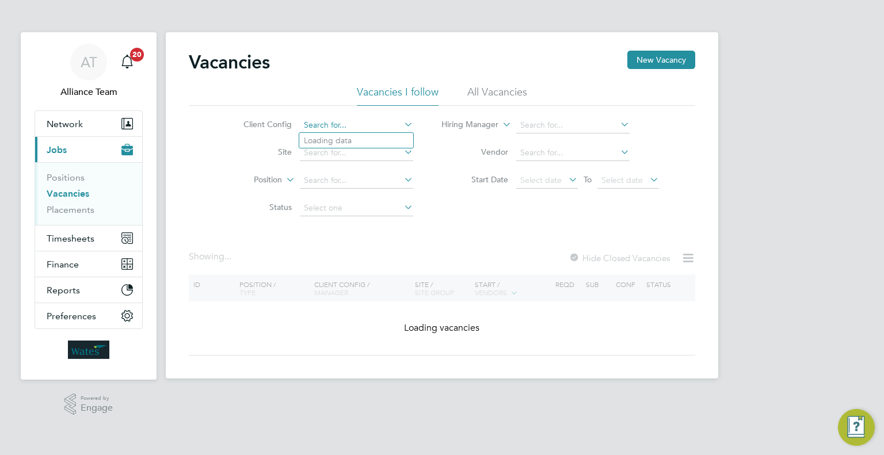
click at [359, 121] on input at bounding box center [356, 125] width 113 height 16
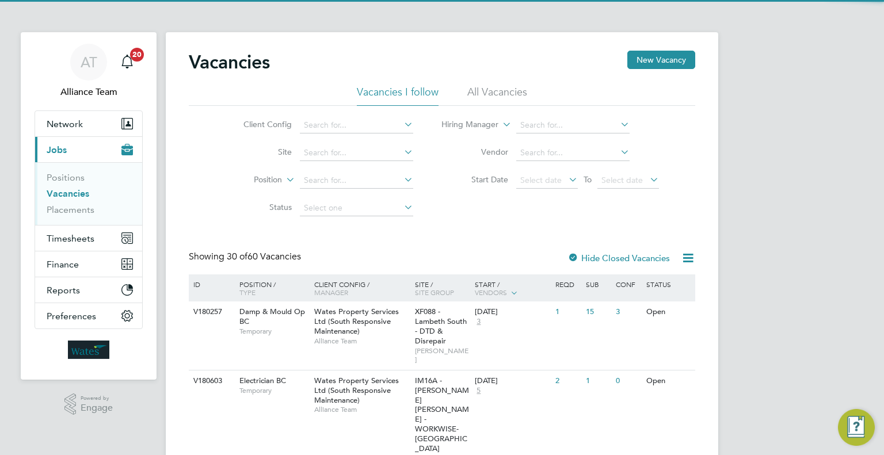
click at [414, 205] on li "Wates Property Services Ltd ([GEOGRAPHIC_DATA])" at bounding box center [416, 204] width 234 height 16
type input "Wates Property Services Ltd ([GEOGRAPHIC_DATA])"
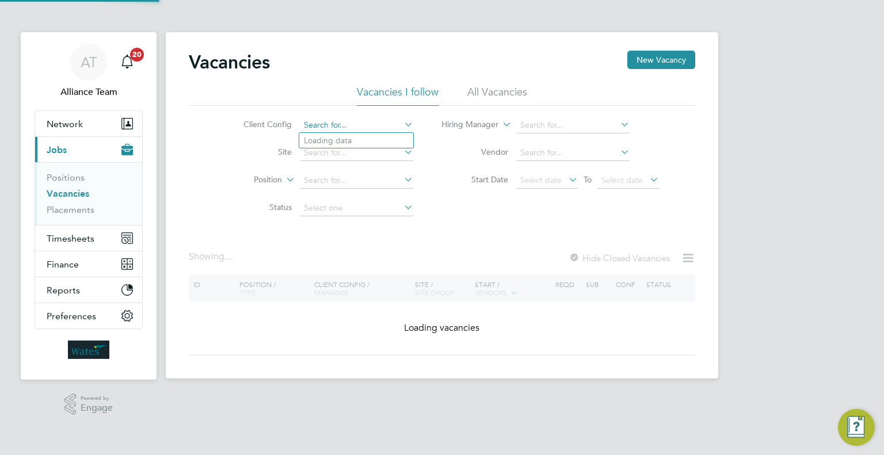
click at [397, 125] on input at bounding box center [356, 125] width 113 height 16
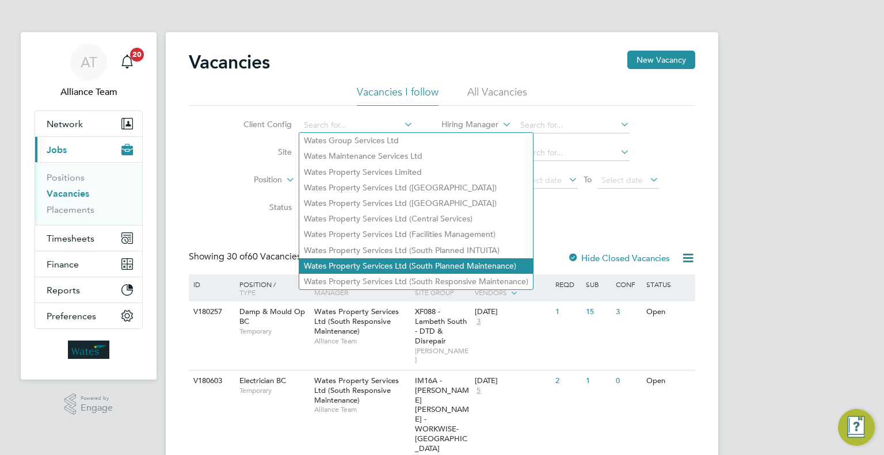
click at [388, 268] on li "Wates Property Services Ltd (South Planned Maintenance)" at bounding box center [416, 266] width 234 height 16
type input "Wates Property Services Ltd (South Planned Maintenance)"
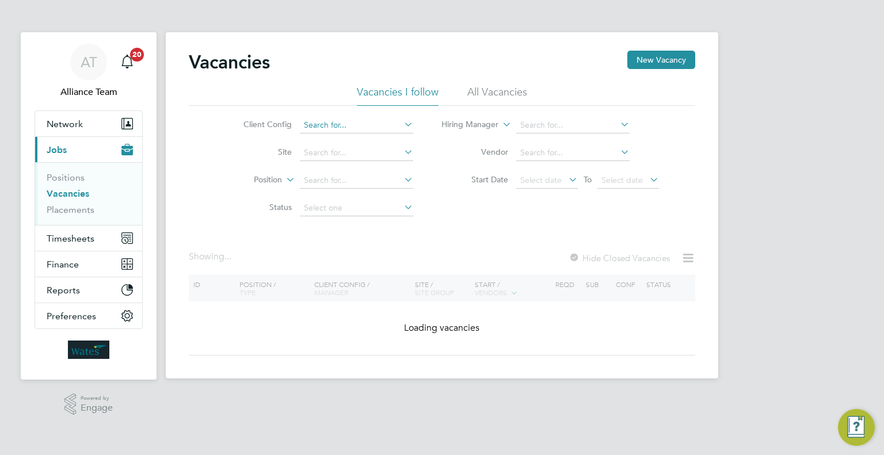
click at [343, 121] on input at bounding box center [356, 125] width 113 height 16
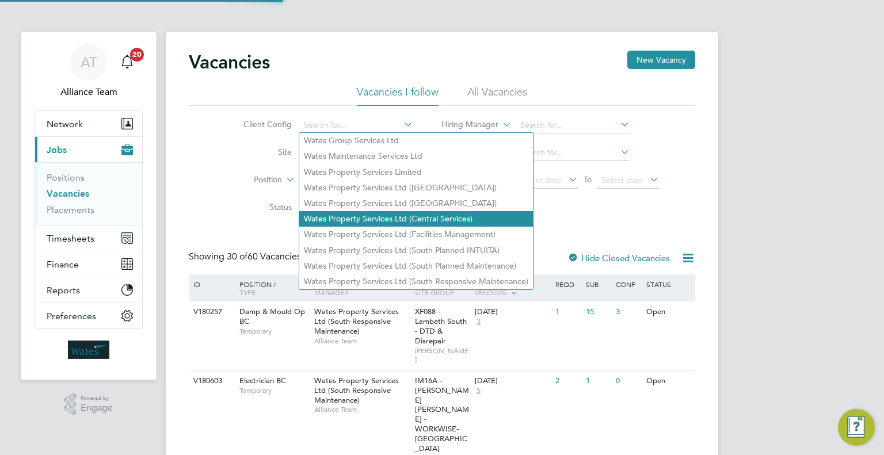
click at [419, 212] on li "Wates Property Services Ltd (Central Services)" at bounding box center [416, 219] width 234 height 16
type input "Wates Property Services Ltd (Central Services)"
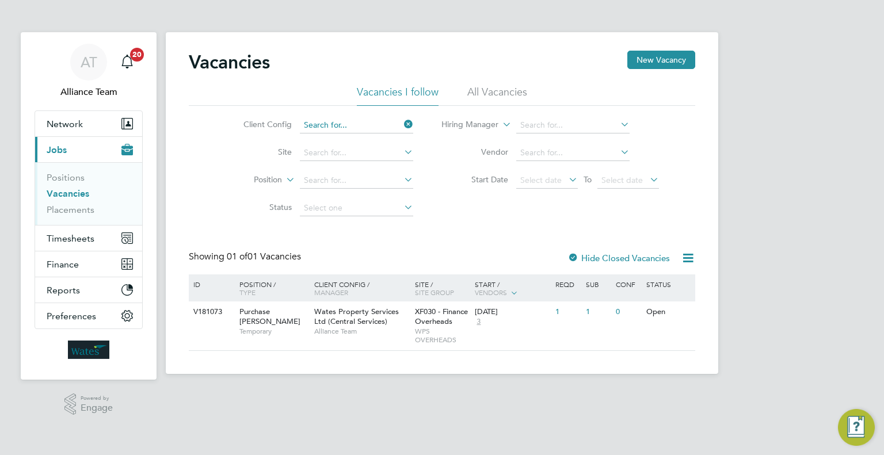
click at [365, 120] on input at bounding box center [356, 125] width 113 height 16
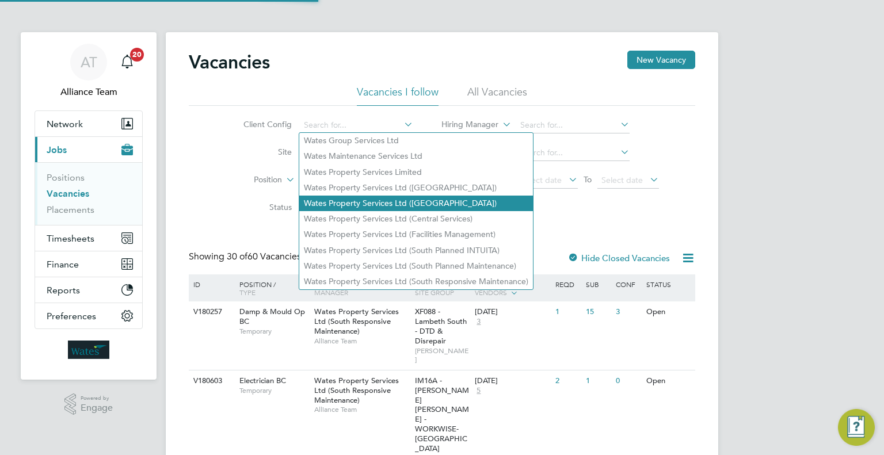
click at [371, 201] on li "Wates Property Services Ltd (Central & North)" at bounding box center [416, 204] width 234 height 16
type input "Wates Property Services Ltd (Central & North)"
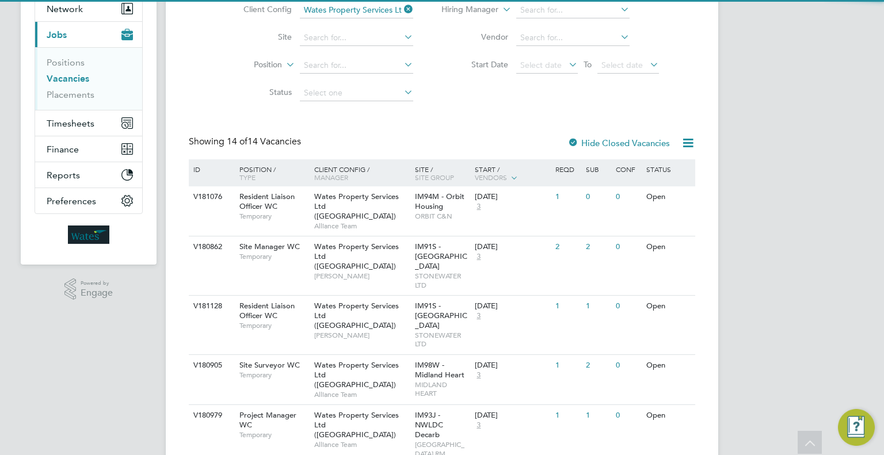
scroll to position [173, 0]
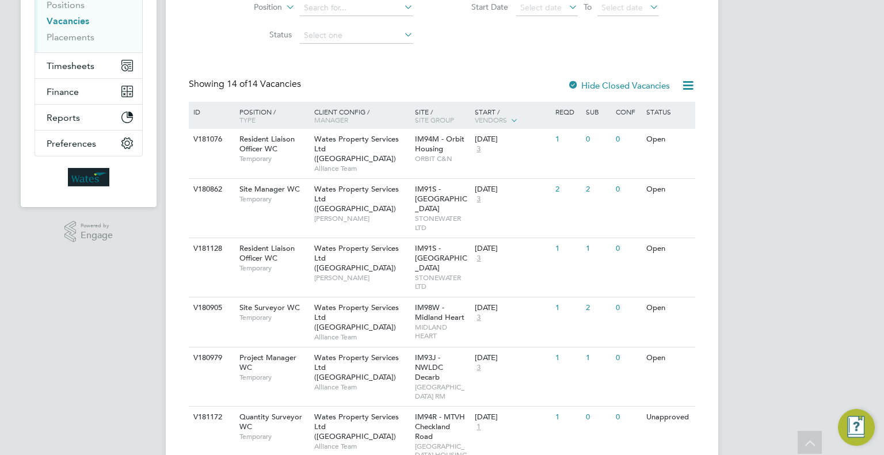
click at [807, 177] on div "AT Alliance Team Notifications 20 Applications: Network Team Members Businesses…" at bounding box center [442, 463] width 884 height 1273
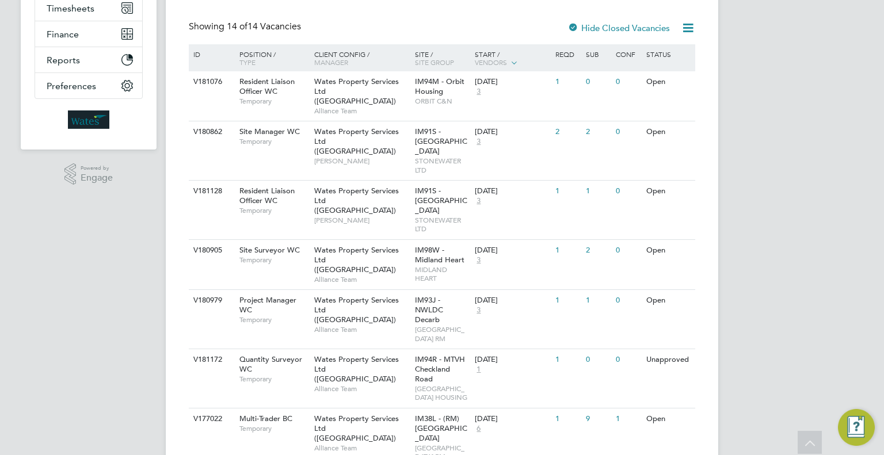
scroll to position [288, 0]
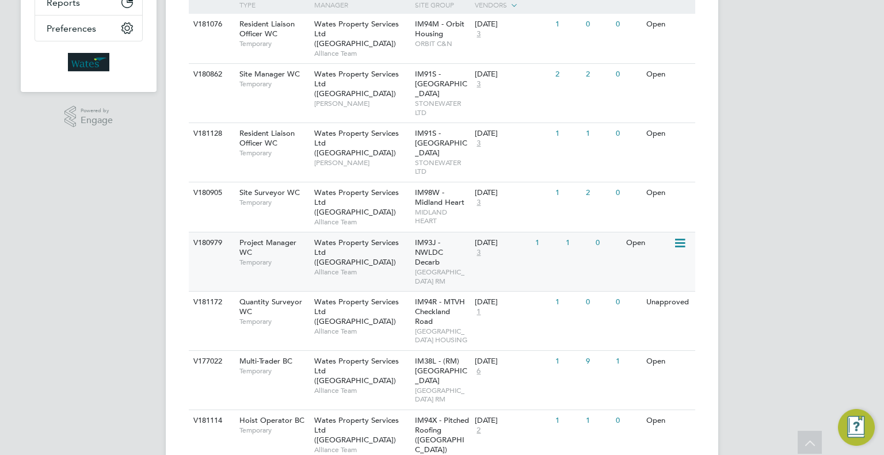
click at [399, 244] on div "Wates Property Services Ltd (Central & North) Alliance Team" at bounding box center [361, 257] width 101 height 49
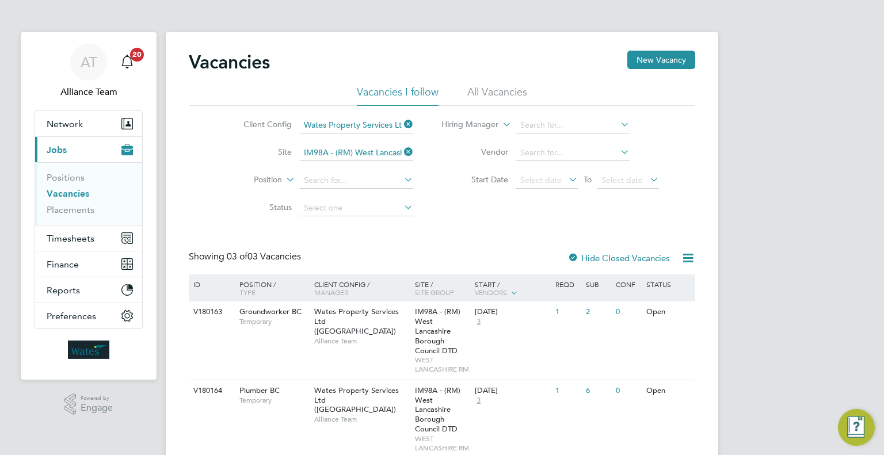
click at [402, 151] on icon at bounding box center [402, 152] width 0 height 16
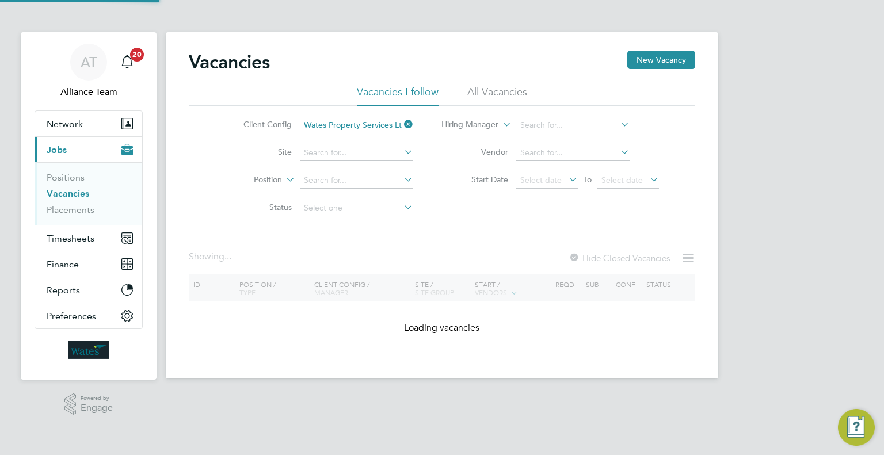
click at [402, 121] on icon at bounding box center [402, 124] width 0 height 16
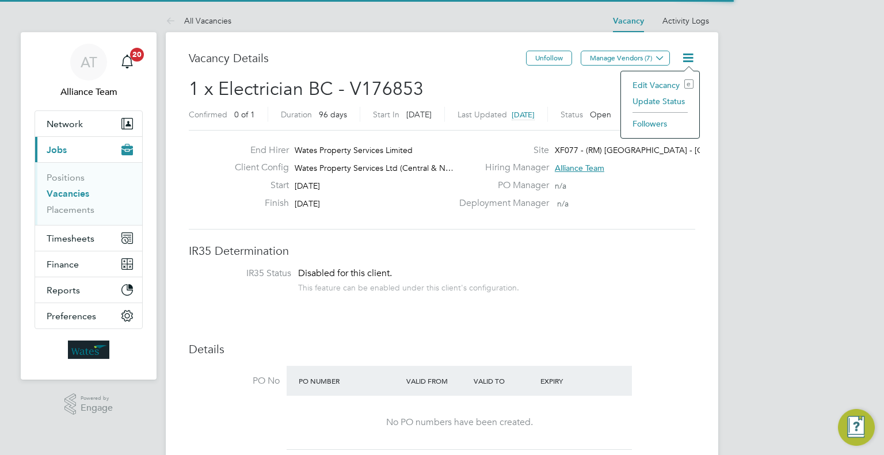
click at [654, 128] on li "Followers" at bounding box center [660, 124] width 67 height 16
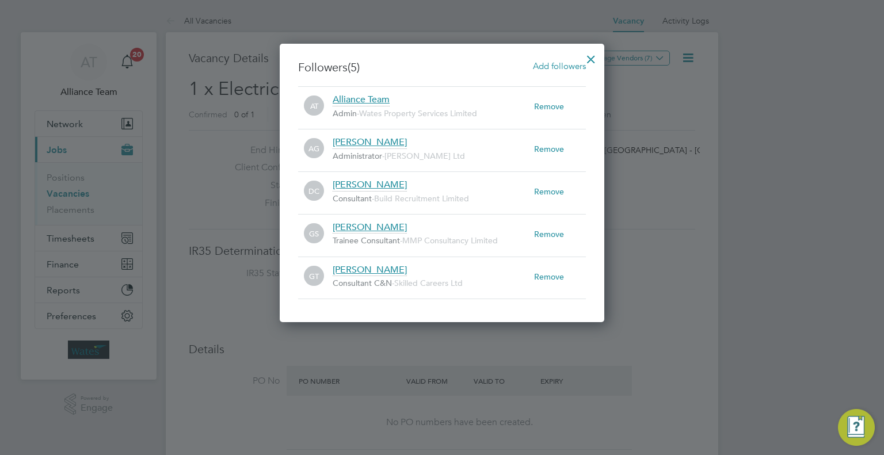
drag, startPoint x: 570, startPoint y: 64, endPoint x: 541, endPoint y: 78, distance: 31.9
click at [569, 64] on span "Add followers" at bounding box center [559, 65] width 53 height 11
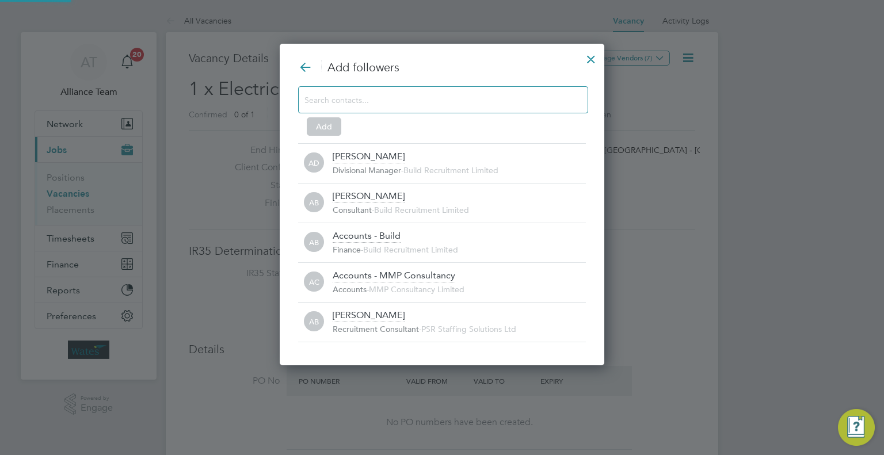
click at [450, 97] on input at bounding box center [433, 99] width 259 height 15
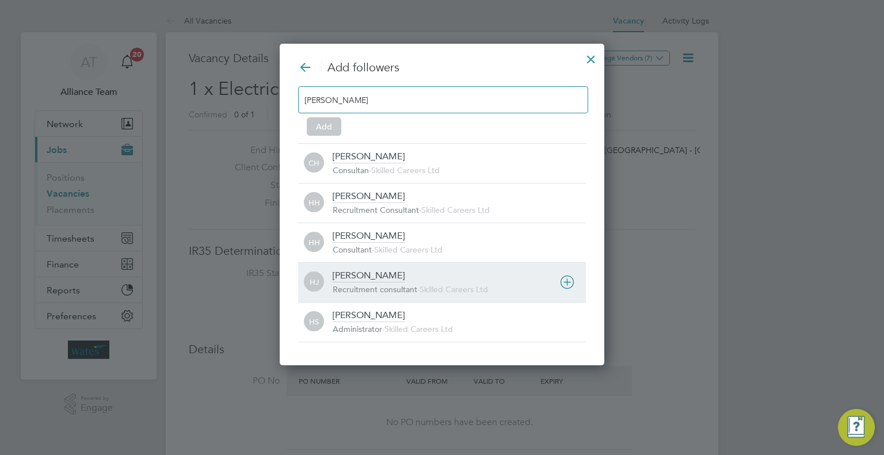
type input "[PERSON_NAME]"
click at [353, 284] on span "Recruitment consultant" at bounding box center [375, 289] width 85 height 10
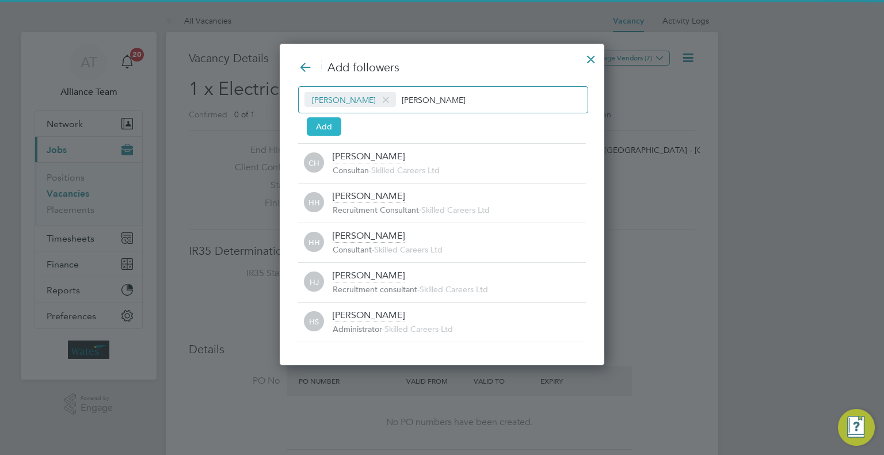
click at [325, 124] on button "Add" at bounding box center [324, 126] width 35 height 18
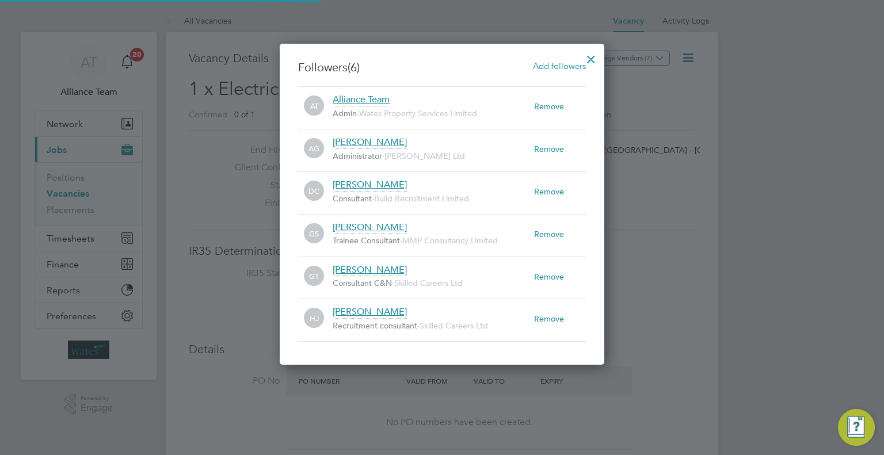
click at [593, 63] on div at bounding box center [591, 56] width 21 height 21
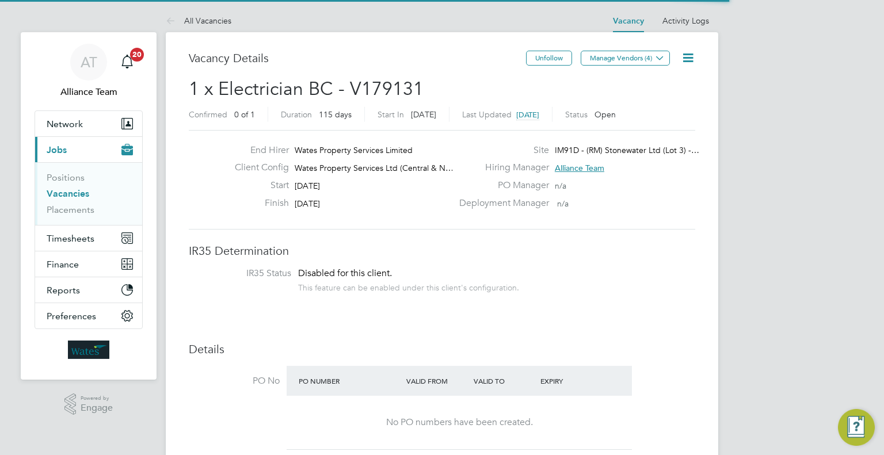
click at [687, 59] on icon at bounding box center [688, 58] width 14 height 14
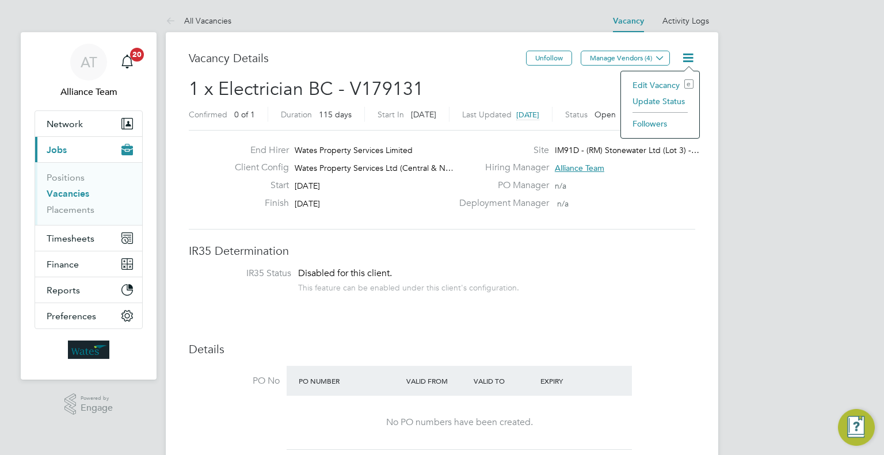
click at [643, 123] on li "Followers" at bounding box center [660, 124] width 67 height 16
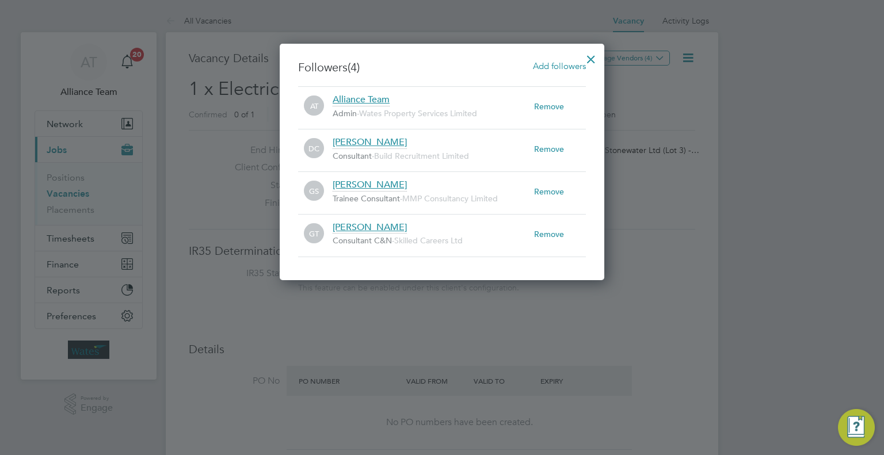
click at [547, 64] on span "Add followers" at bounding box center [559, 65] width 53 height 11
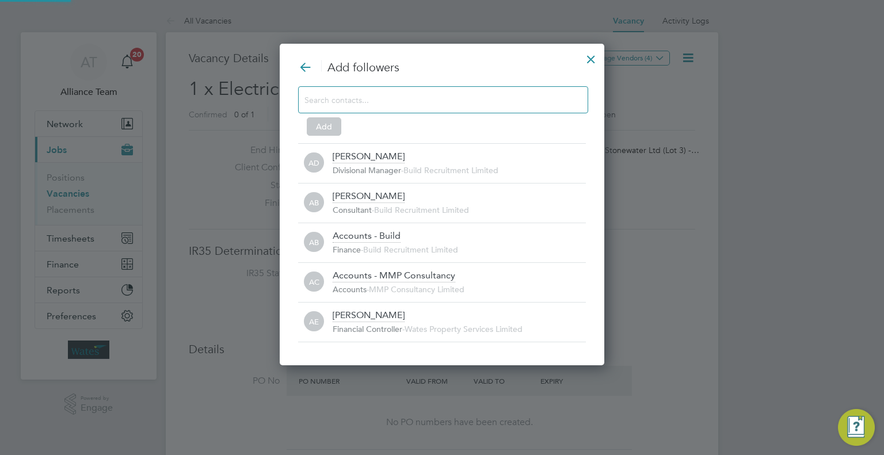
click at [373, 97] on input at bounding box center [433, 99] width 259 height 15
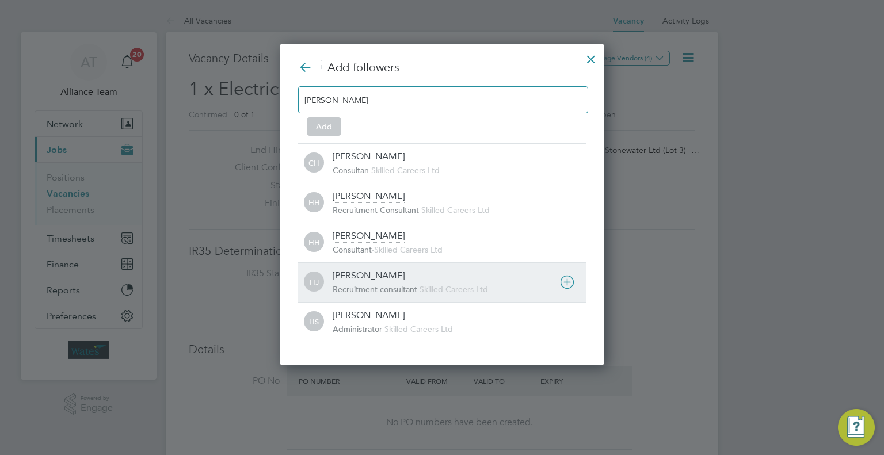
type input "holl"
click at [363, 281] on div "Holly Jones" at bounding box center [369, 276] width 72 height 13
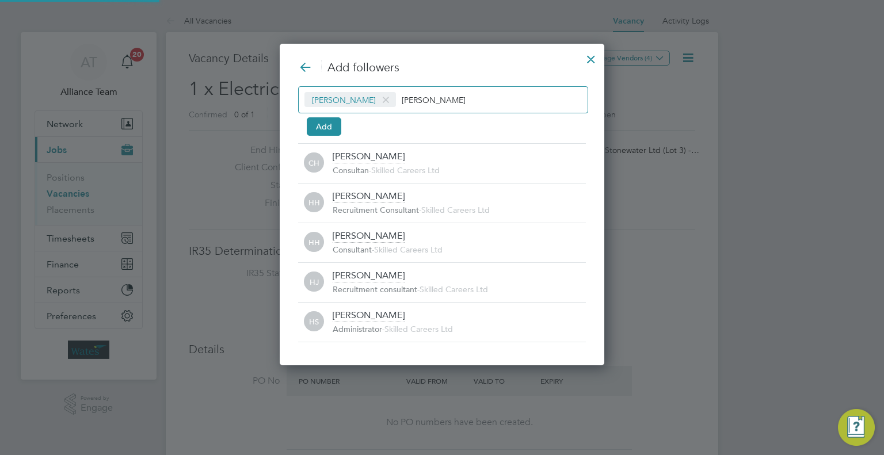
drag, startPoint x: 319, startPoint y: 119, endPoint x: 413, endPoint y: 131, distance: 95.1
click at [319, 120] on button "Add" at bounding box center [324, 126] width 35 height 18
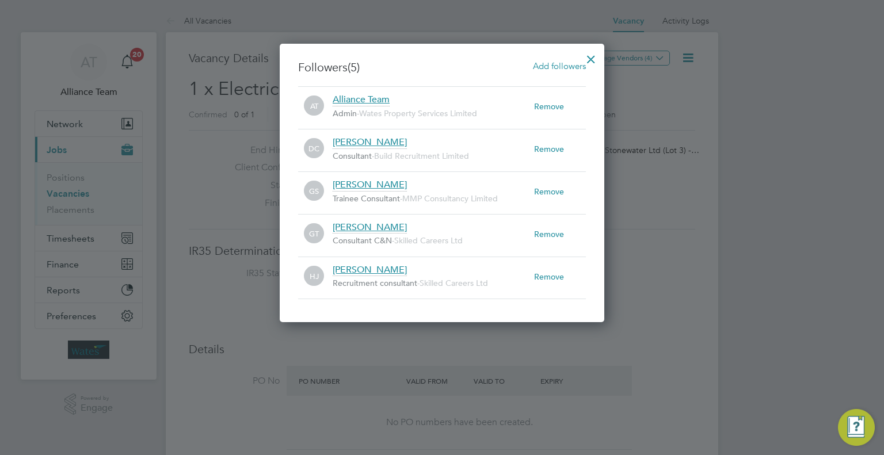
click at [589, 57] on div at bounding box center [591, 56] width 21 height 21
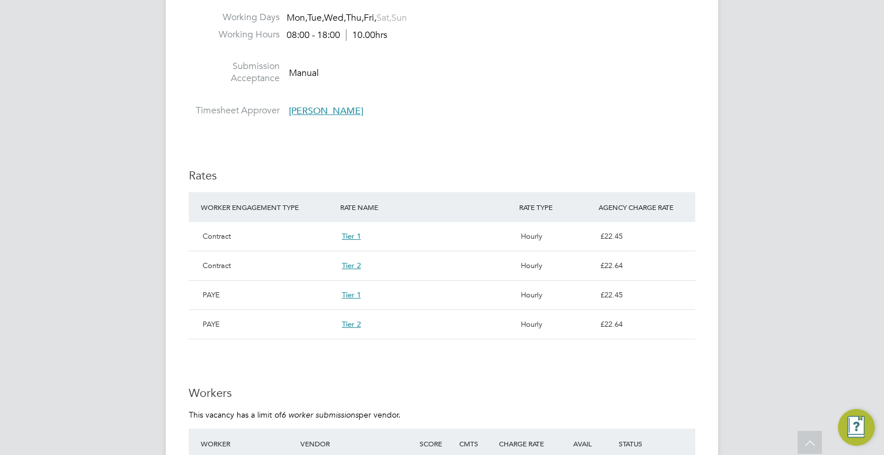
scroll to position [345, 0]
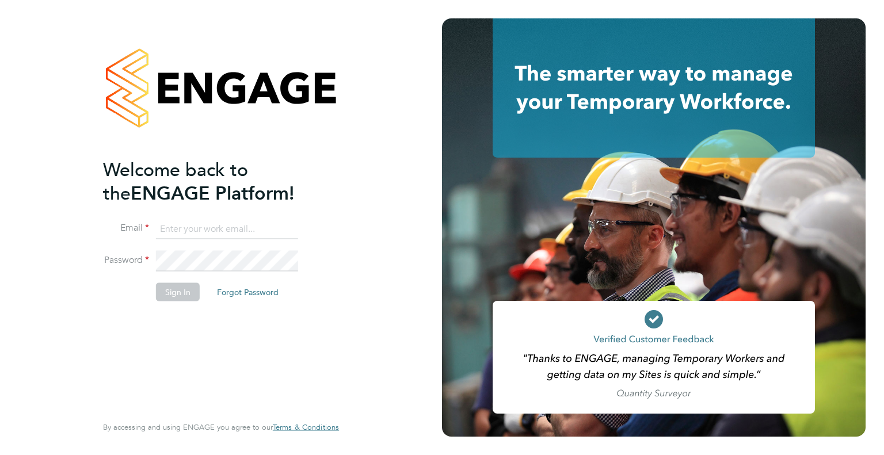
type input "alice@alliancemsp.co.uk"
click at [166, 295] on button "Sign In" at bounding box center [178, 292] width 44 height 18
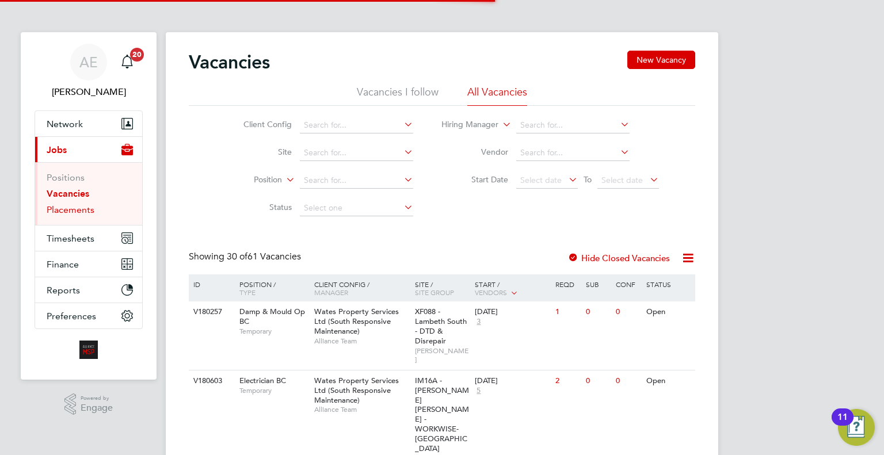
drag, startPoint x: 75, startPoint y: 208, endPoint x: 162, endPoint y: 216, distance: 87.3
click at [75, 208] on link "Placements" at bounding box center [71, 209] width 48 height 11
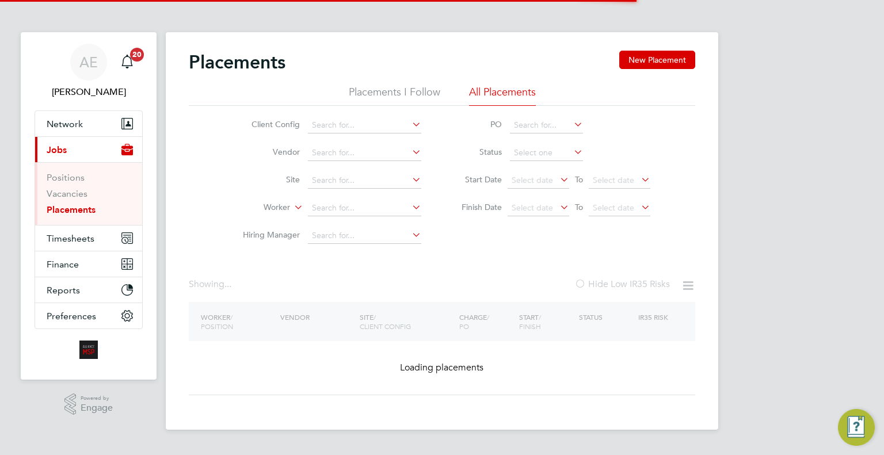
click at [380, 199] on li "Worker" at bounding box center [327, 209] width 216 height 28
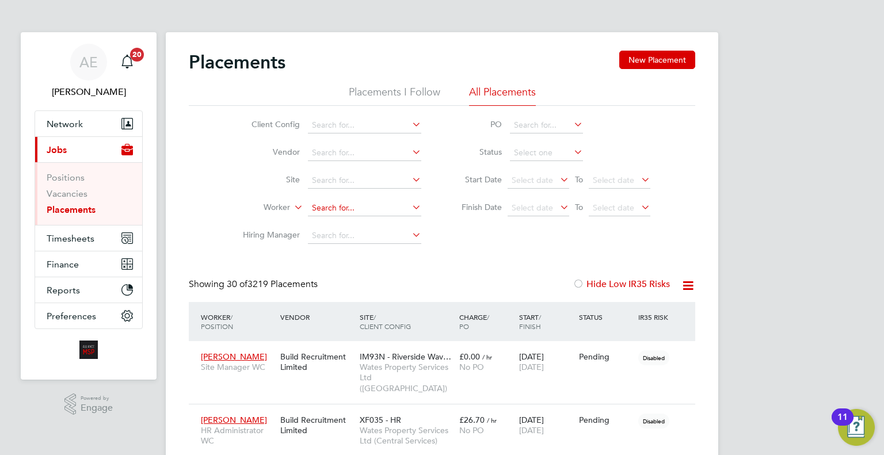
click at [369, 203] on input at bounding box center [364, 208] width 113 height 16
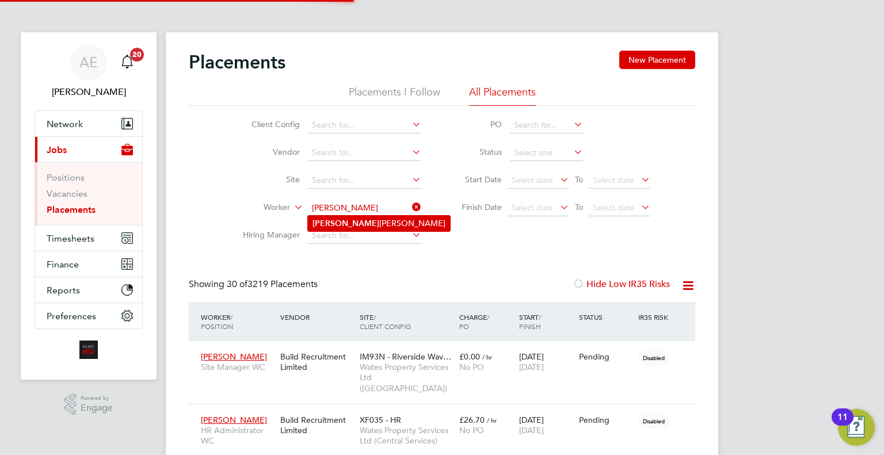
click at [371, 223] on li "Carla Turney" at bounding box center [379, 224] width 142 height 16
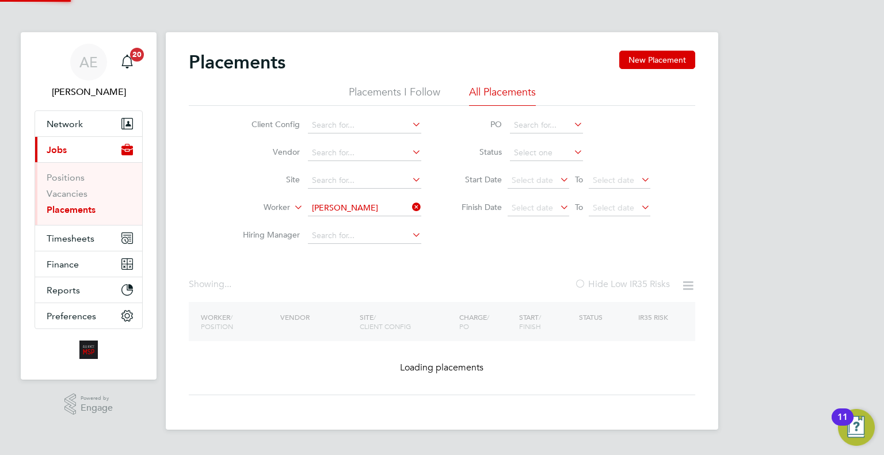
type input "[PERSON_NAME]"
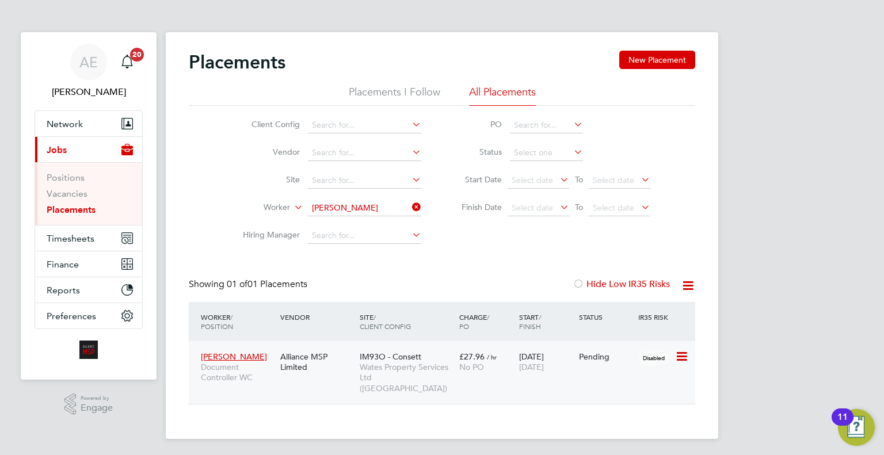
click at [536, 366] on span "10 Oct 2025" at bounding box center [531, 367] width 25 height 10
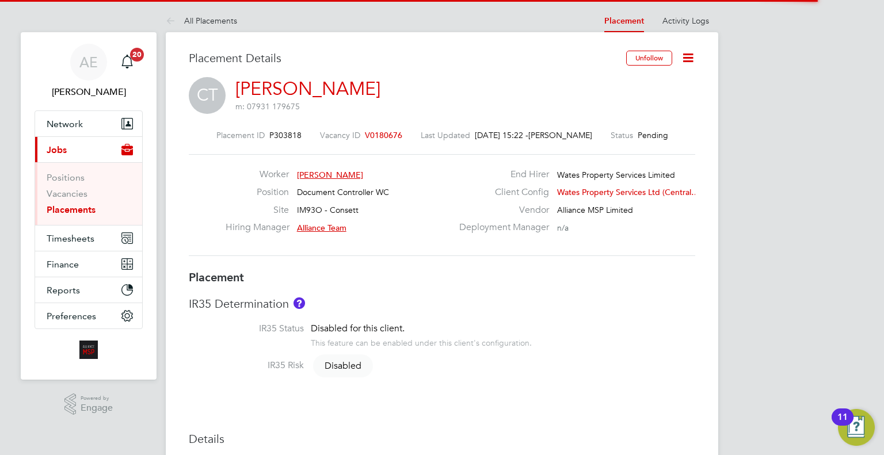
click at [681, 58] on icon at bounding box center [688, 58] width 14 height 14
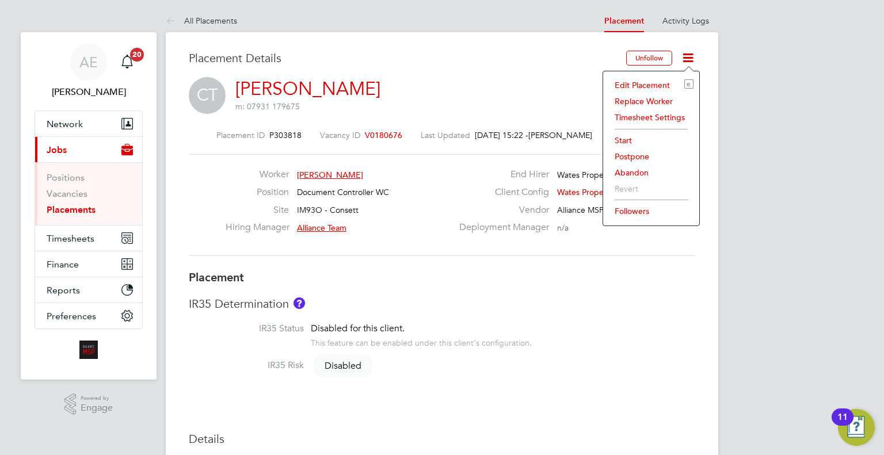
click at [615, 139] on li "Start" at bounding box center [651, 140] width 85 height 16
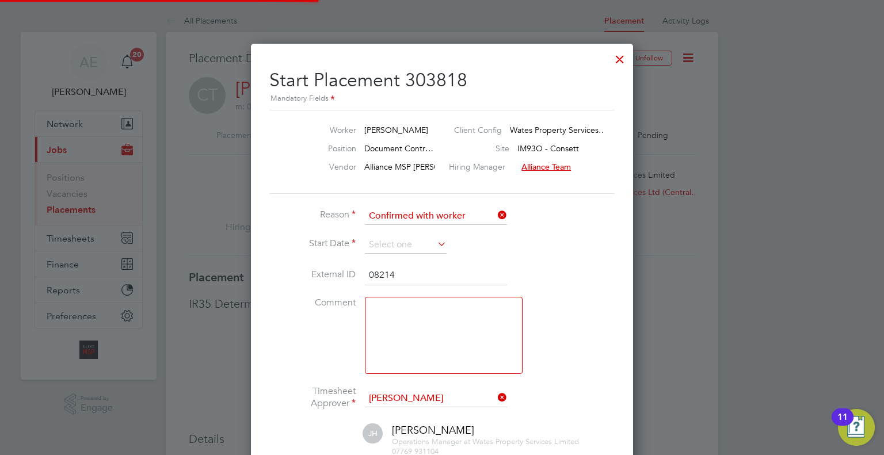
scroll to position [6, 5]
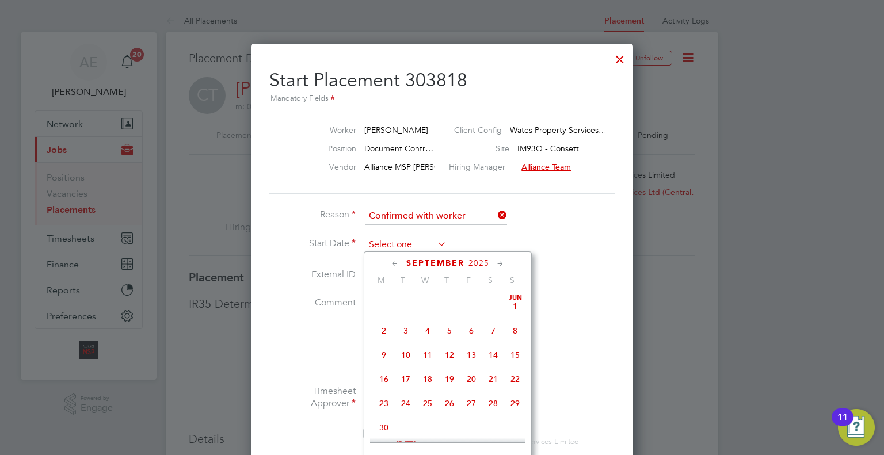
click at [405, 243] on input at bounding box center [406, 245] width 82 height 17
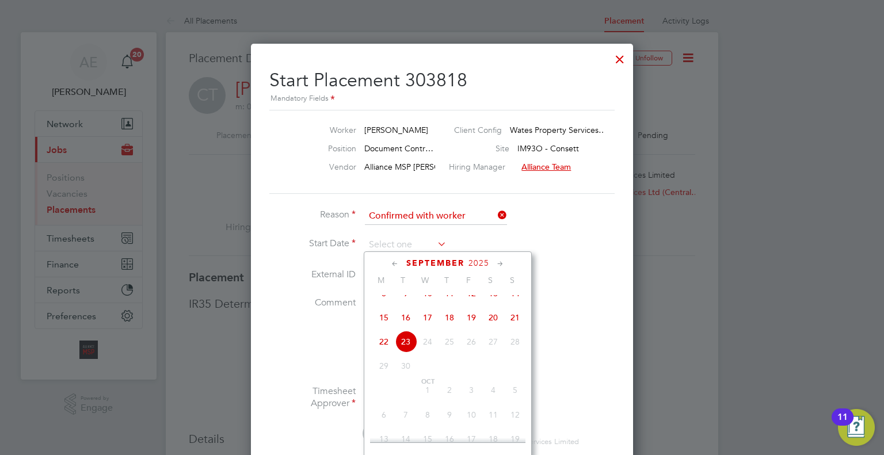
click at [384, 349] on span "22" at bounding box center [384, 342] width 22 height 22
type input "22 Sep 2025"
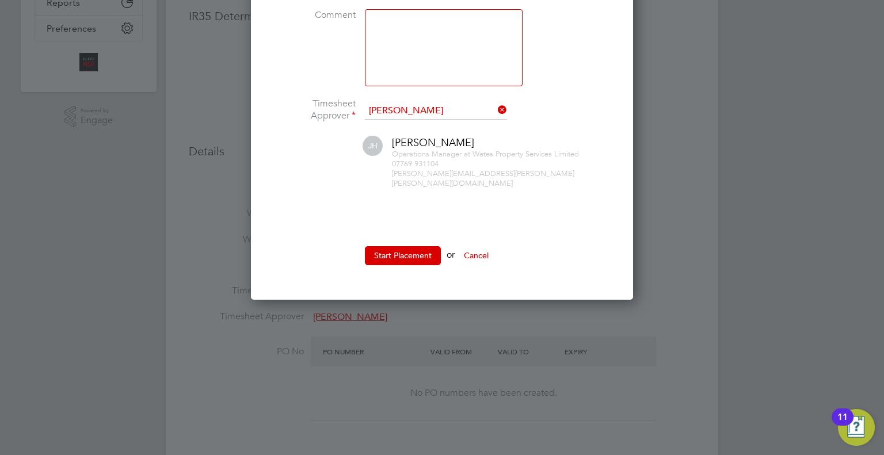
click at [392, 257] on li "Start Placement or Cancel" at bounding box center [441, 261] width 345 height 30
click at [395, 247] on button "Start Placement" at bounding box center [403, 255] width 76 height 18
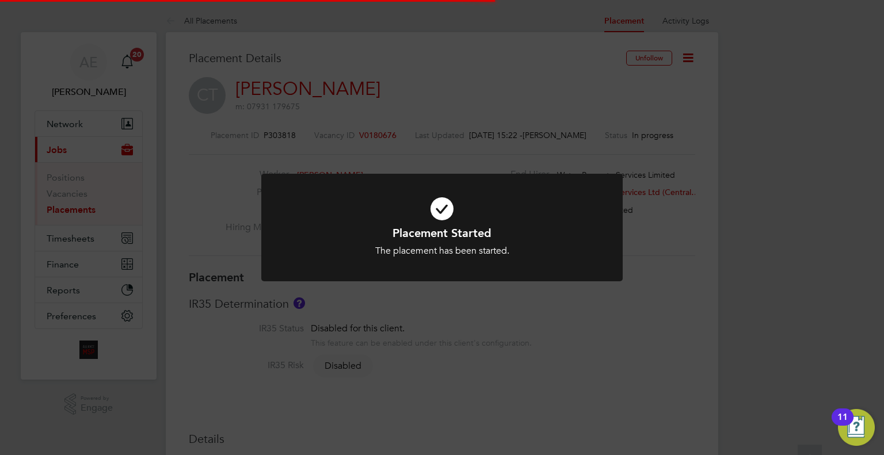
click at [780, 262] on div "Placement Started The placement has been started. Cancel Okay" at bounding box center [442, 227] width 884 height 455
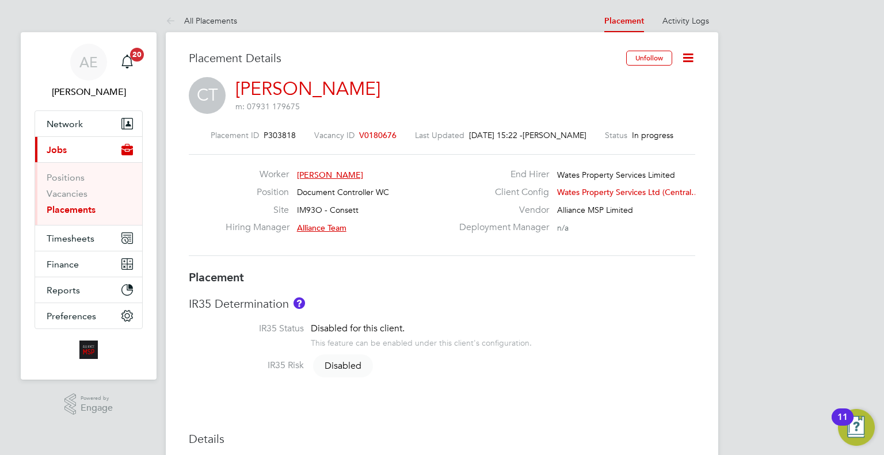
click at [307, 82] on link "Carla Turney" at bounding box center [307, 89] width 145 height 22
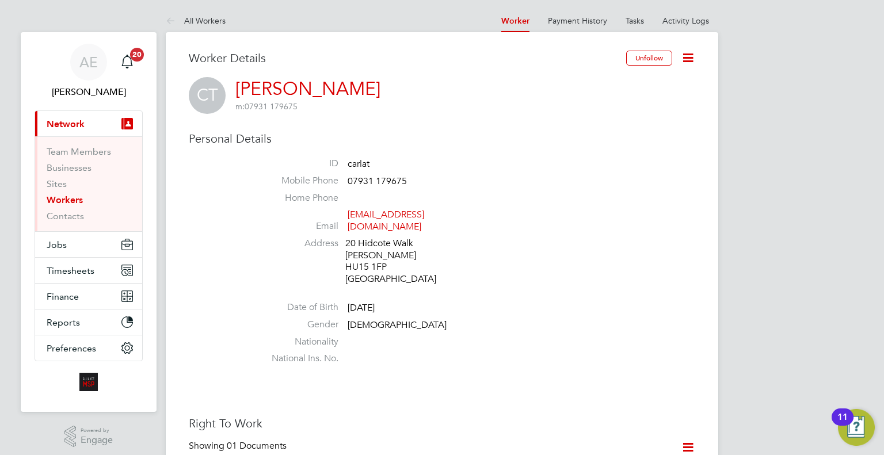
click at [688, 54] on icon at bounding box center [688, 58] width 14 height 14
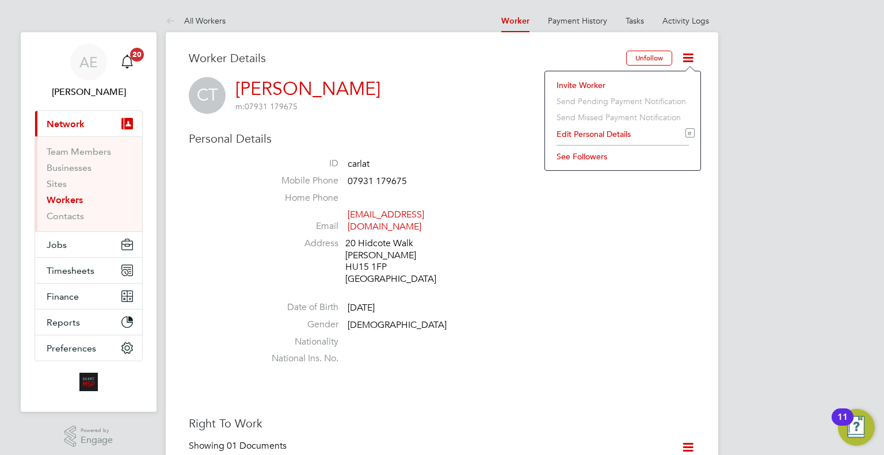
click at [576, 81] on li "Invite Worker" at bounding box center [623, 85] width 144 height 16
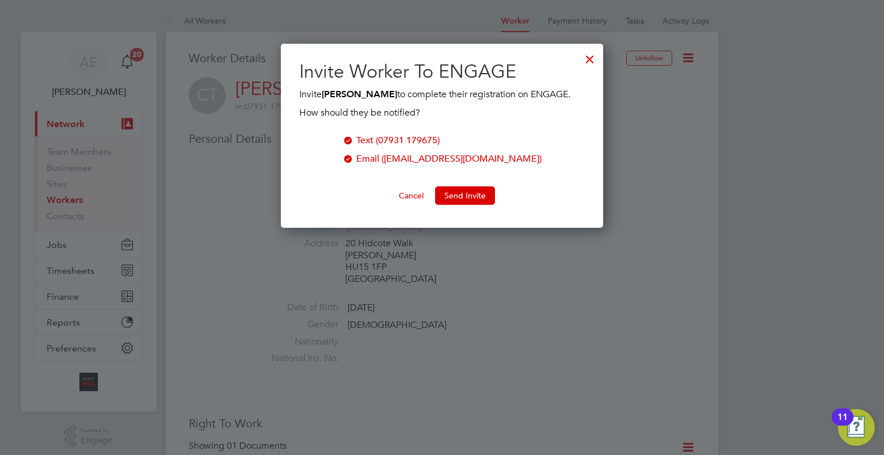
scroll to position [184, 323]
click at [474, 188] on button "Send Invite" at bounding box center [465, 195] width 60 height 18
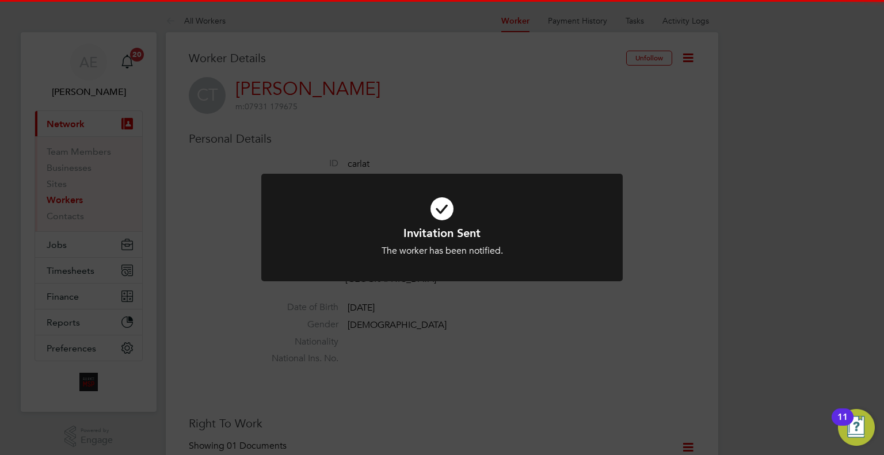
click at [495, 309] on div "Invitation Sent The worker has been notified. Cancel Okay" at bounding box center [442, 227] width 884 height 455
